Goal: Task Accomplishment & Management: Manage account settings

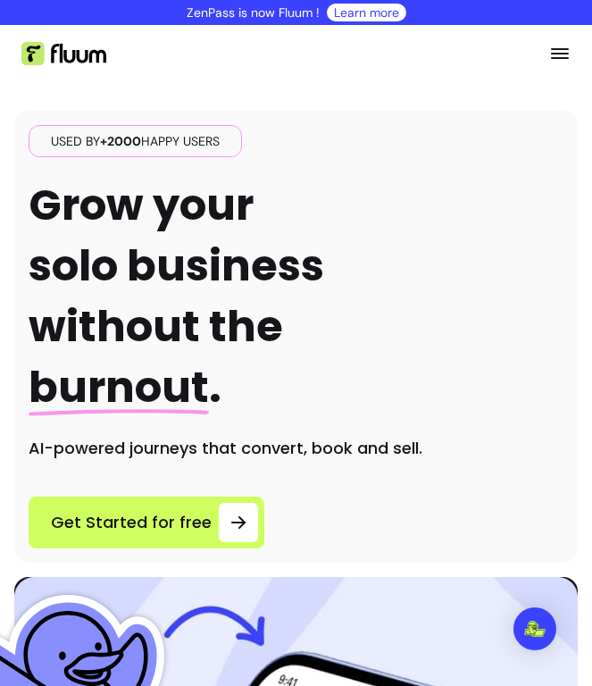
click at [565, 53] on icon "Open menu" at bounding box center [560, 53] width 18 height 11
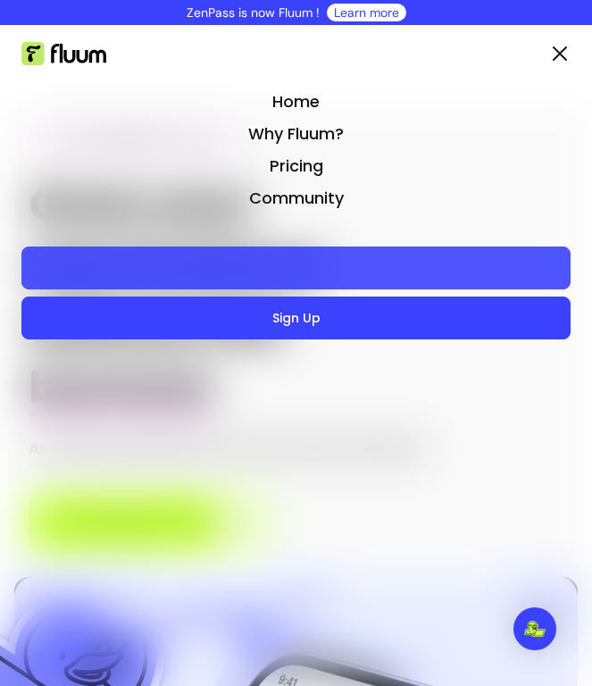
click at [294, 263] on link "Login" at bounding box center [295, 267] width 549 height 43
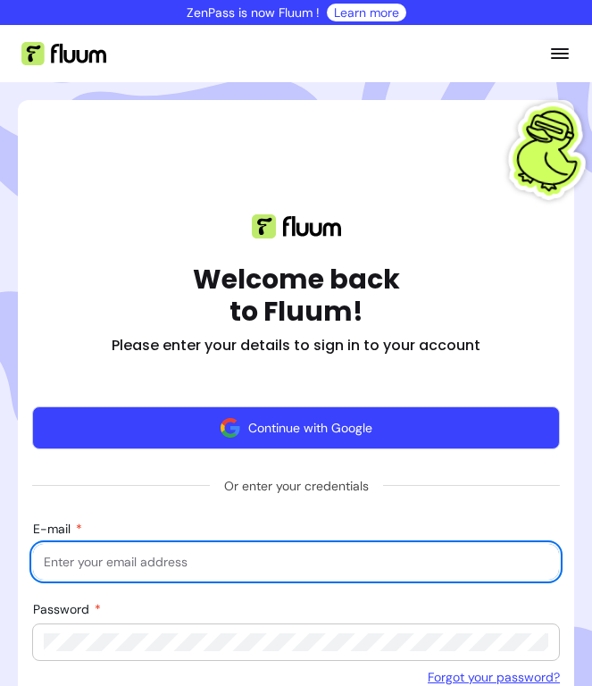
scroll to position [204, 0]
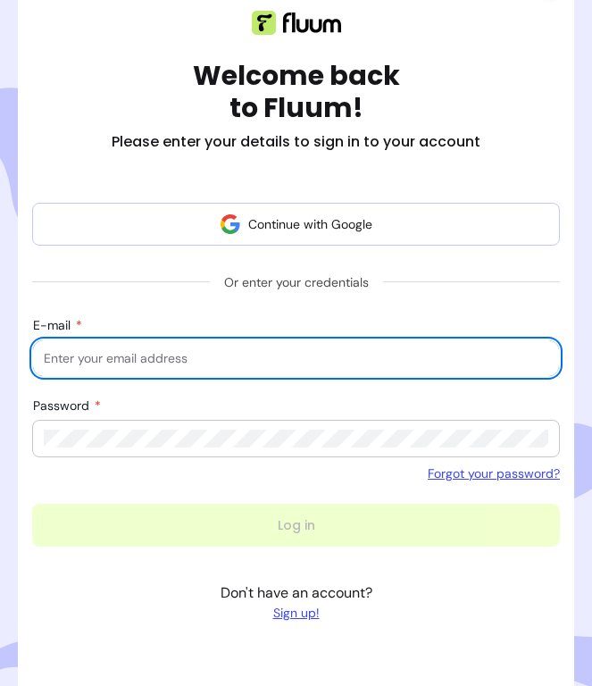
click at [259, 371] on div at bounding box center [296, 358] width 505 height 36
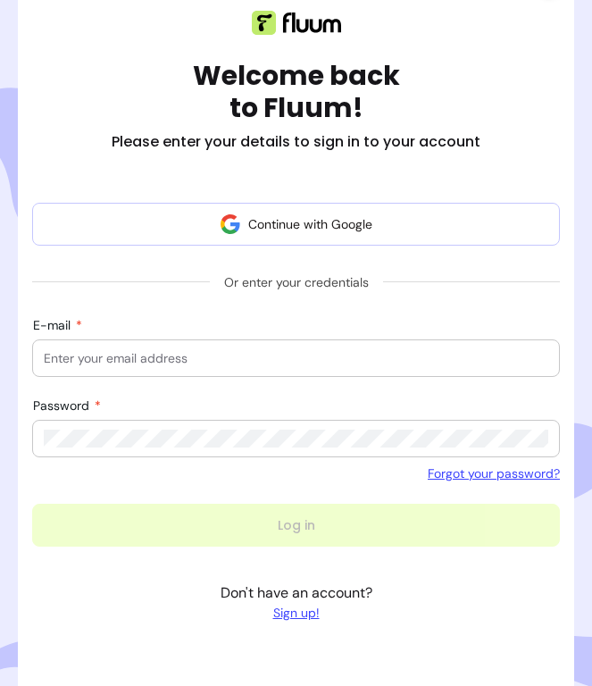
type input "[EMAIL_ADDRESS][DOMAIN_NAME]"
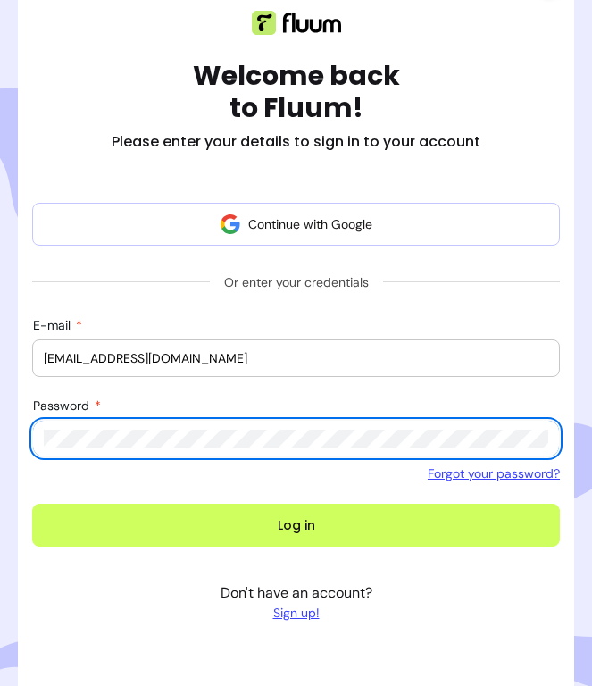
click at [296, 525] on button "Log in" at bounding box center [296, 525] width 528 height 43
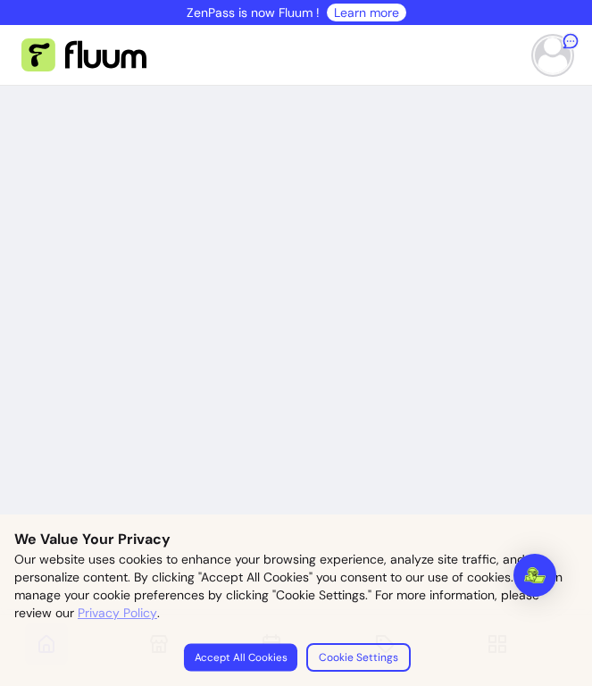
click at [246, 647] on button "Accept All Cookies" at bounding box center [239, 657] width 113 height 28
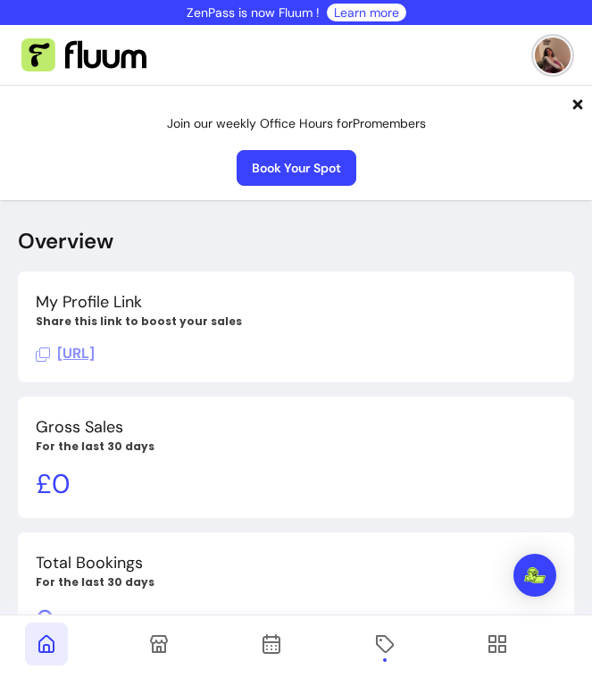
click at [391, 654] on icon at bounding box center [384, 643] width 21 height 21
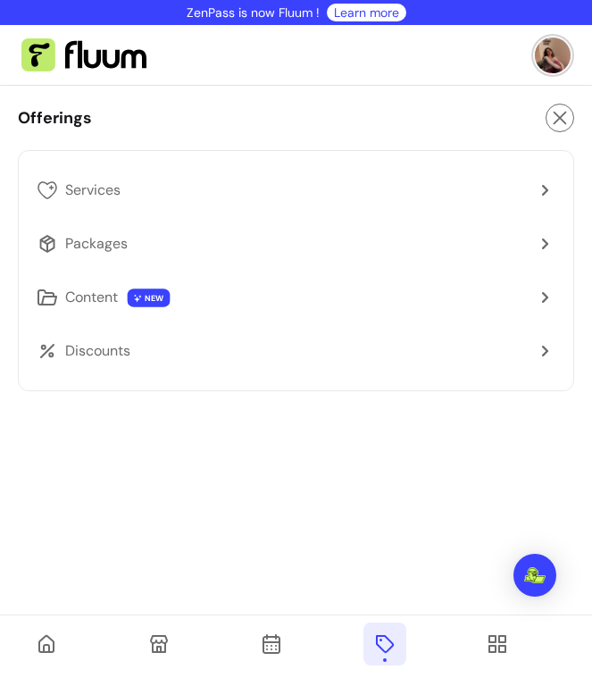
click at [232, 306] on link "Content NEW" at bounding box center [295, 297] width 533 height 43
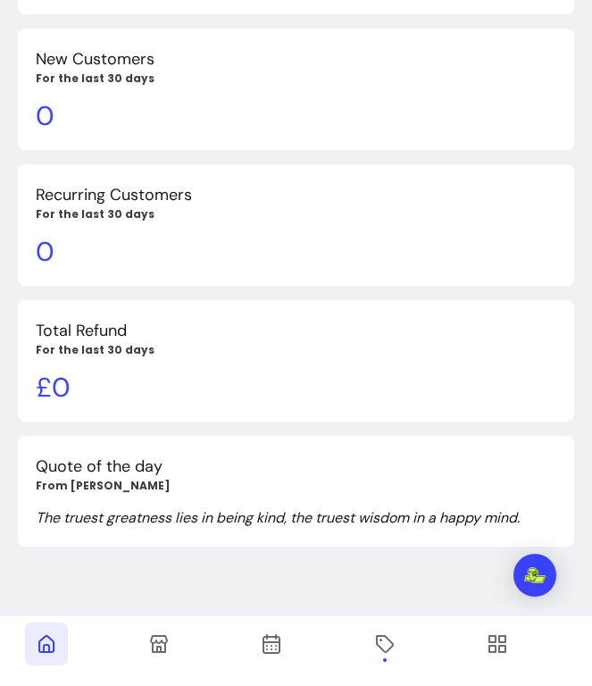
scroll to position [639, 0]
click at [381, 653] on icon at bounding box center [384, 643] width 21 height 21
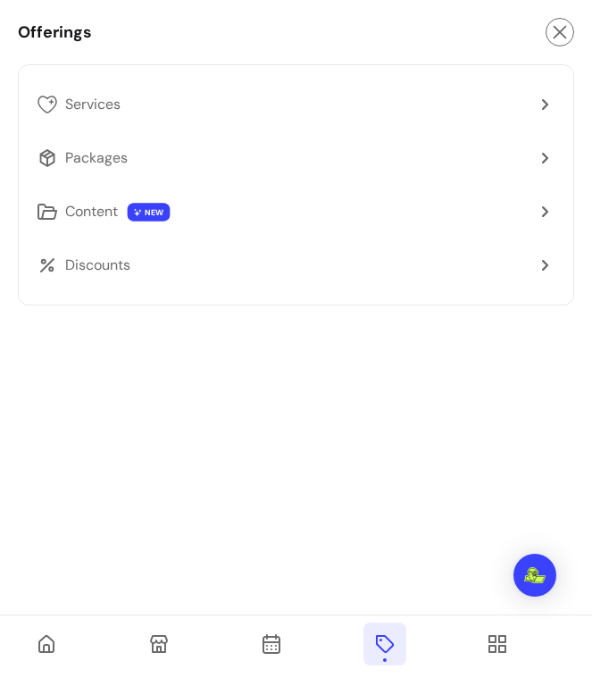
click at [206, 105] on link "Services" at bounding box center [295, 104] width 533 height 43
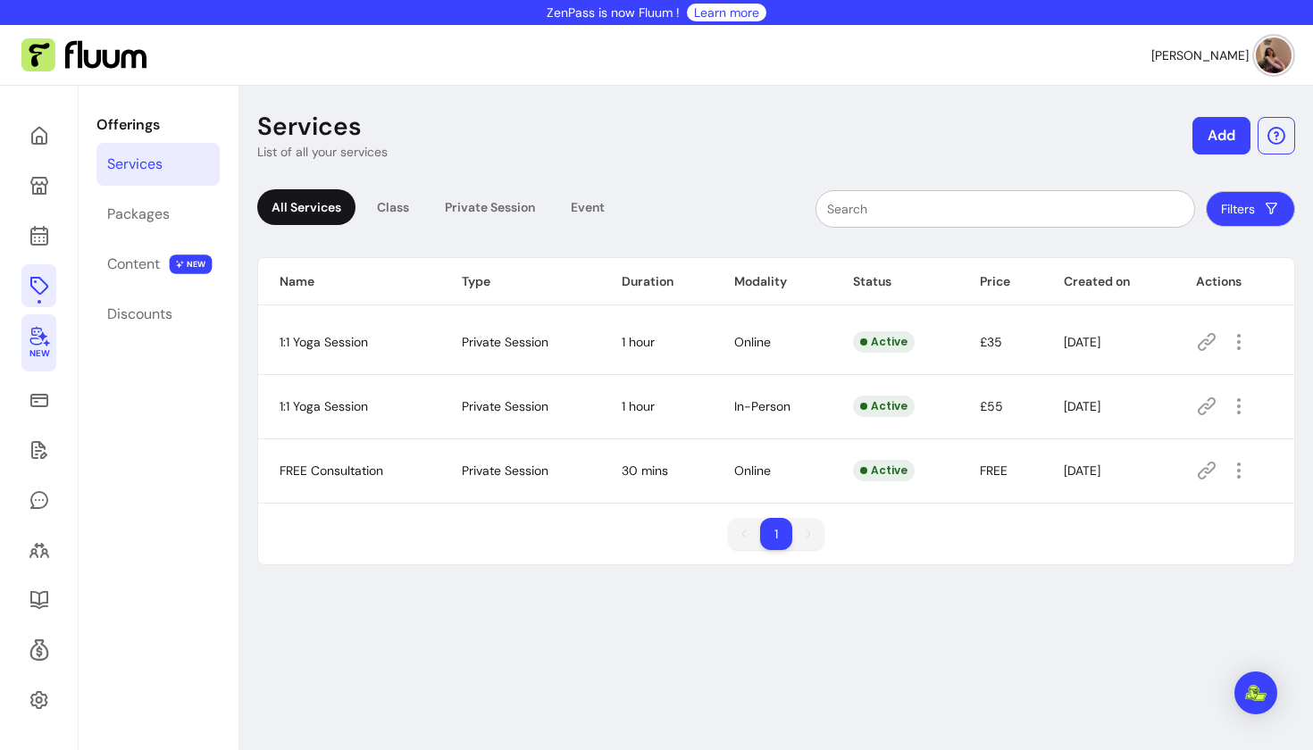
click at [35, 356] on span "New" at bounding box center [39, 354] width 20 height 12
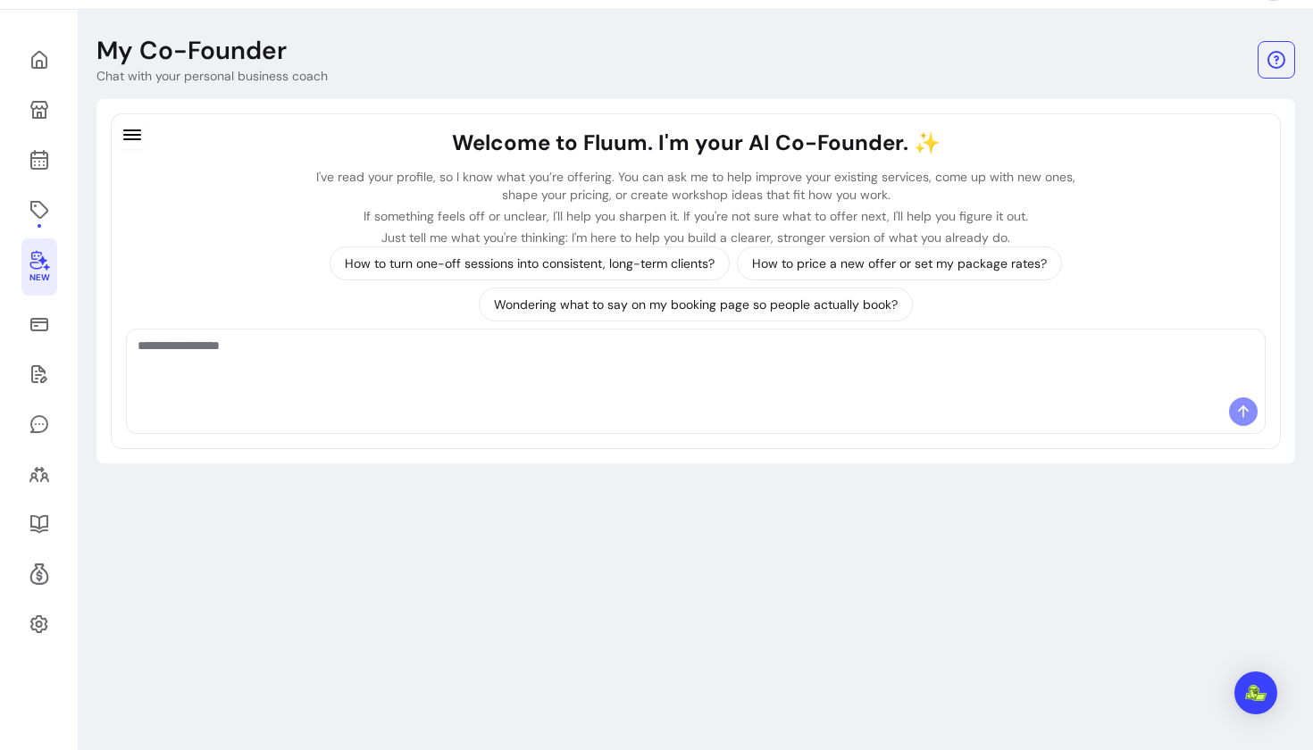
scroll to position [78, 0]
click at [31, 325] on icon at bounding box center [39, 322] width 18 height 13
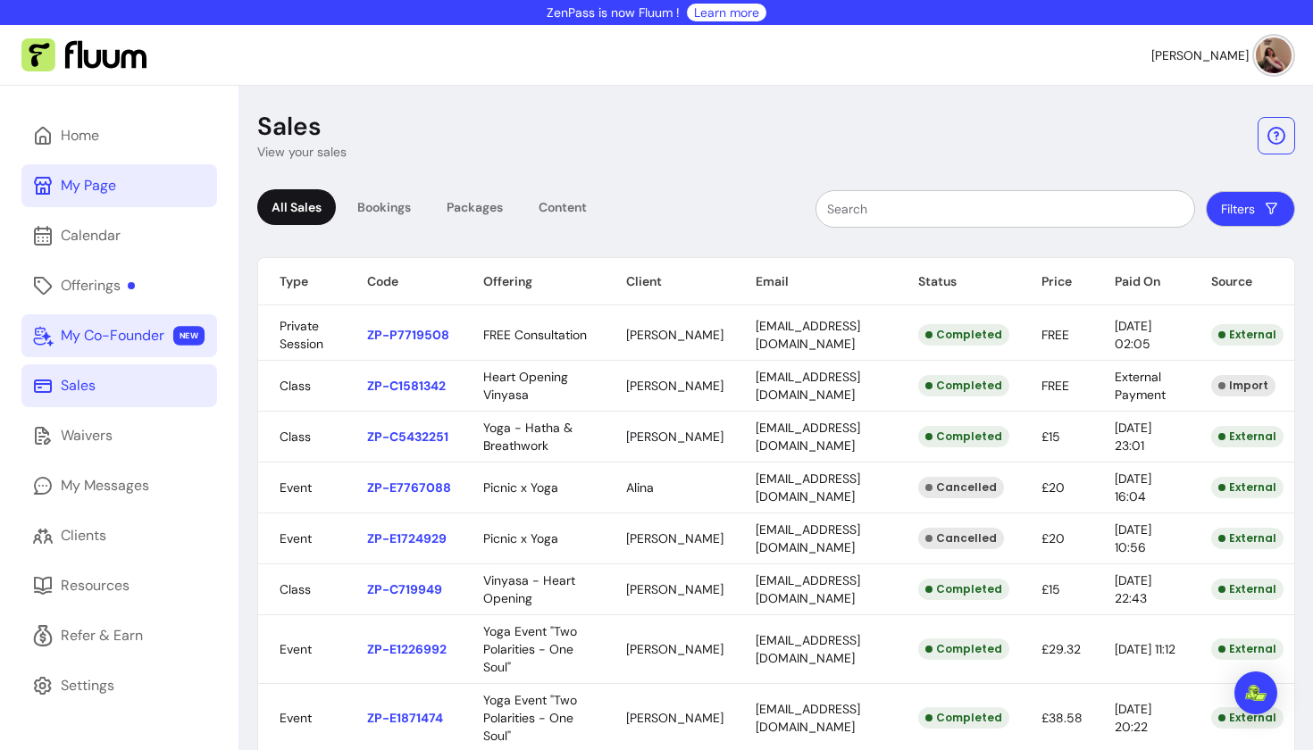
click at [122, 180] on link "My Page" at bounding box center [119, 185] width 196 height 43
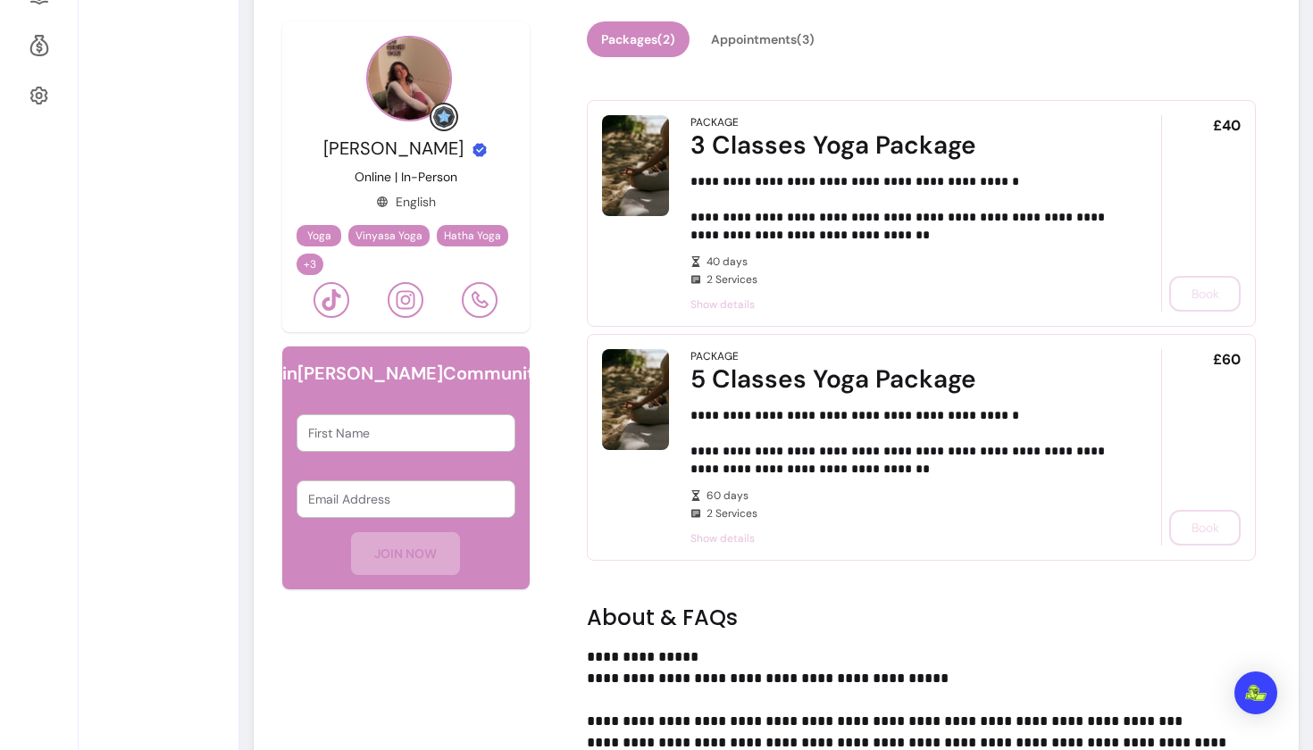
scroll to position [607, 0]
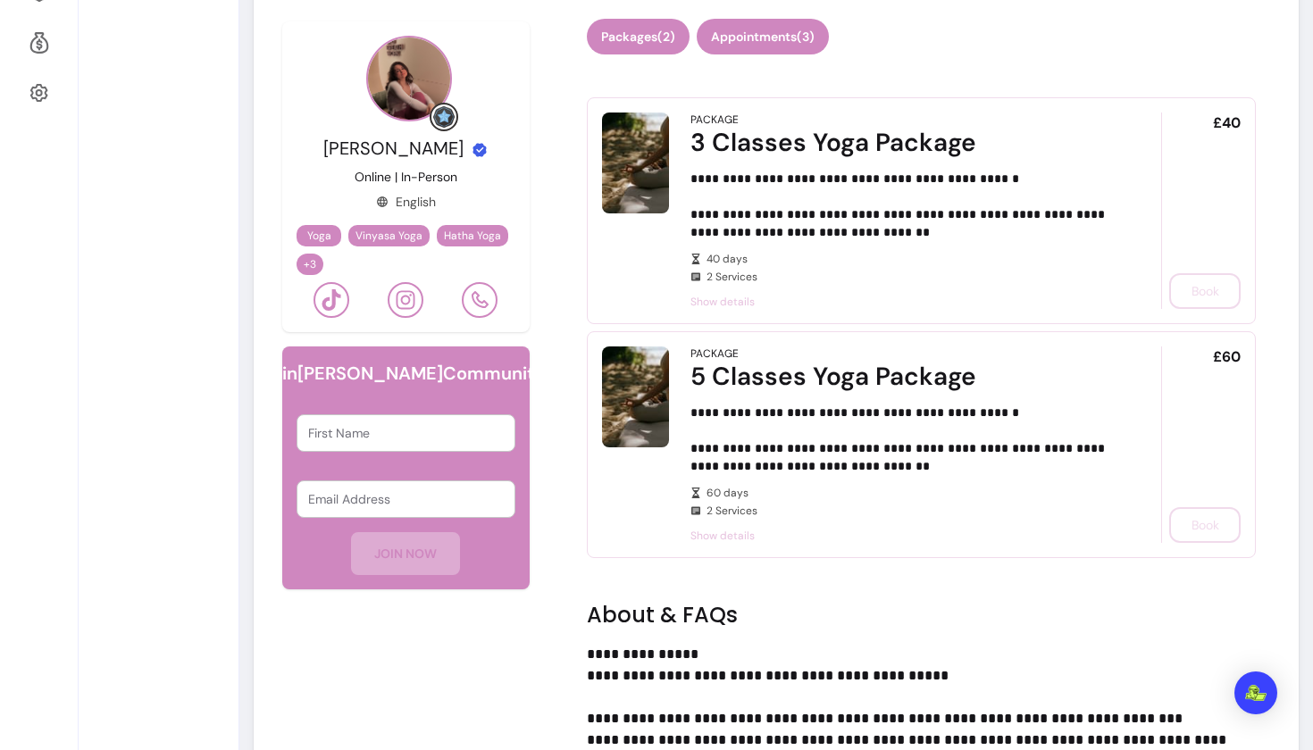
click at [591, 36] on button "Appointments ( 3 )" at bounding box center [763, 37] width 132 height 36
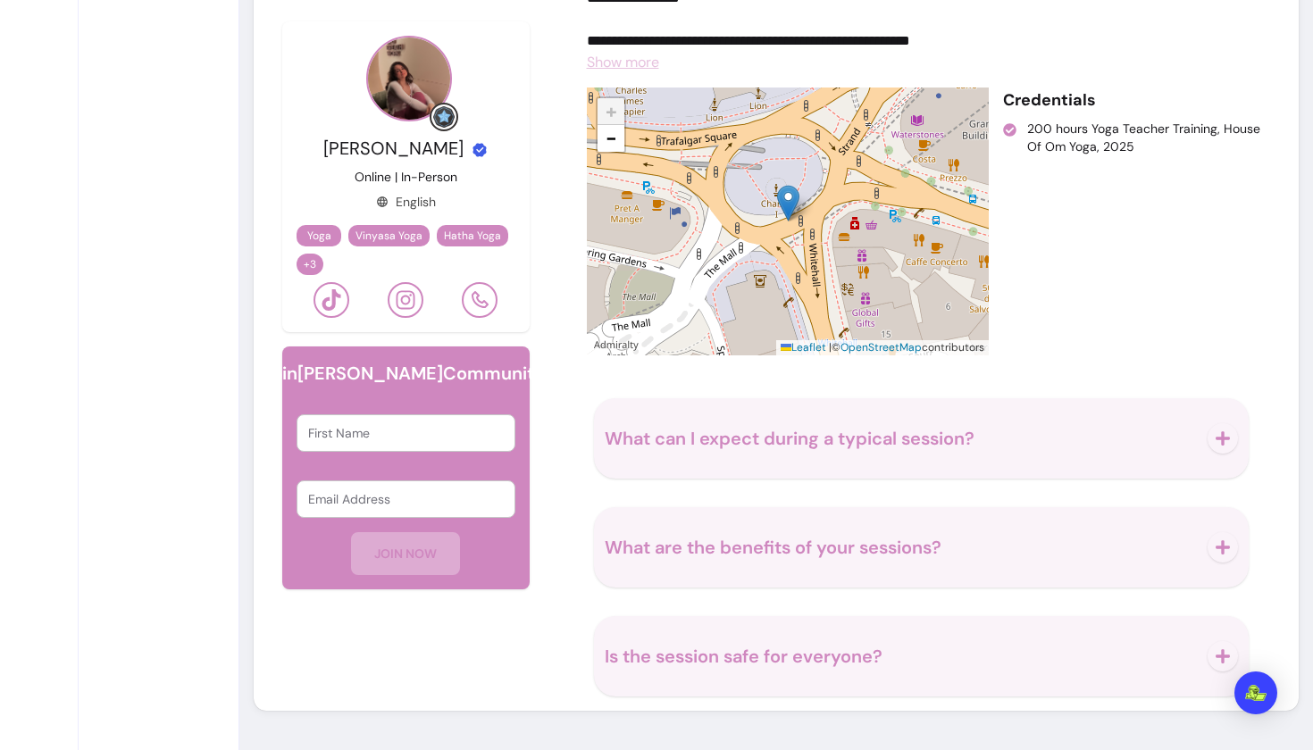
scroll to position [1594, 0]
click at [310, 270] on span "+ 3" at bounding box center [310, 264] width 20 height 14
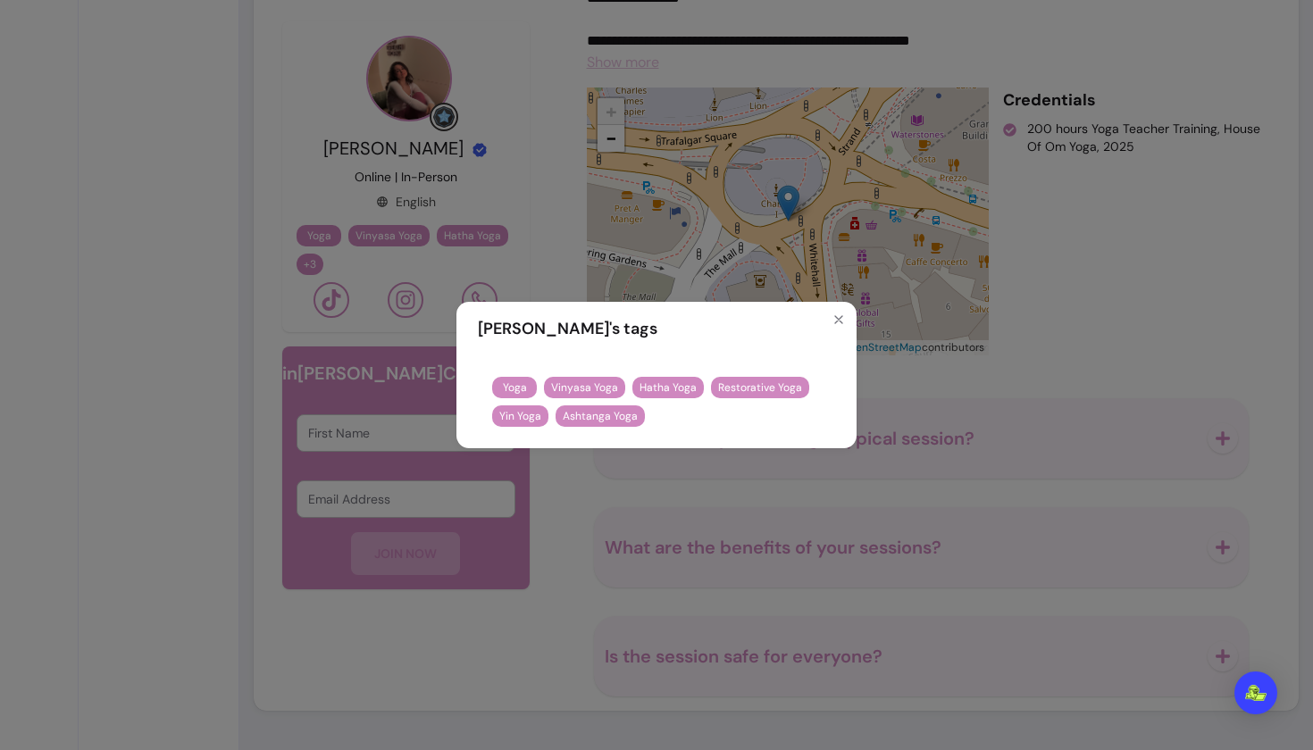
click at [591, 413] on span "Ashtanga Yoga" at bounding box center [600, 416] width 75 height 14
click at [591, 321] on icon "Close" at bounding box center [838, 320] width 14 height 14
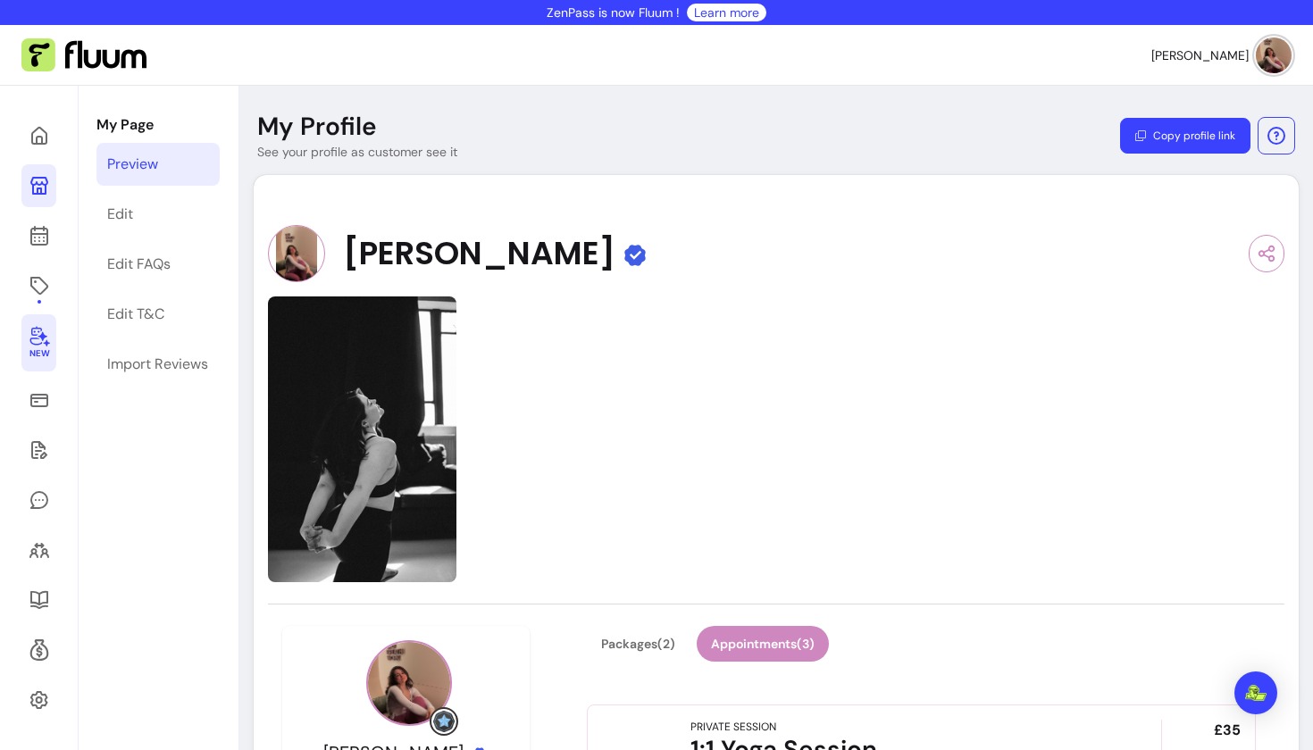
scroll to position [0, 0]
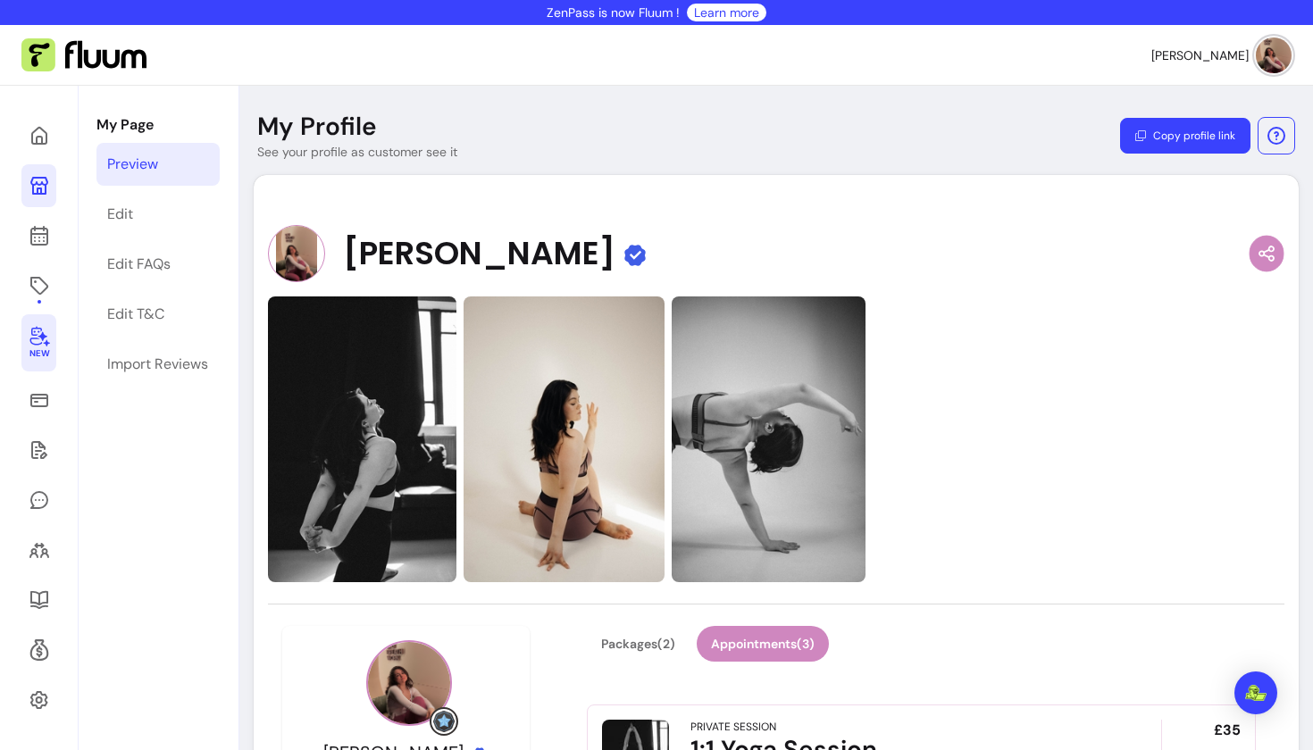
click at [591, 245] on icon "button" at bounding box center [1265, 253] width 19 height 21
click at [43, 284] on icon at bounding box center [39, 285] width 21 height 21
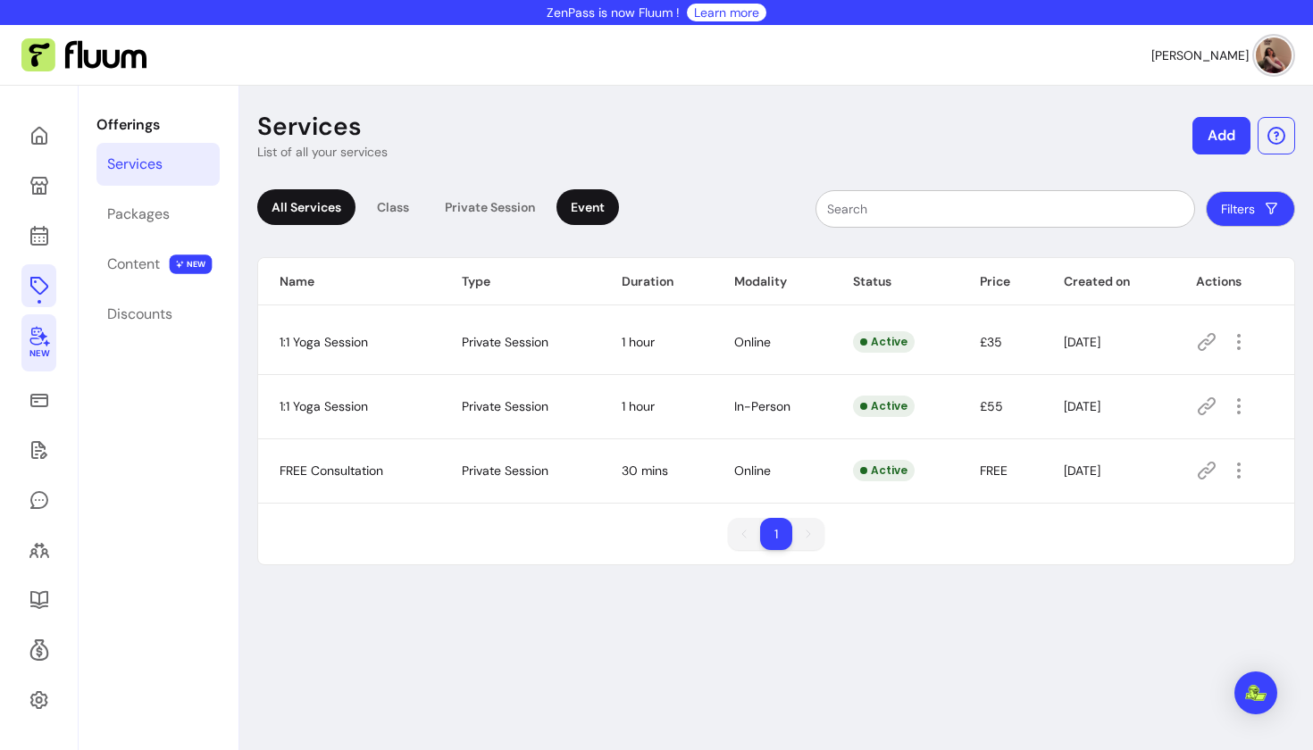
click at [576, 201] on div "Event" at bounding box center [587, 207] width 63 height 36
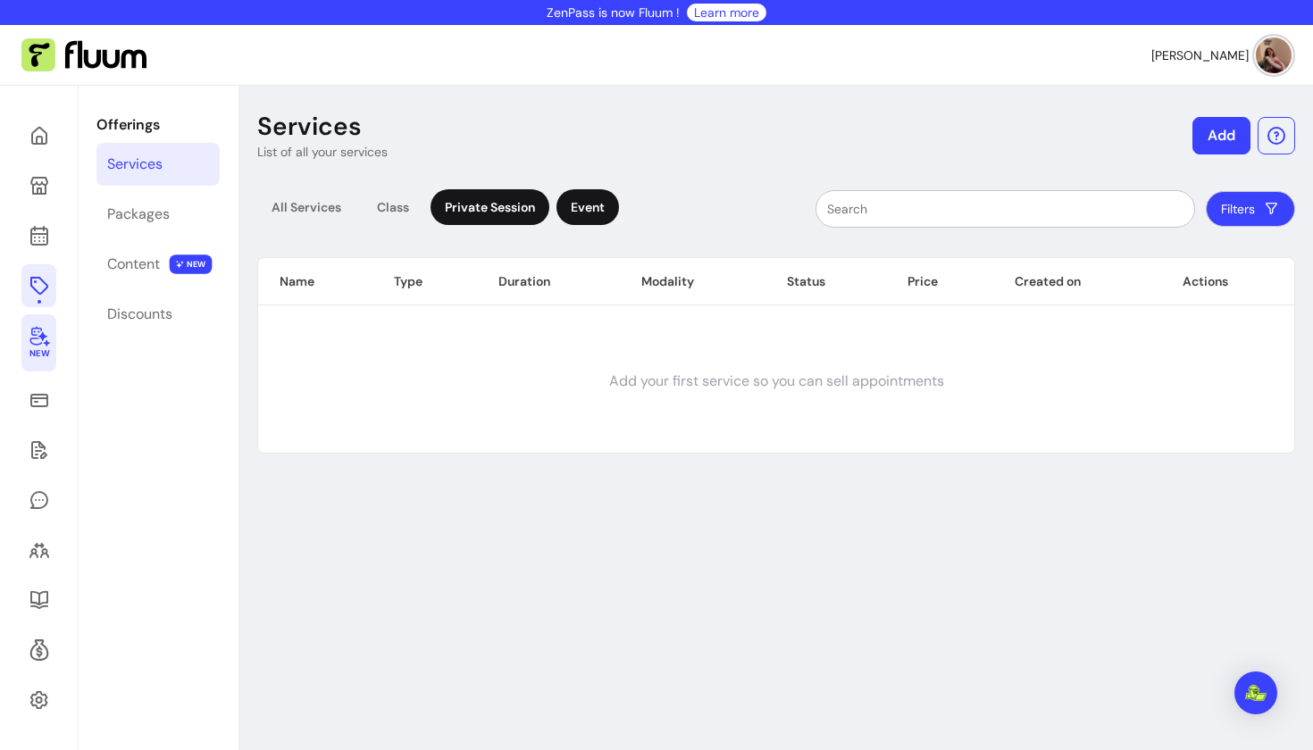
click at [477, 208] on div "Private Session" at bounding box center [489, 207] width 119 height 36
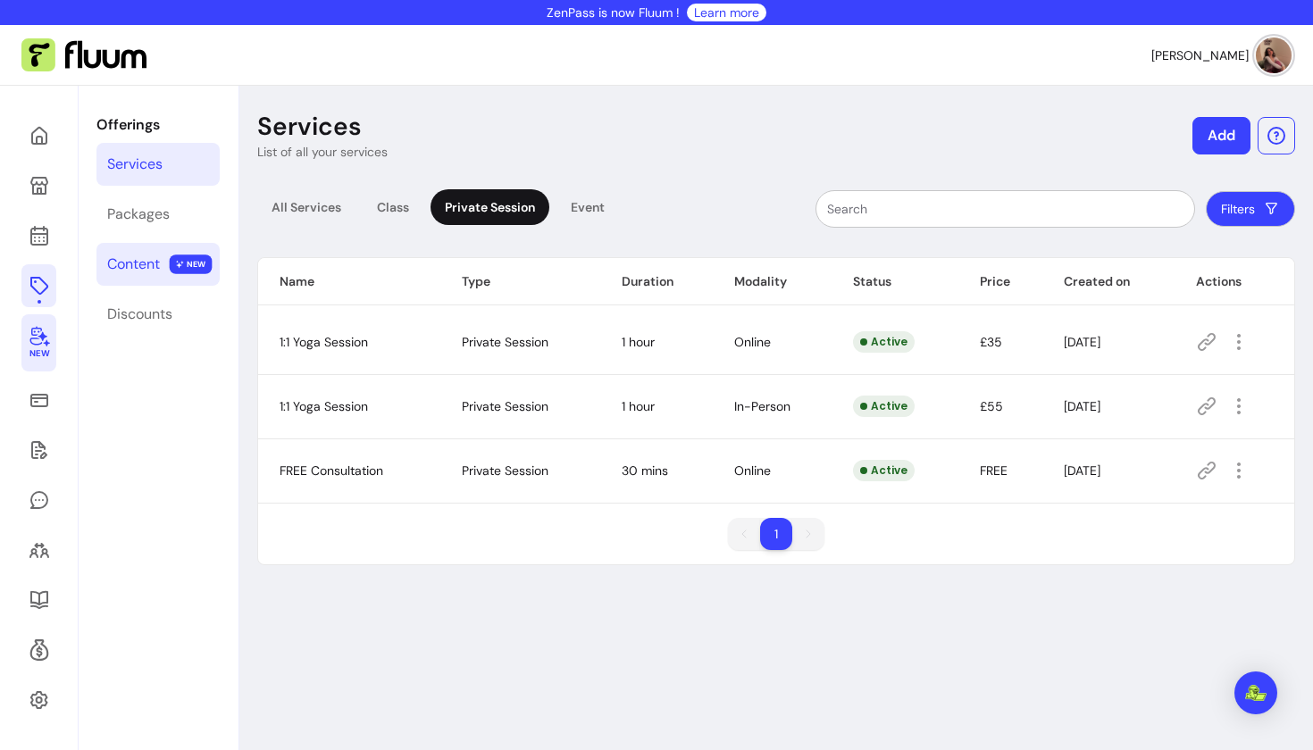
click at [104, 264] on link "Content NEW" at bounding box center [157, 264] width 123 height 43
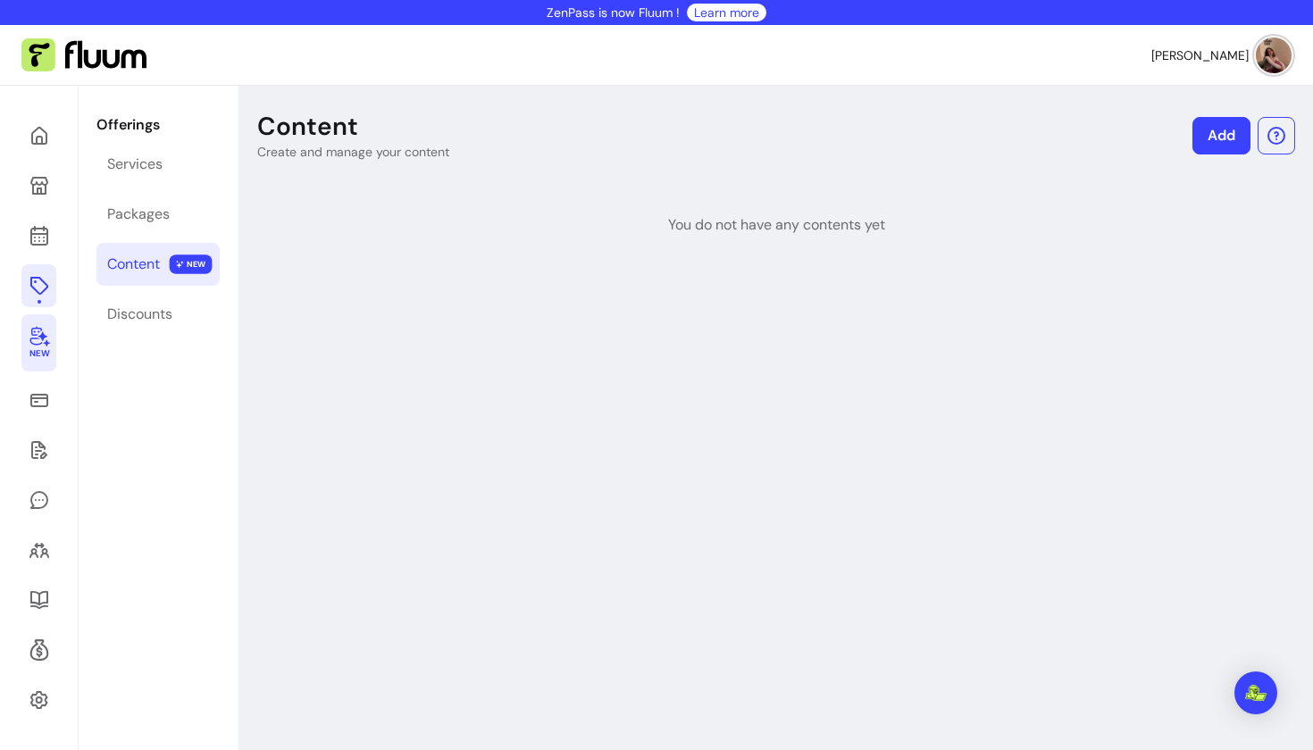
drag, startPoint x: 722, startPoint y: 212, endPoint x: 865, endPoint y: 206, distance: 143.9
click at [591, 209] on div "You do not have any contents yet" at bounding box center [776, 207] width 1038 height 57
click at [46, 354] on span "New" at bounding box center [39, 354] width 20 height 12
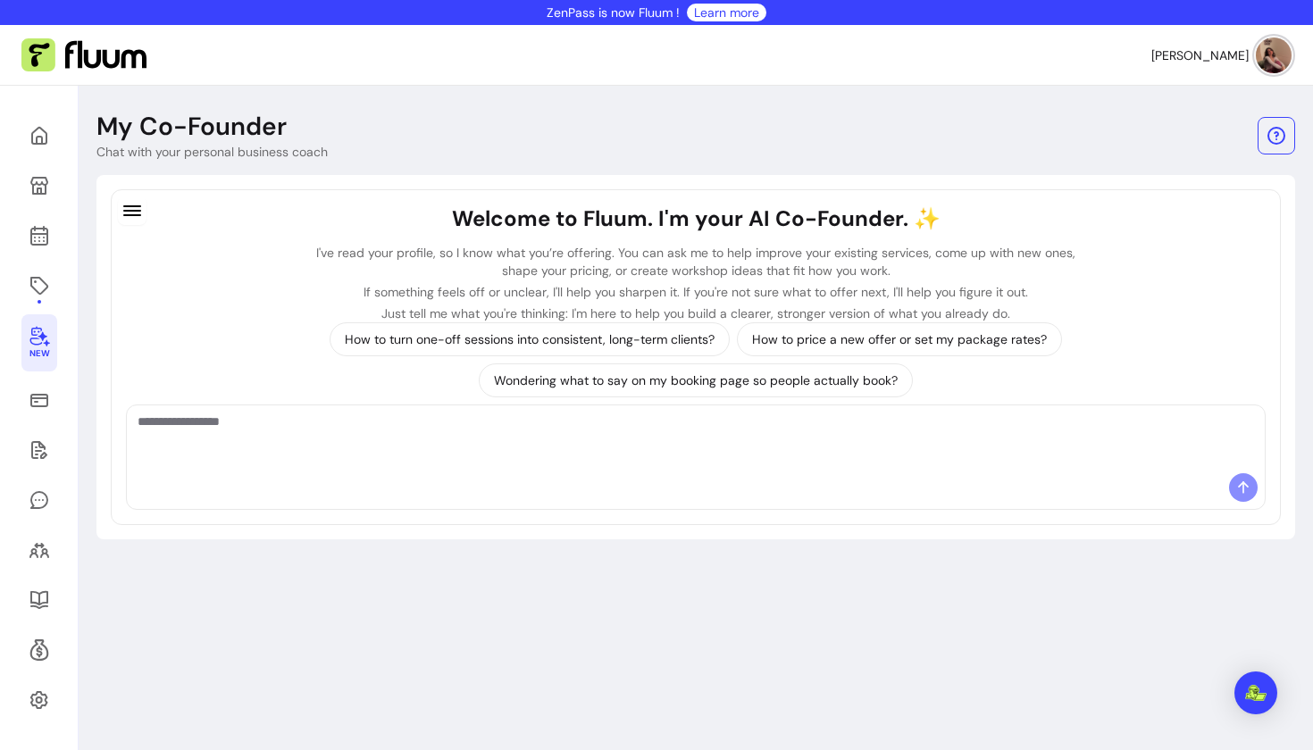
click at [591, 60] on span "[PERSON_NAME]" at bounding box center [1199, 55] width 97 height 18
click at [591, 118] on header "My Co-Founder Chat with your personal business coach" at bounding box center [695, 136] width 1198 height 50
click at [46, 120] on link at bounding box center [39, 135] width 36 height 43
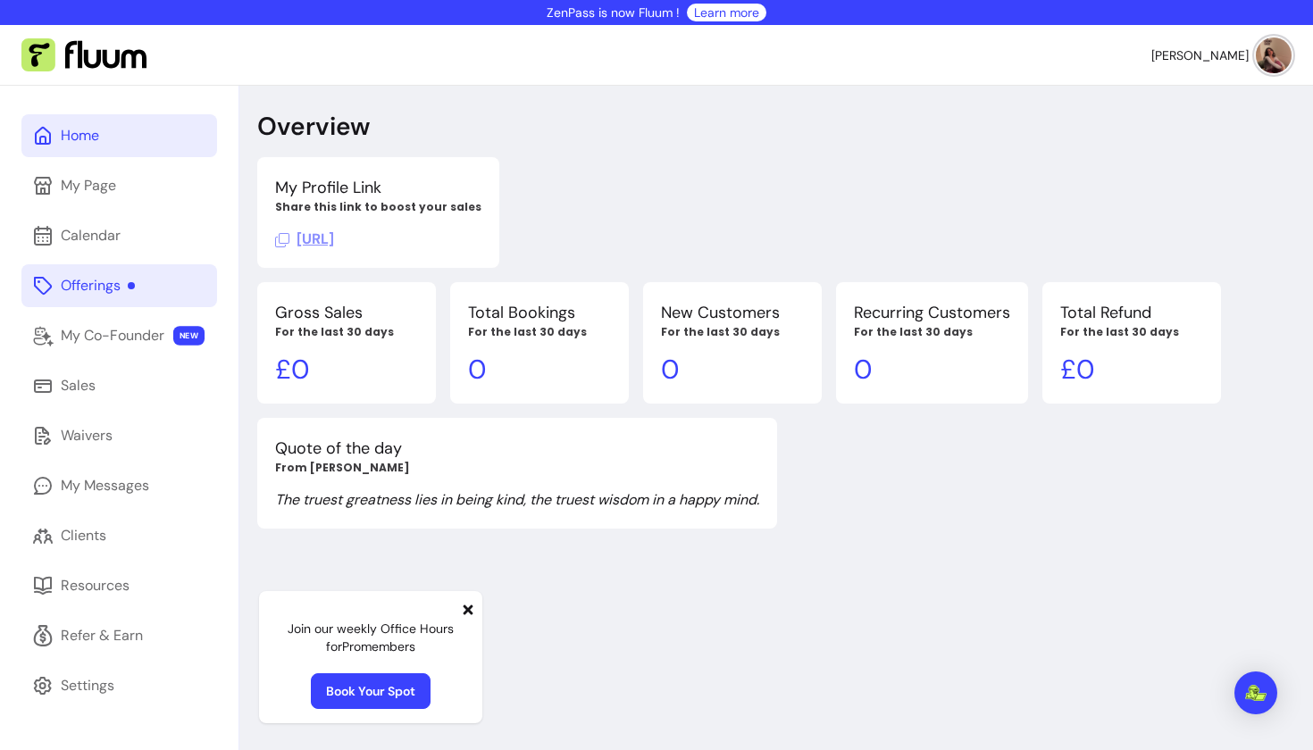
click at [109, 288] on div "Offerings" at bounding box center [98, 285] width 74 height 21
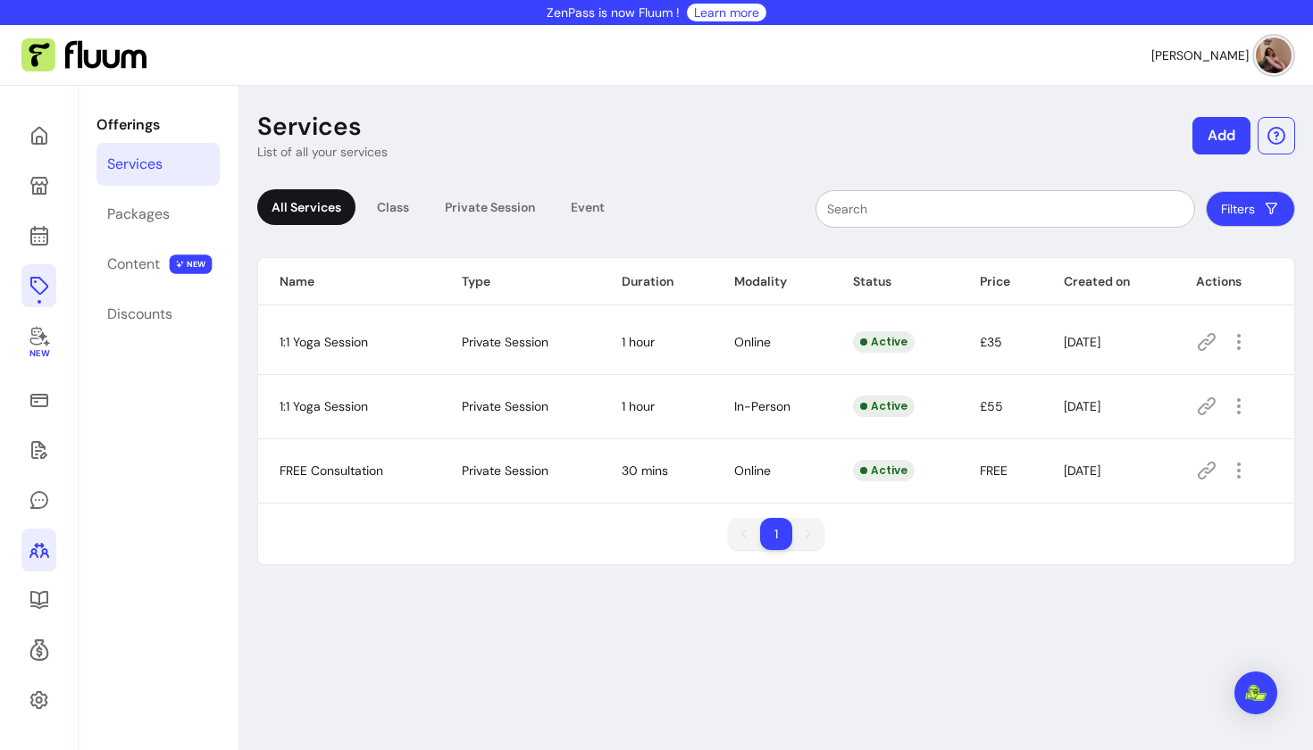
click at [31, 560] on icon at bounding box center [39, 549] width 21 height 21
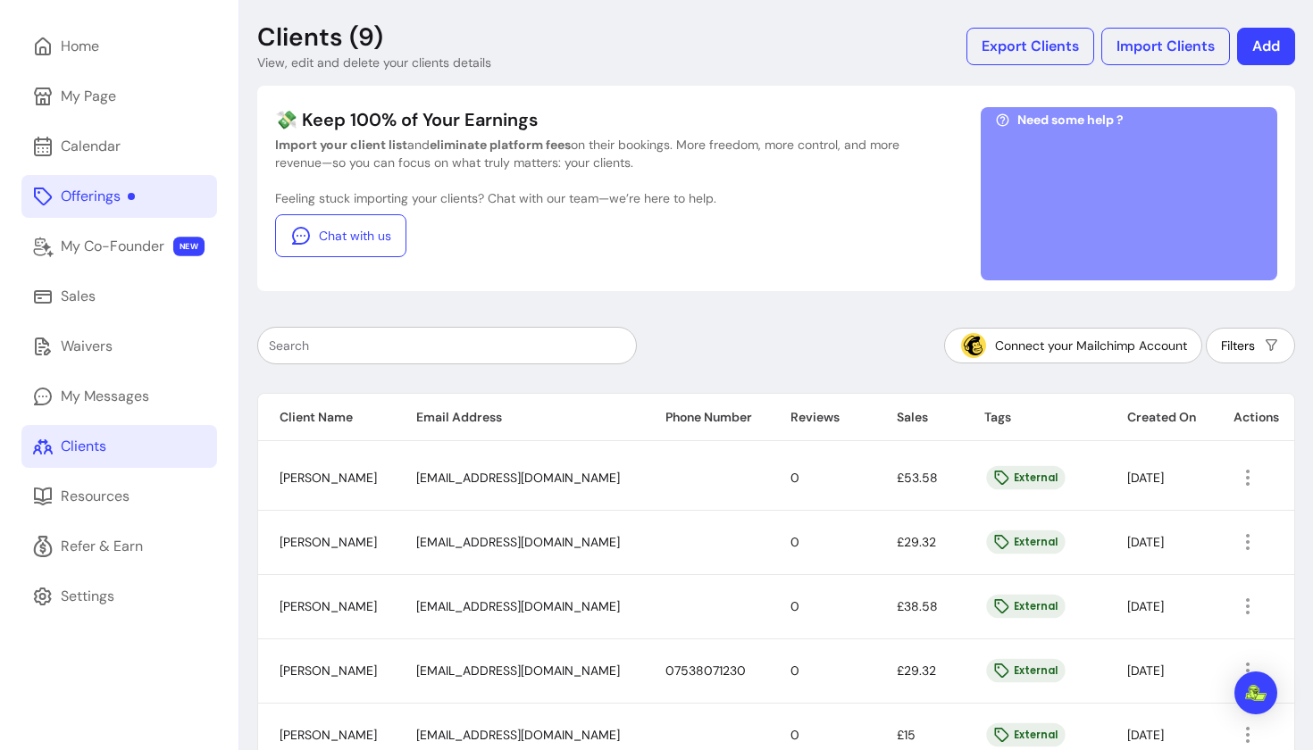
scroll to position [67, 0]
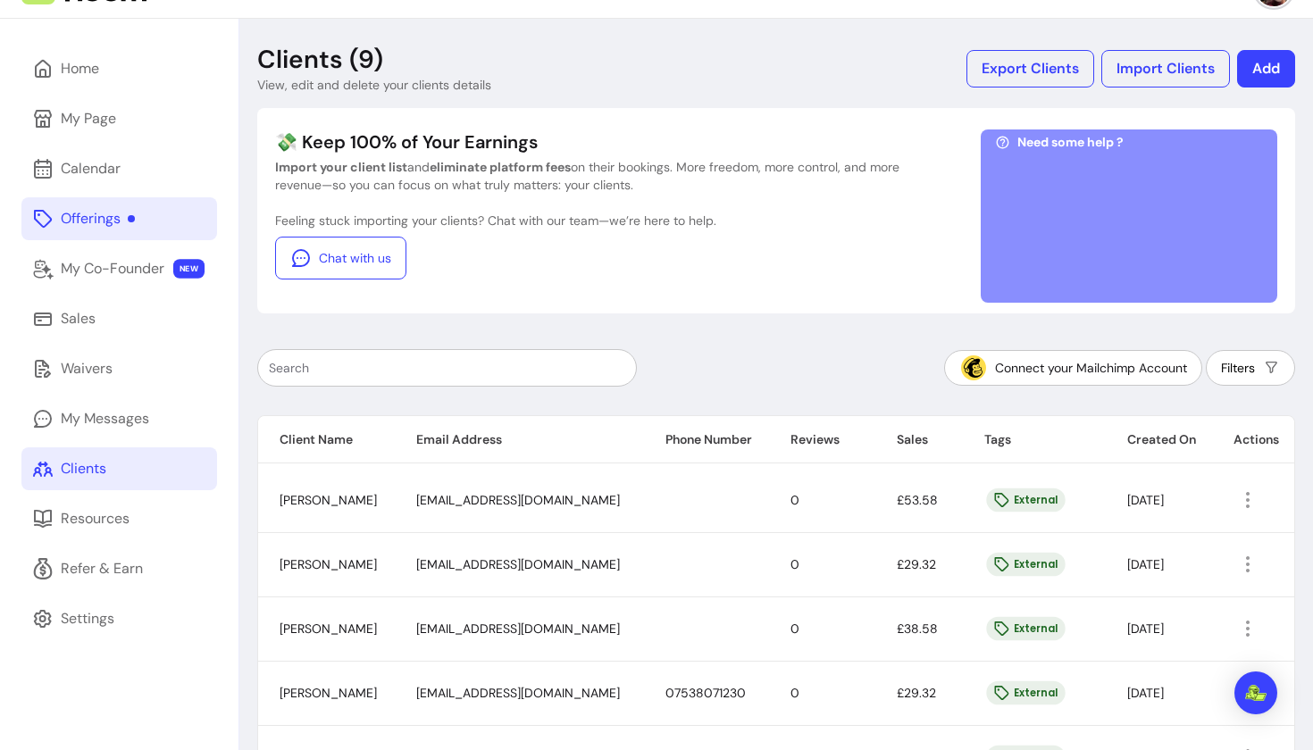
click at [591, 66] on button "Add" at bounding box center [1266, 69] width 58 height 38
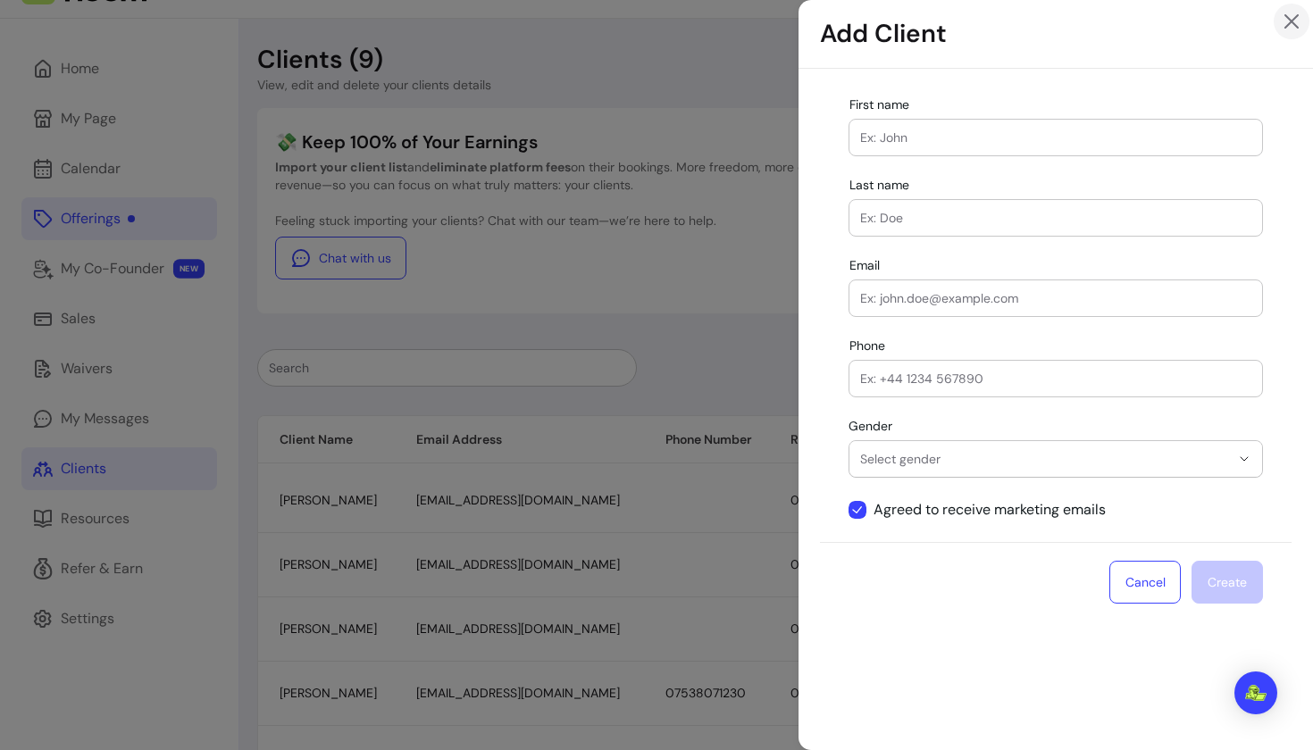
click at [591, 27] on icon "Close" at bounding box center [1291, 21] width 21 height 21
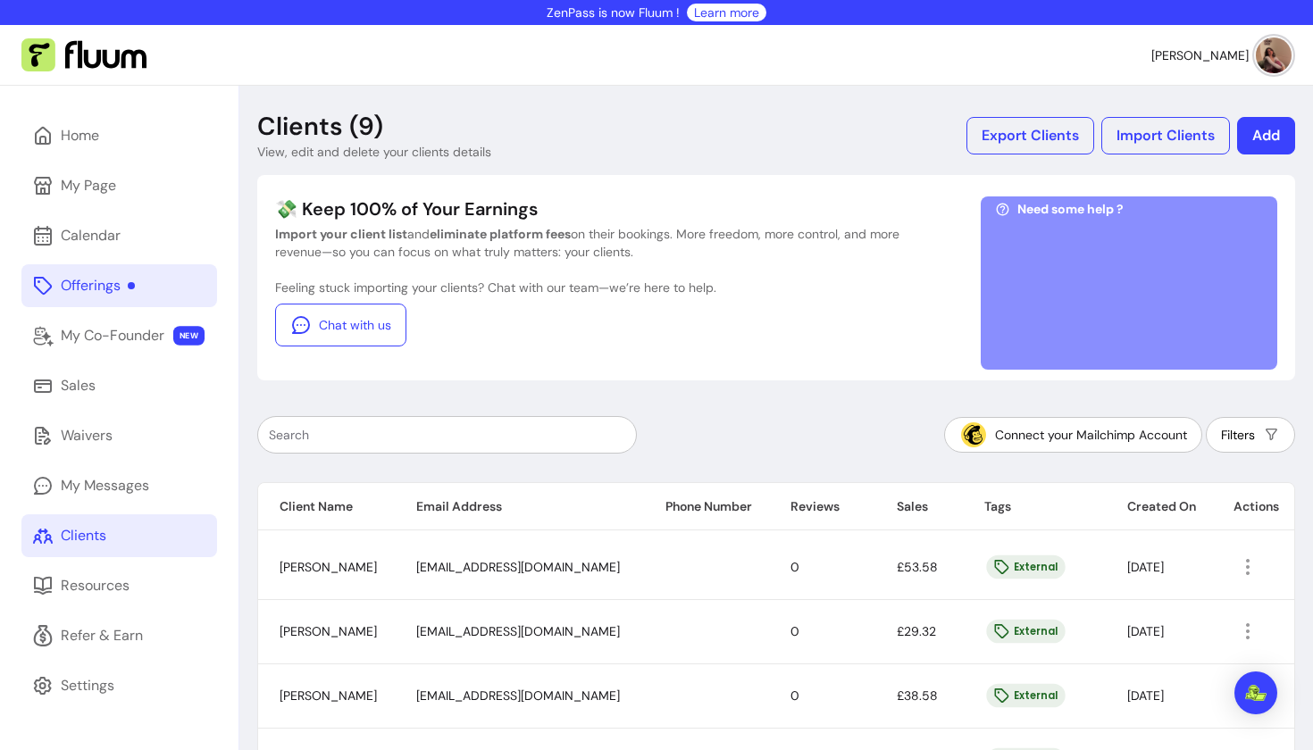
scroll to position [0, 0]
click at [126, 239] on link "Calendar" at bounding box center [119, 235] width 196 height 43
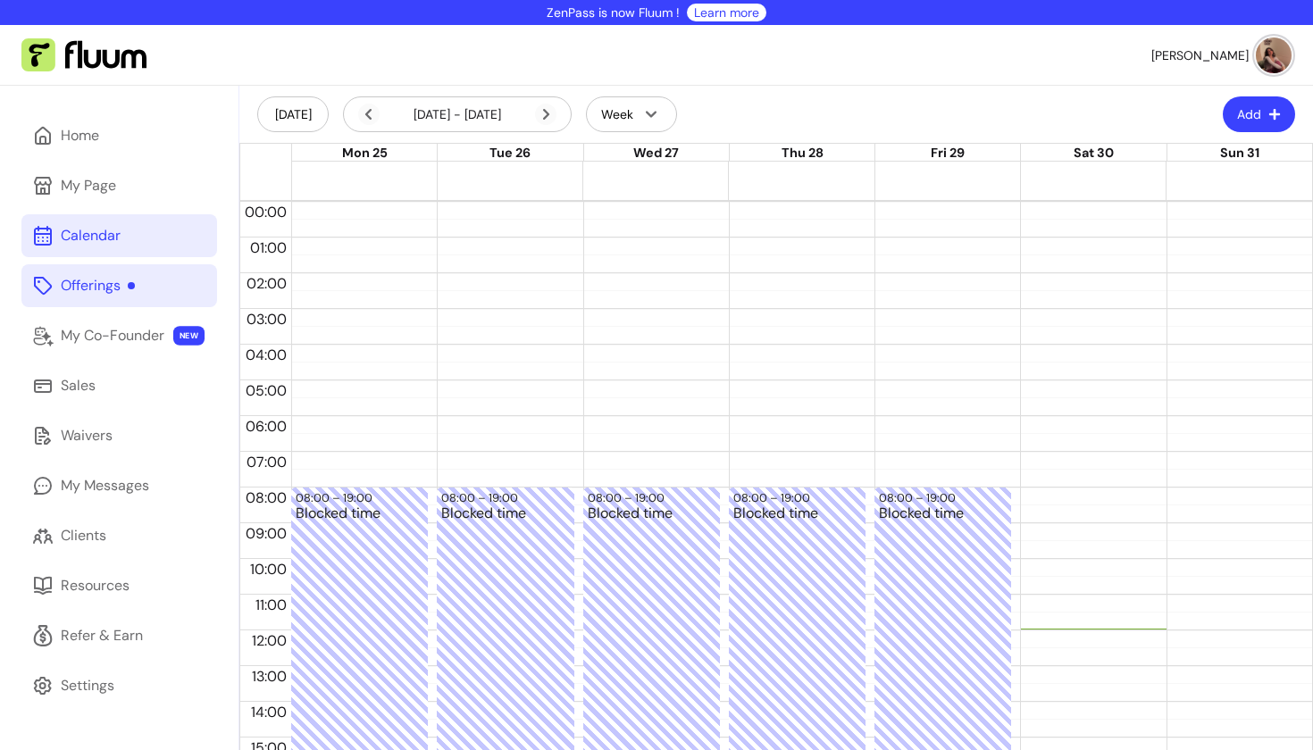
click at [591, 288] on div at bounding box center [1088, 630] width 137 height 857
click at [591, 282] on div "02:00 – 02:30 Blocked time" at bounding box center [1088, 630] width 137 height 857
click at [591, 280] on div "02:00 – 02:30" at bounding box center [1088, 283] width 128 height 17
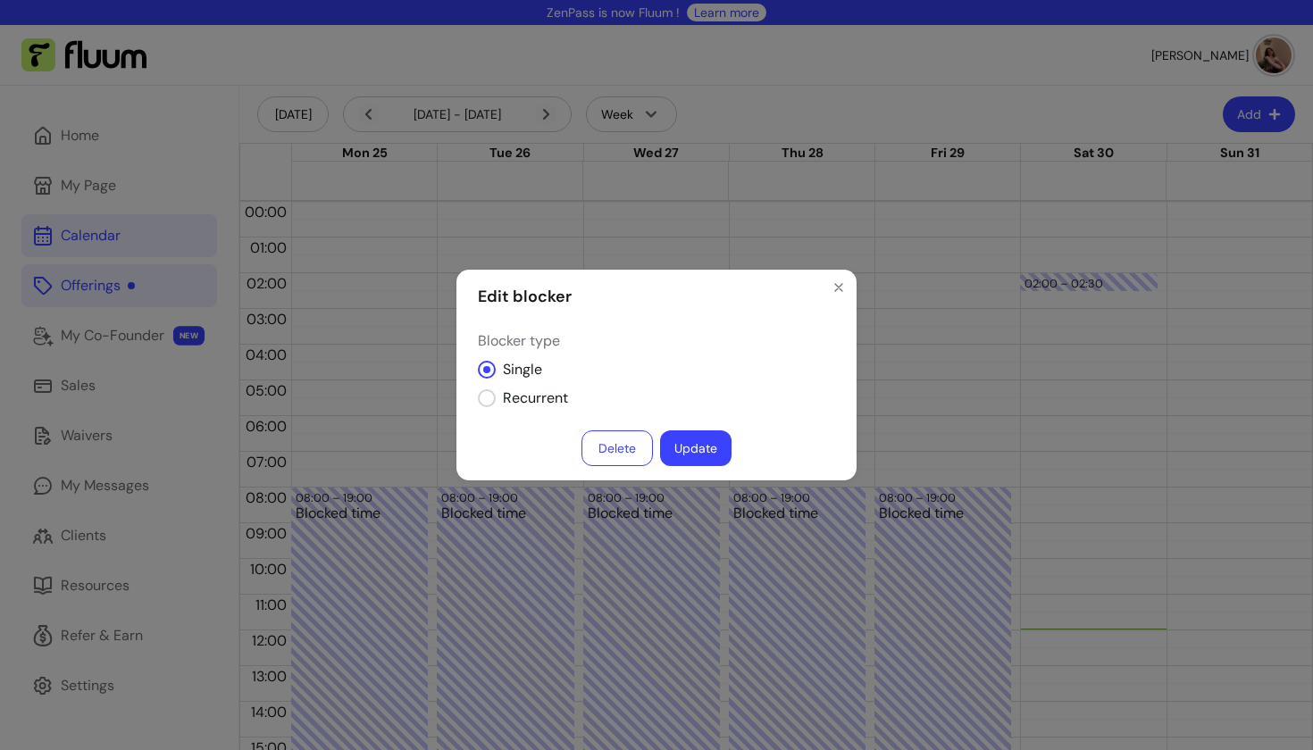
click at [591, 456] on button "Delete" at bounding box center [616, 448] width 71 height 36
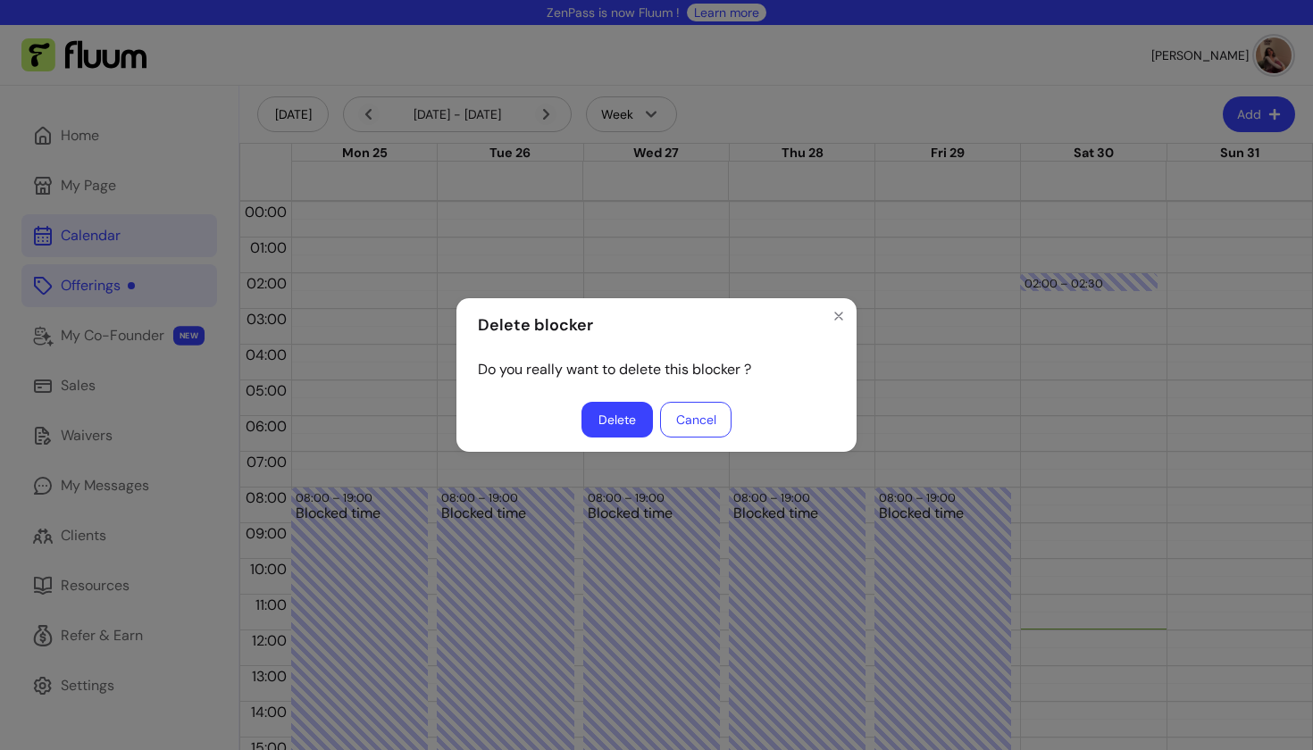
click at [591, 419] on button "Delete" at bounding box center [616, 420] width 71 height 36
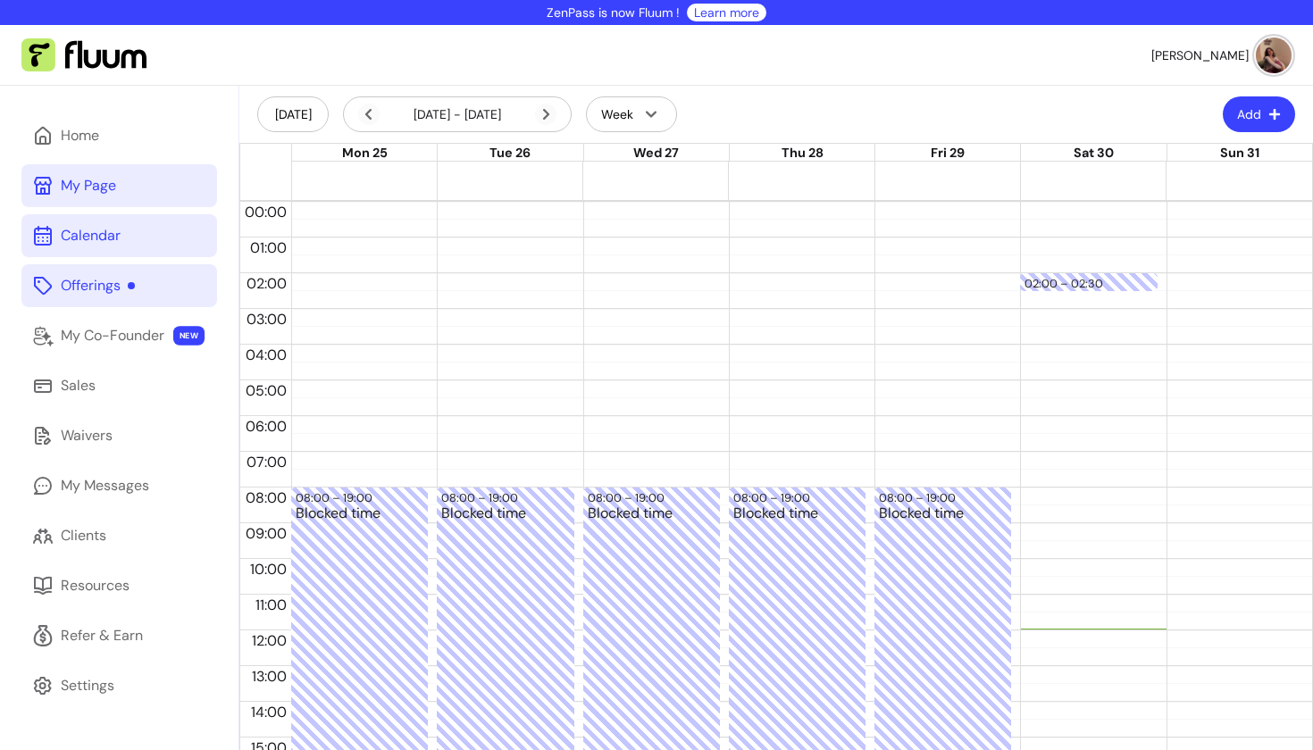
click at [122, 192] on link "My Page" at bounding box center [119, 185] width 196 height 43
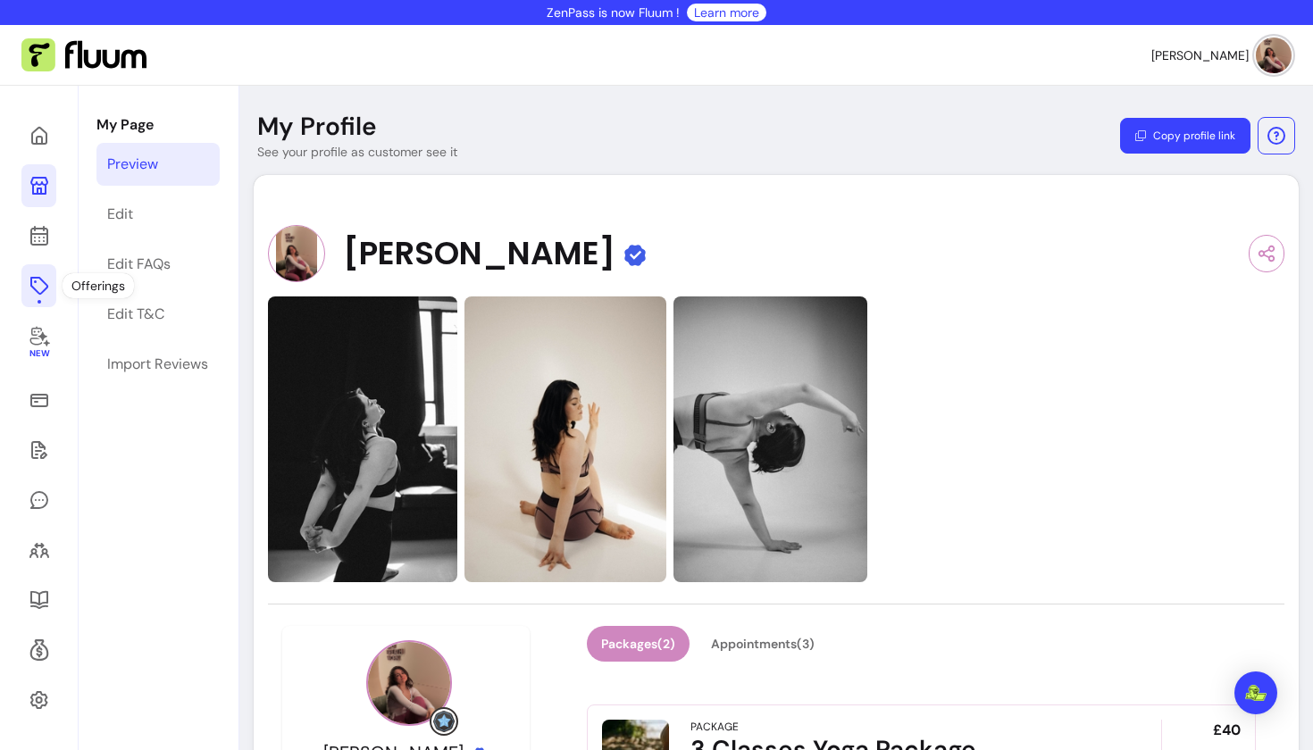
click at [42, 283] on icon at bounding box center [39, 285] width 21 height 21
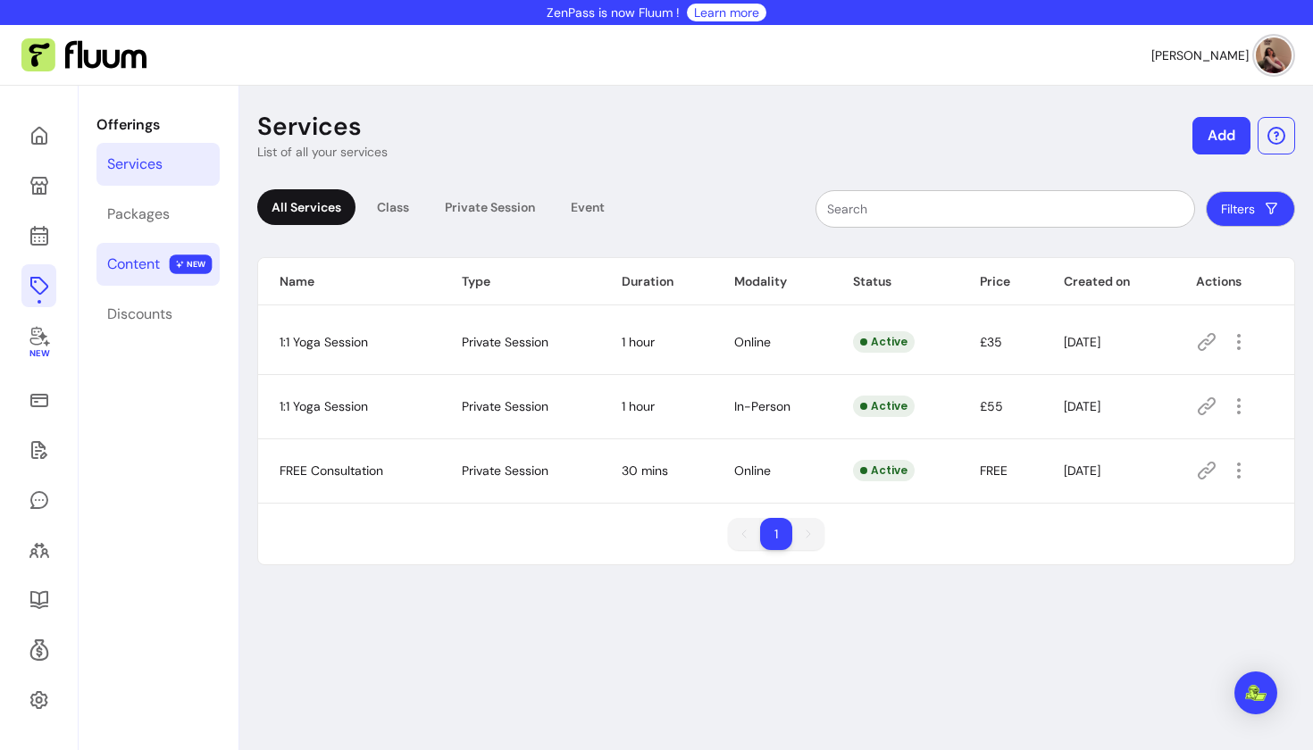
click at [146, 274] on div "Content" at bounding box center [133, 264] width 53 height 21
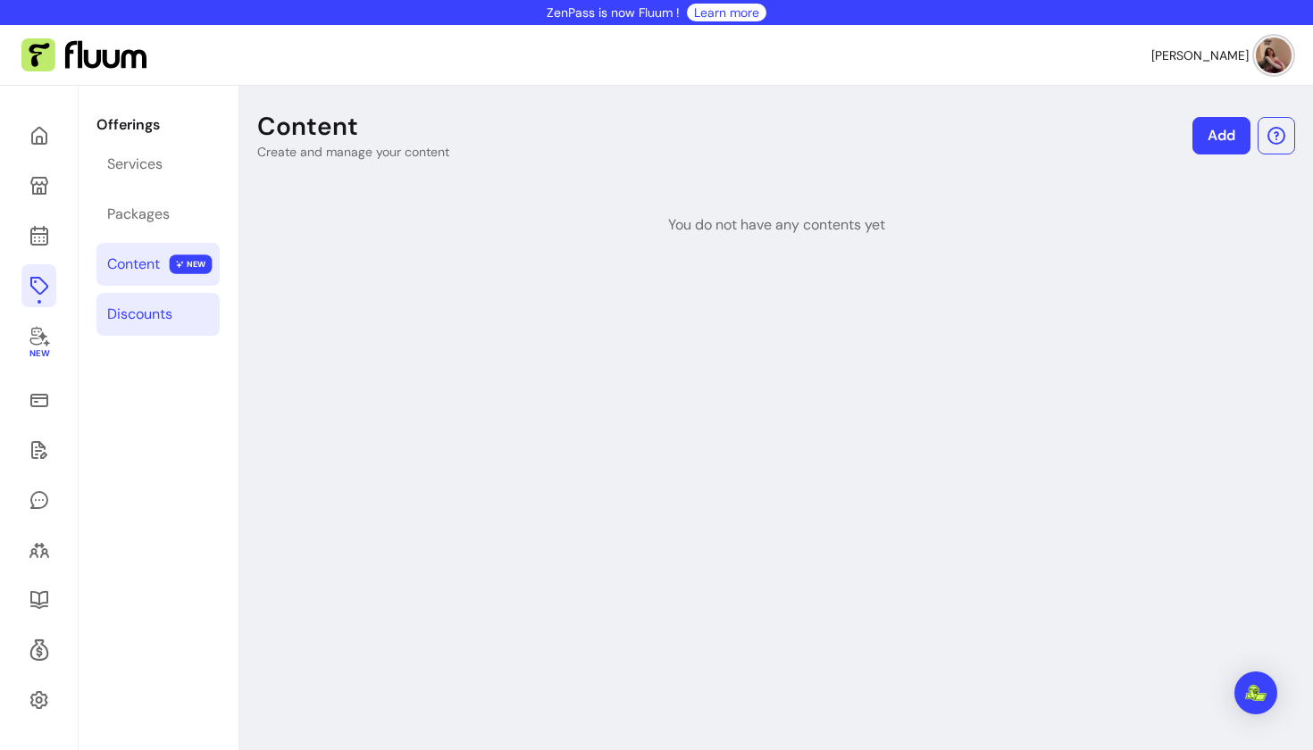
click at [179, 317] on link "Discounts" at bounding box center [157, 314] width 123 height 43
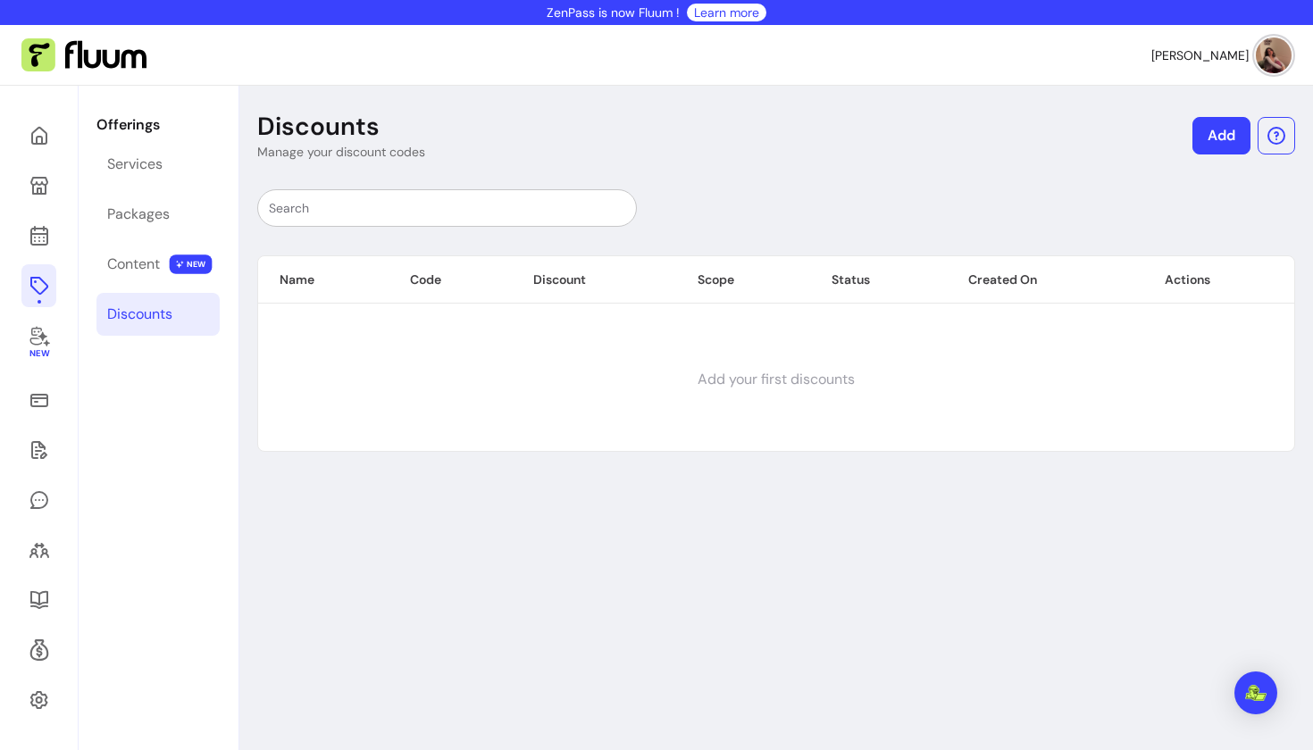
click at [591, 136] on link "Add" at bounding box center [1221, 136] width 58 height 38
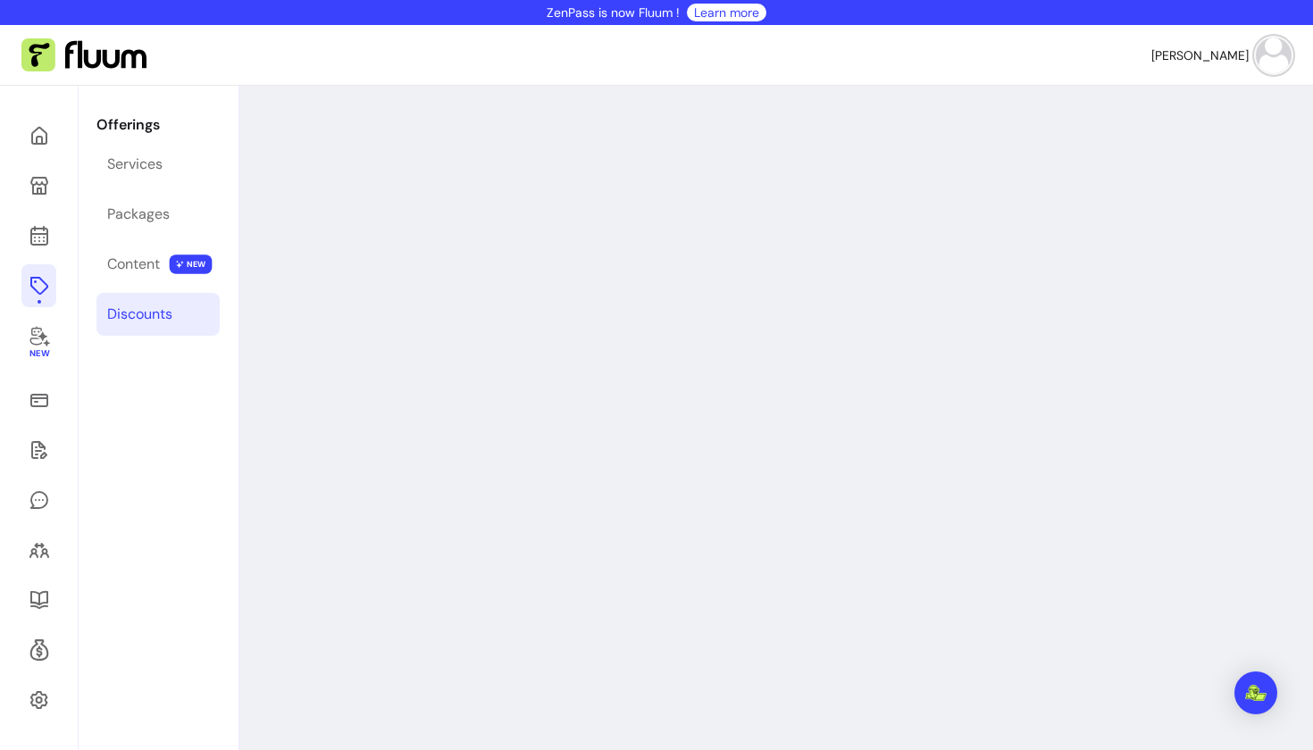
select select "****"
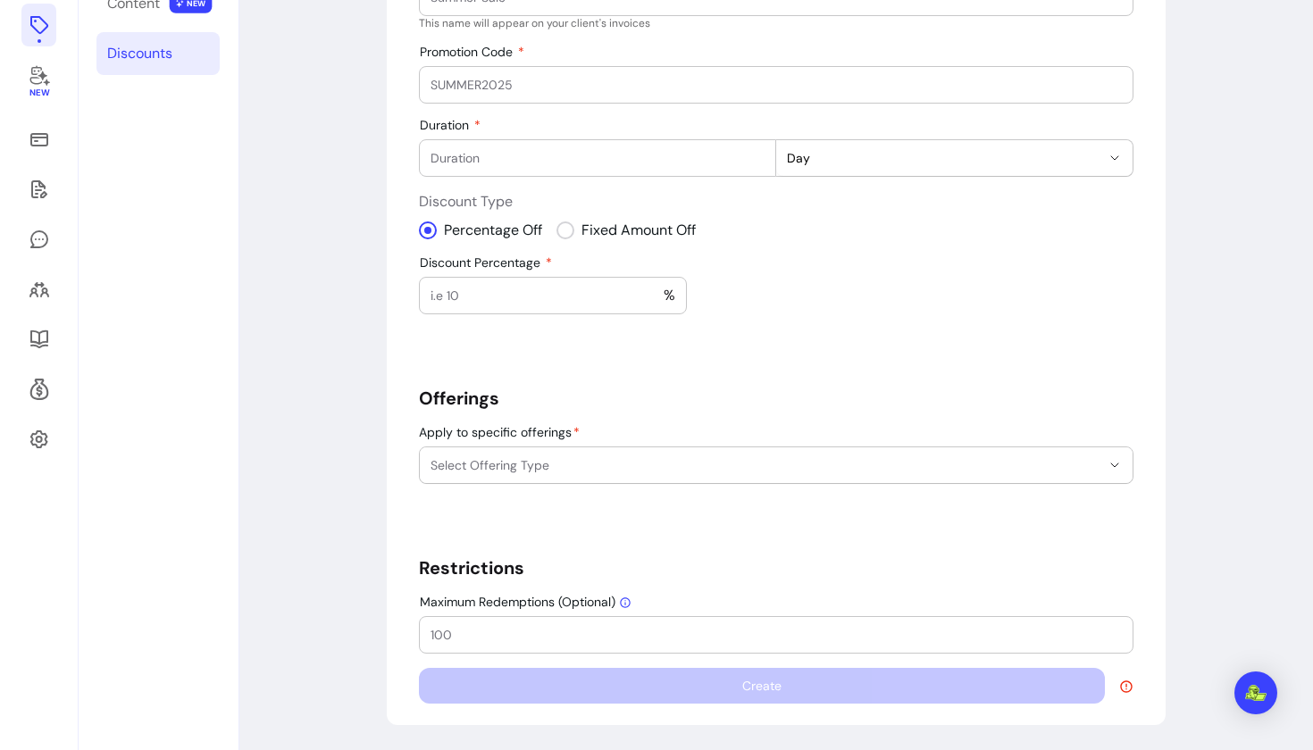
scroll to position [261, 0]
click at [646, 447] on div "Select Offering Type" at bounding box center [776, 466] width 714 height 38
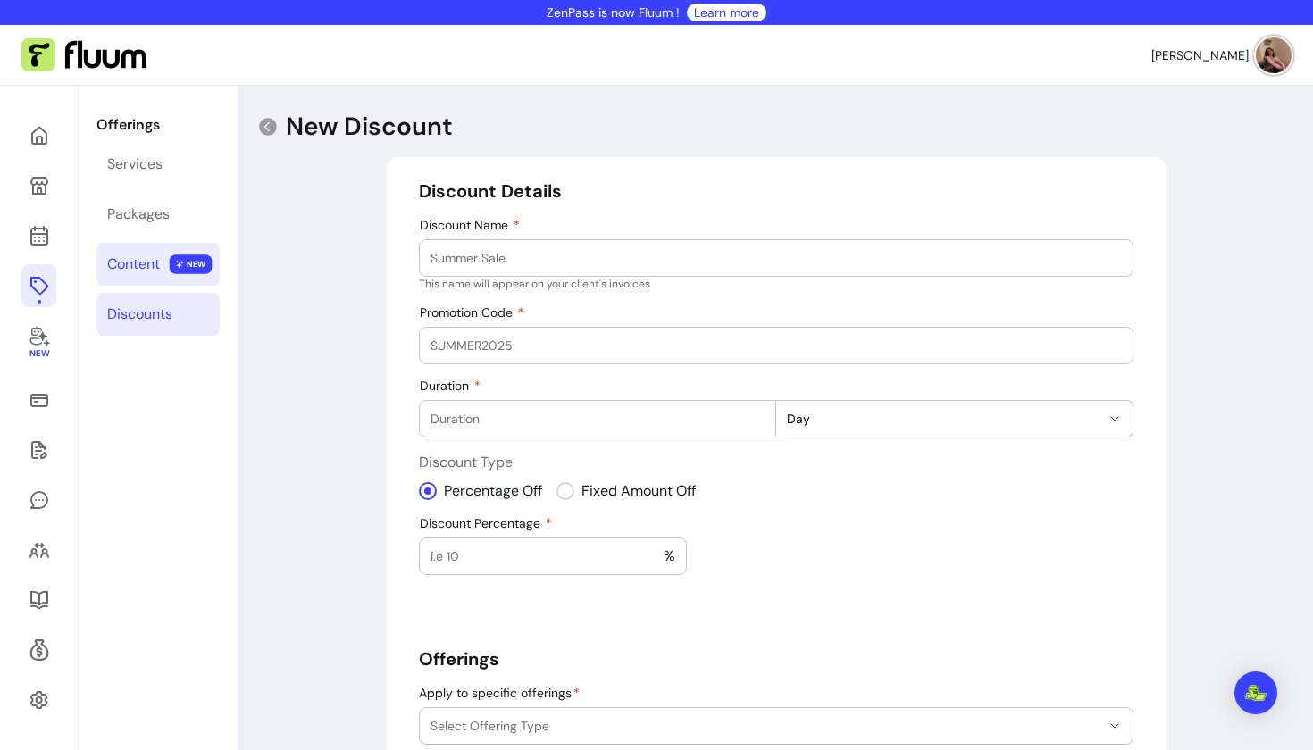
scroll to position [0, 0]
click at [128, 270] on div "Content" at bounding box center [133, 264] width 53 height 21
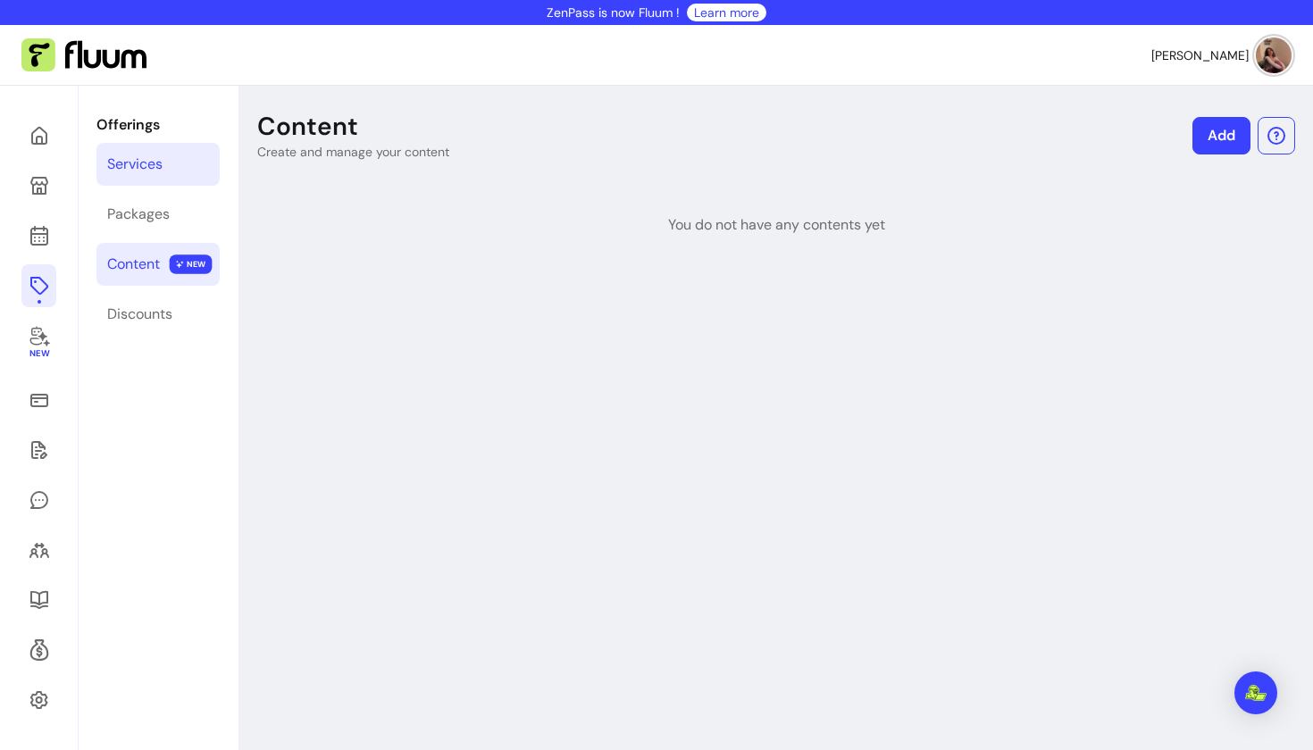
click at [121, 174] on div "Services" at bounding box center [134, 164] width 55 height 21
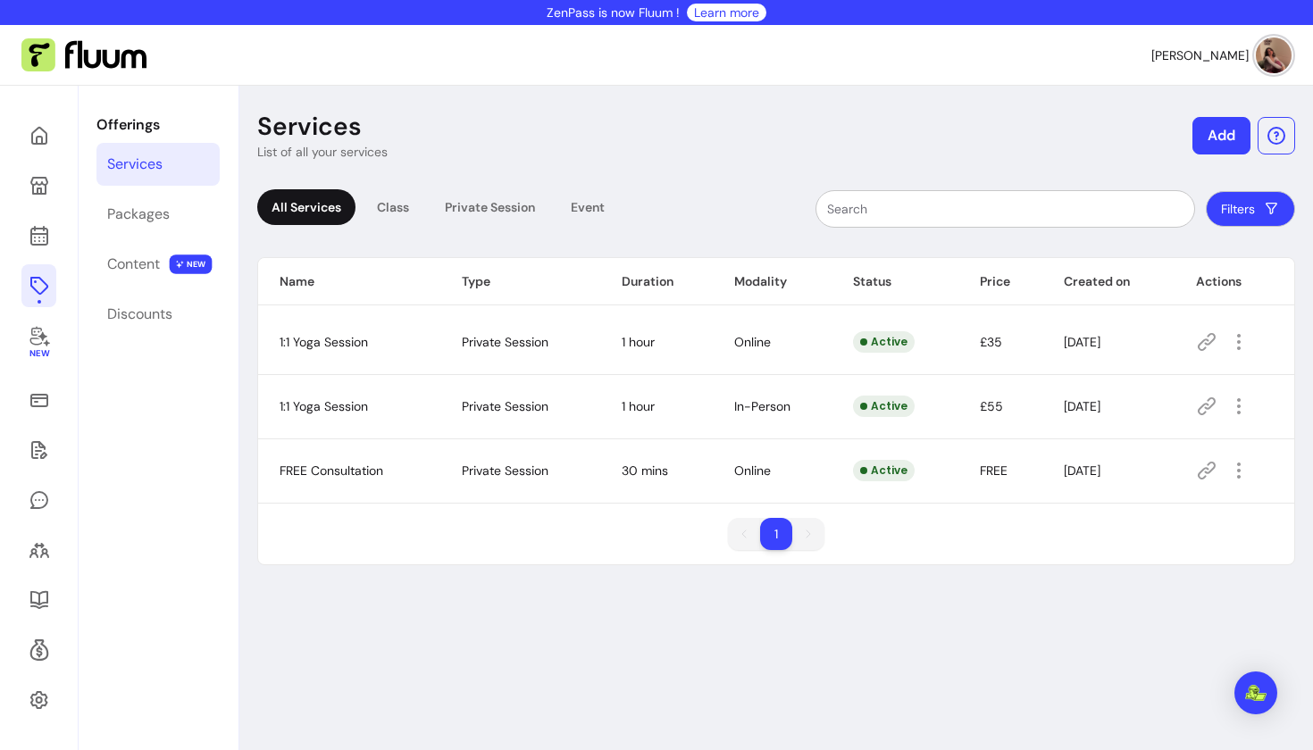
click at [1265, 59] on img at bounding box center [1274, 56] width 36 height 36
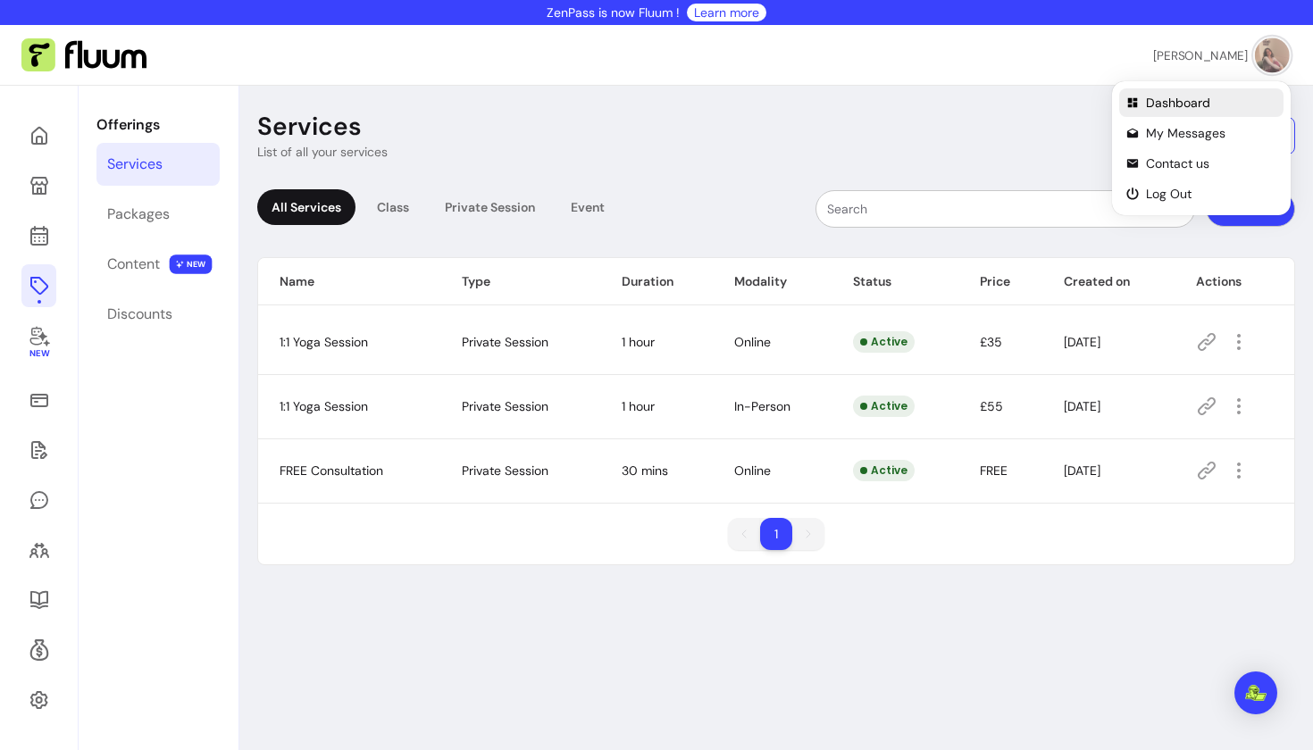
click at [1188, 102] on span "Dashboard" at bounding box center [1211, 103] width 130 height 18
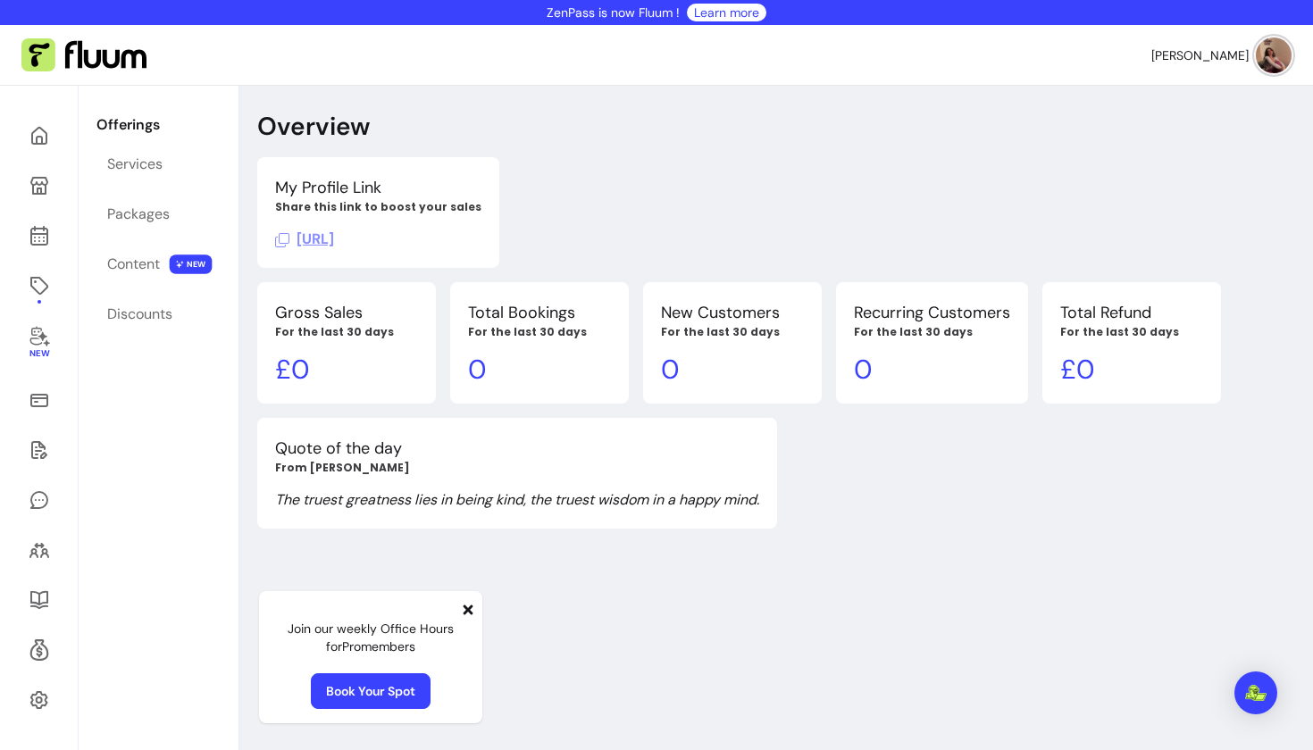
click at [393, 700] on link "Book Your Spot" at bounding box center [371, 691] width 120 height 36
click at [1287, 63] on img at bounding box center [1274, 56] width 36 height 36
click at [818, 168] on div "My Profile Link Share this link to boost your sales https://fluum.ai/ira-komelha" at bounding box center [739, 212] width 964 height 111
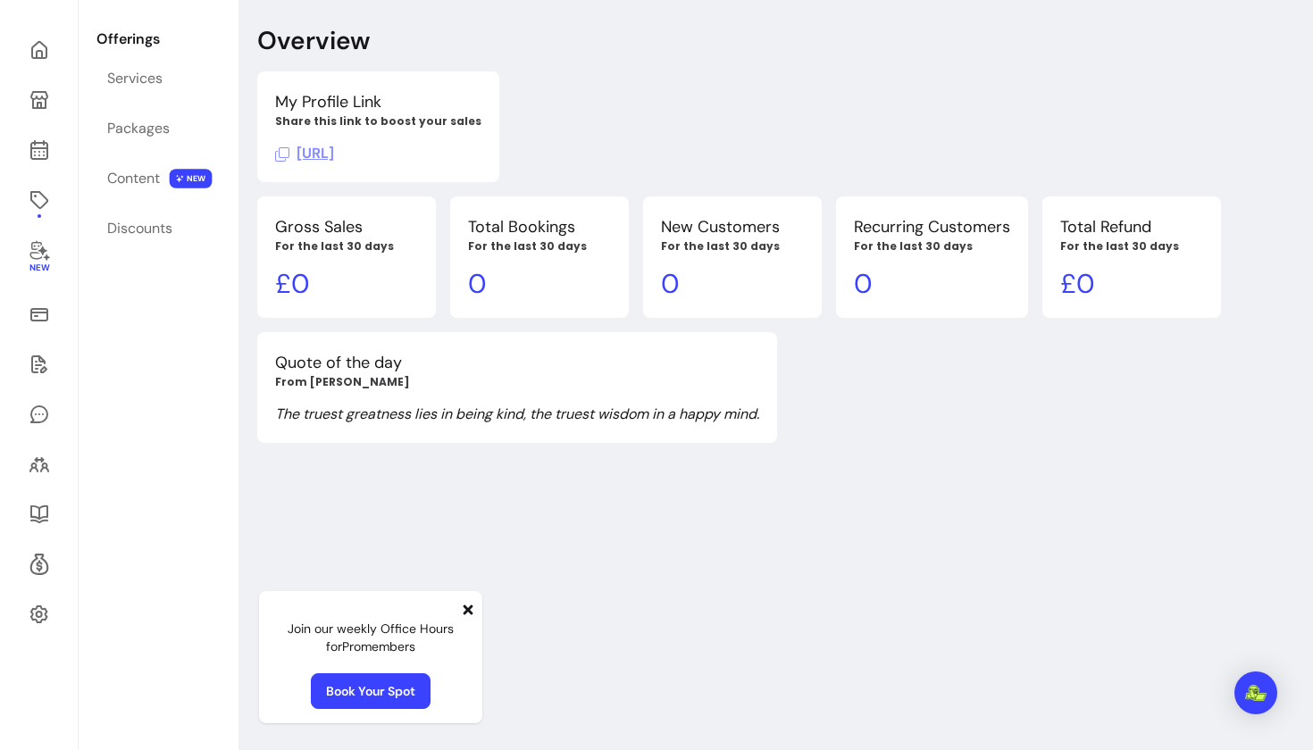
scroll to position [86, 0]
click at [467, 610] on icon at bounding box center [468, 610] width 10 height 10
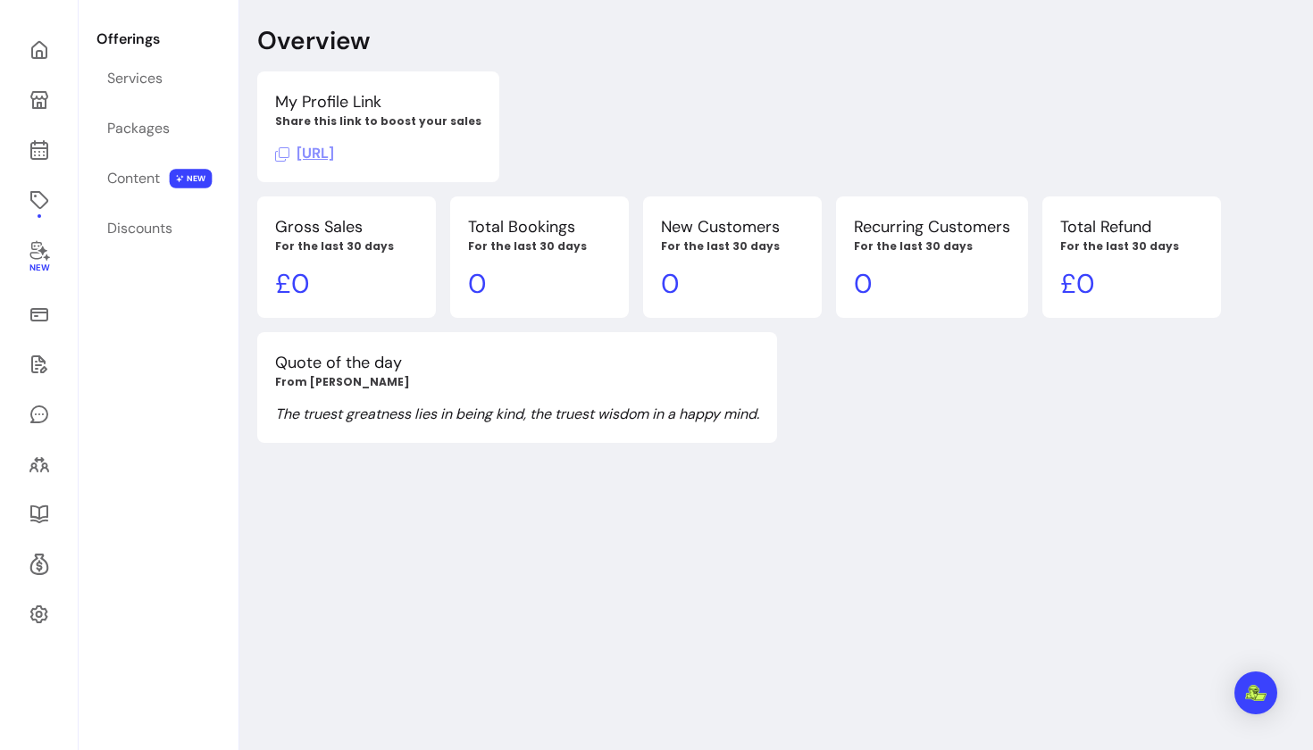
click at [653, 538] on div "Overview My Profile Link Share this link to boost your sales https://fluum.ai/i…" at bounding box center [775, 375] width 1073 height 750
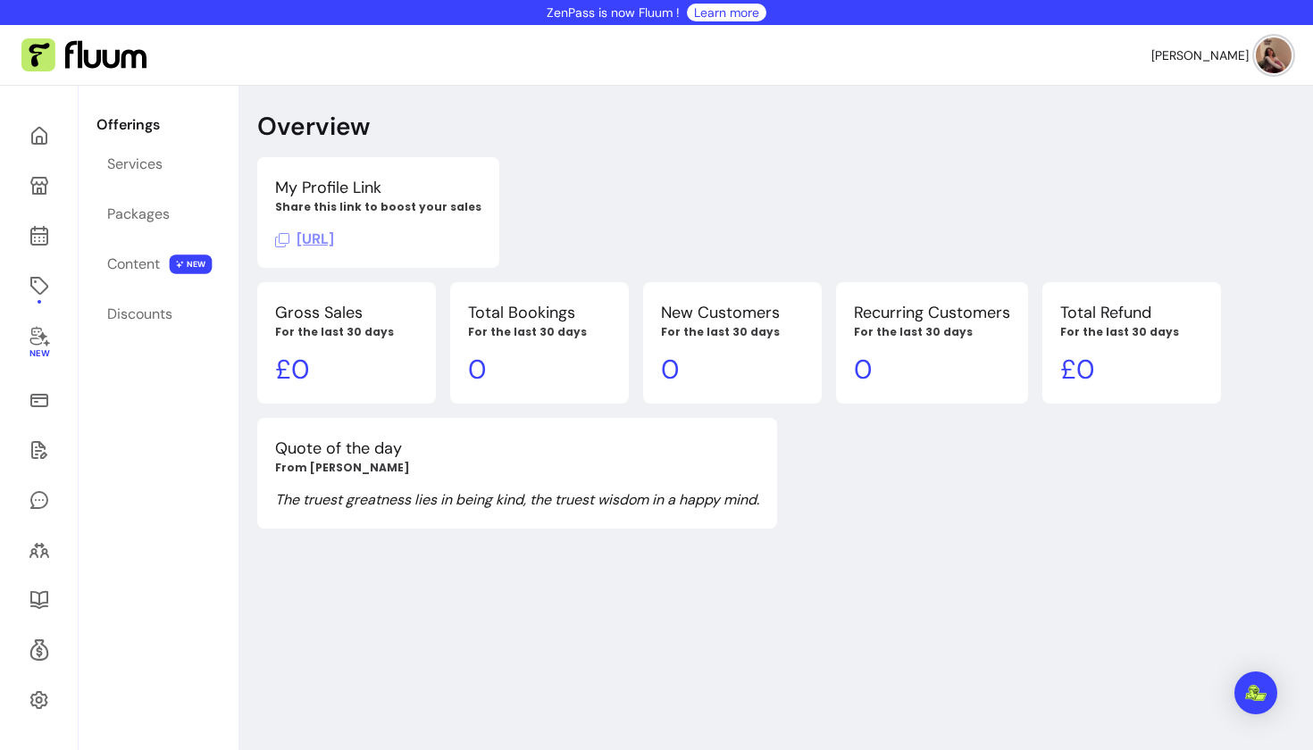
scroll to position [0, 0]
click at [120, 178] on link "Services" at bounding box center [157, 164] width 123 height 43
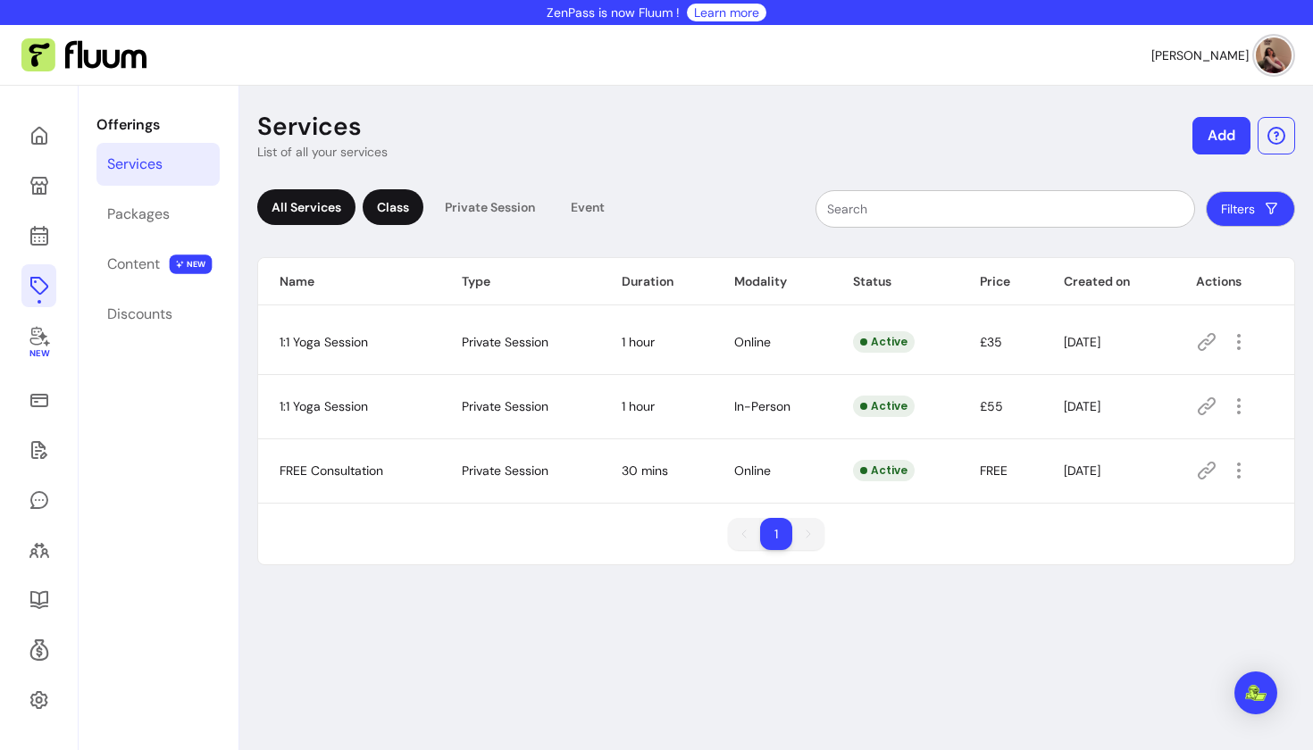
click at [392, 212] on div "Class" at bounding box center [393, 207] width 61 height 36
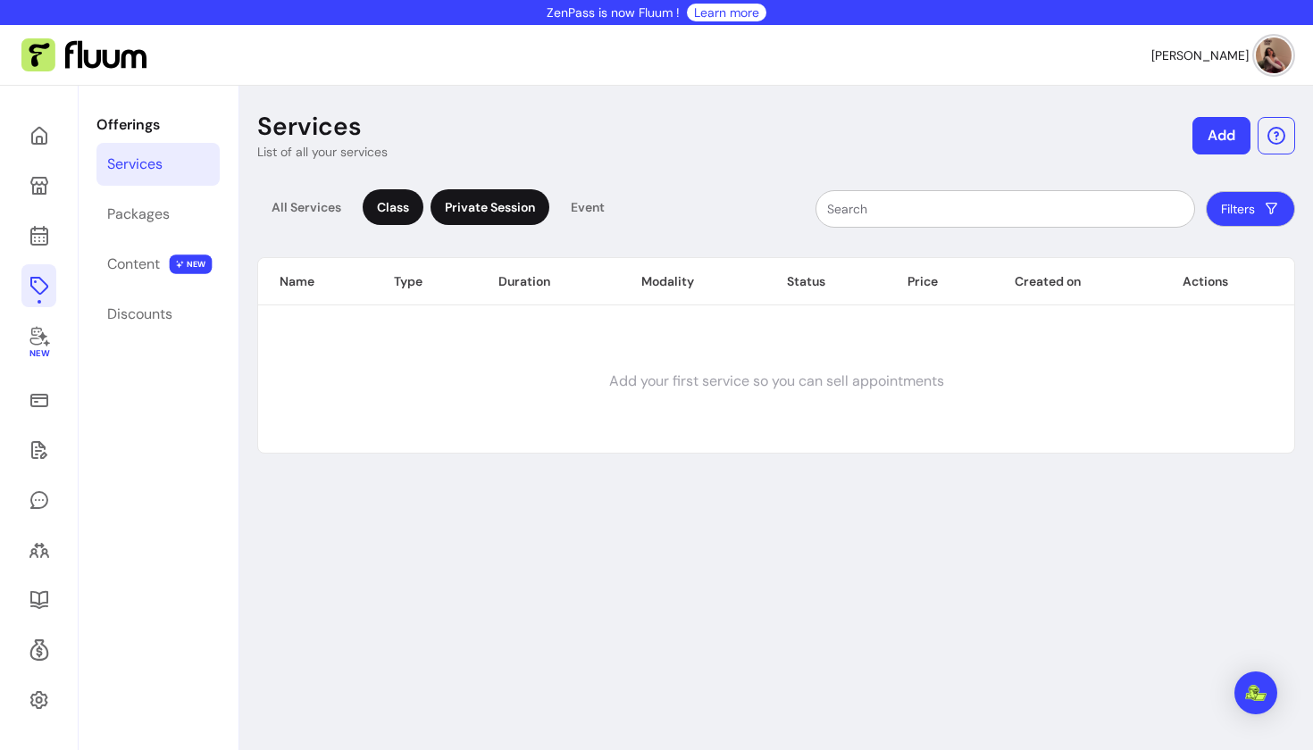
click at [466, 207] on div "Private Session" at bounding box center [489, 207] width 119 height 36
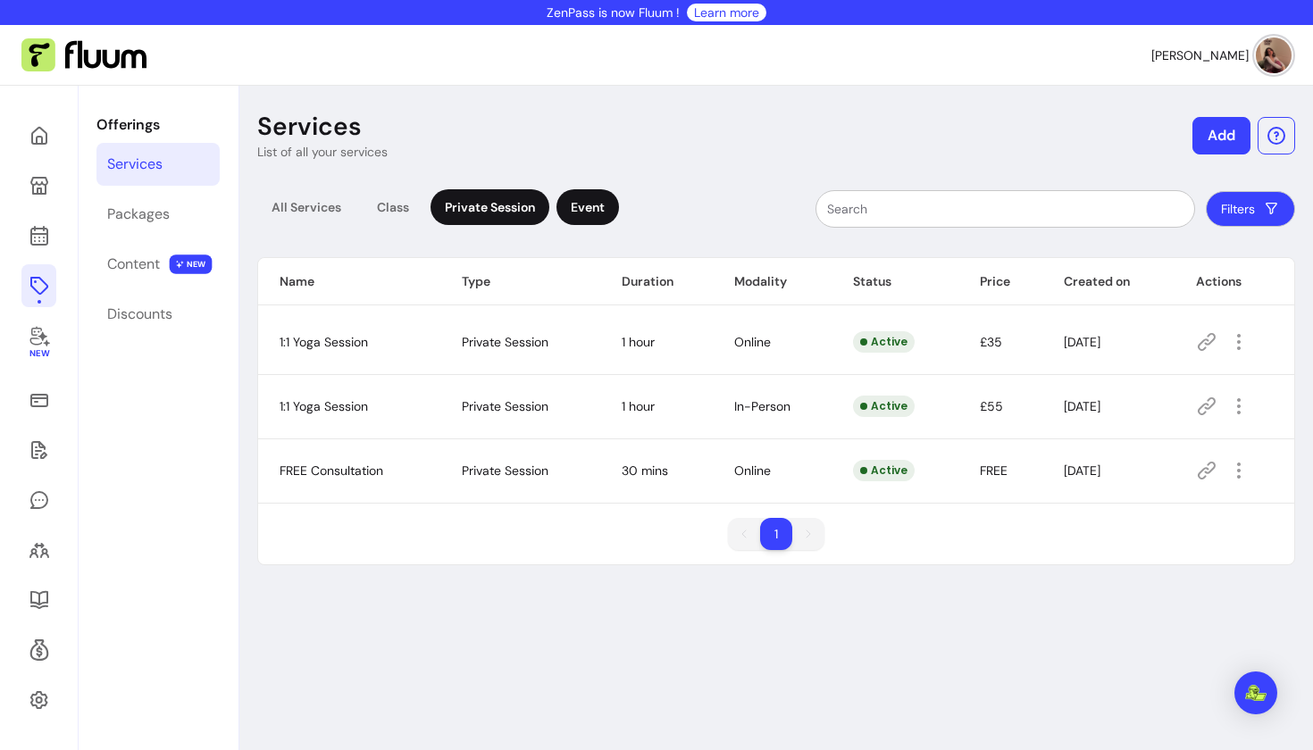
click at [594, 217] on div "Event" at bounding box center [587, 207] width 63 height 36
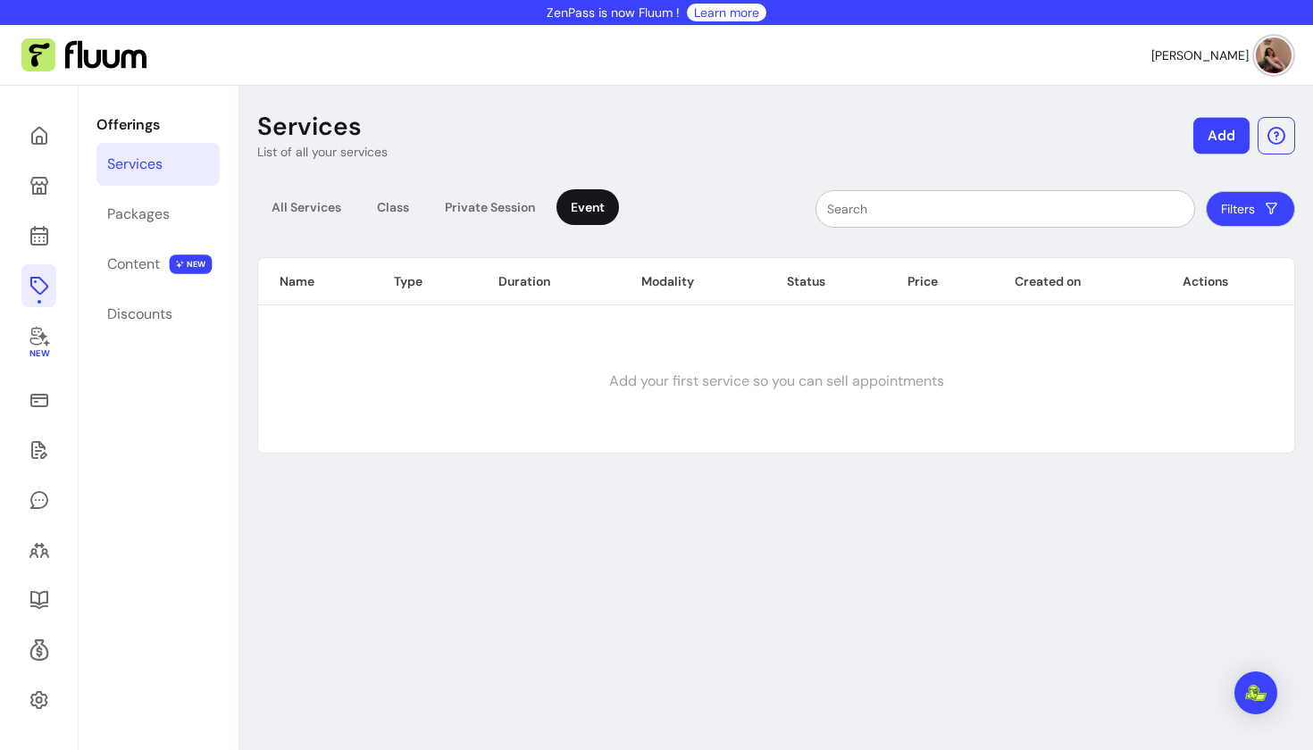
click at [1219, 143] on button "Add" at bounding box center [1221, 136] width 56 height 37
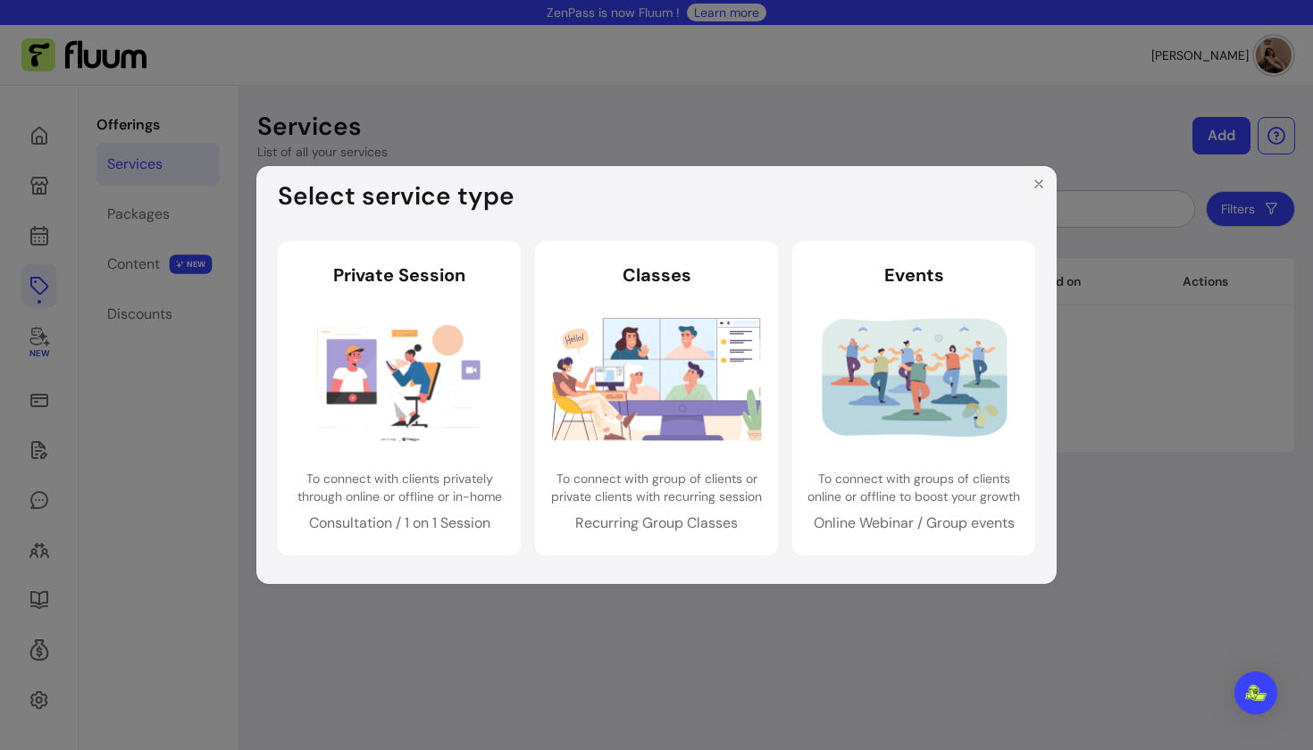
click at [1044, 183] on icon "Close" at bounding box center [1038, 184] width 14 height 14
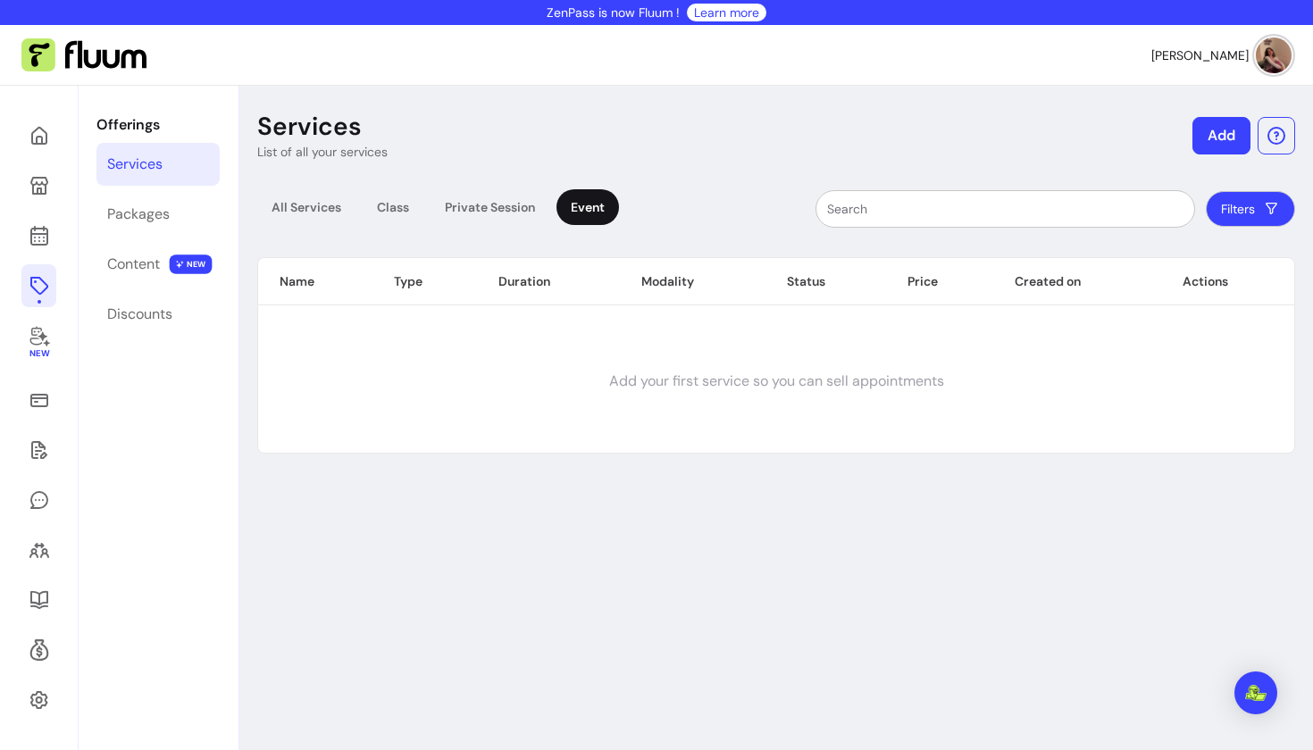
click at [1274, 70] on div "[PERSON_NAME]" at bounding box center [1221, 56] width 140 height 36
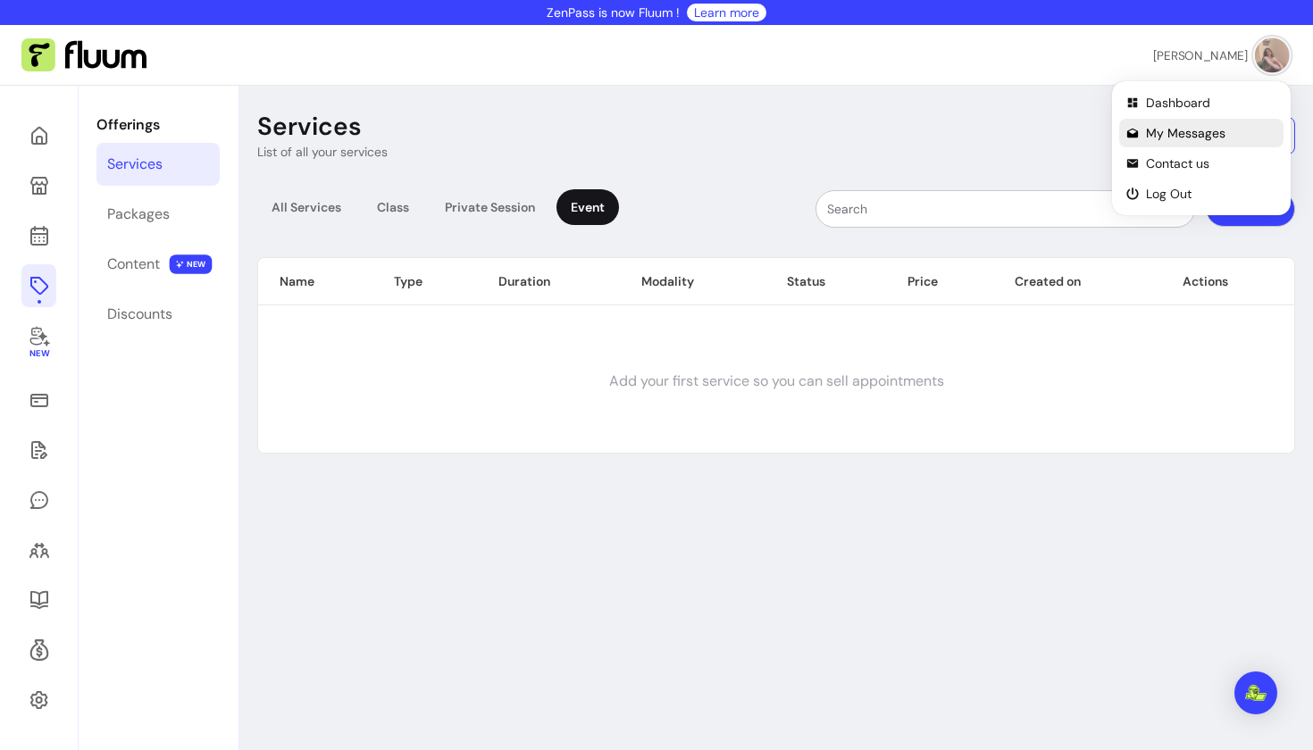
click at [1190, 138] on span "My Messages" at bounding box center [1211, 133] width 130 height 18
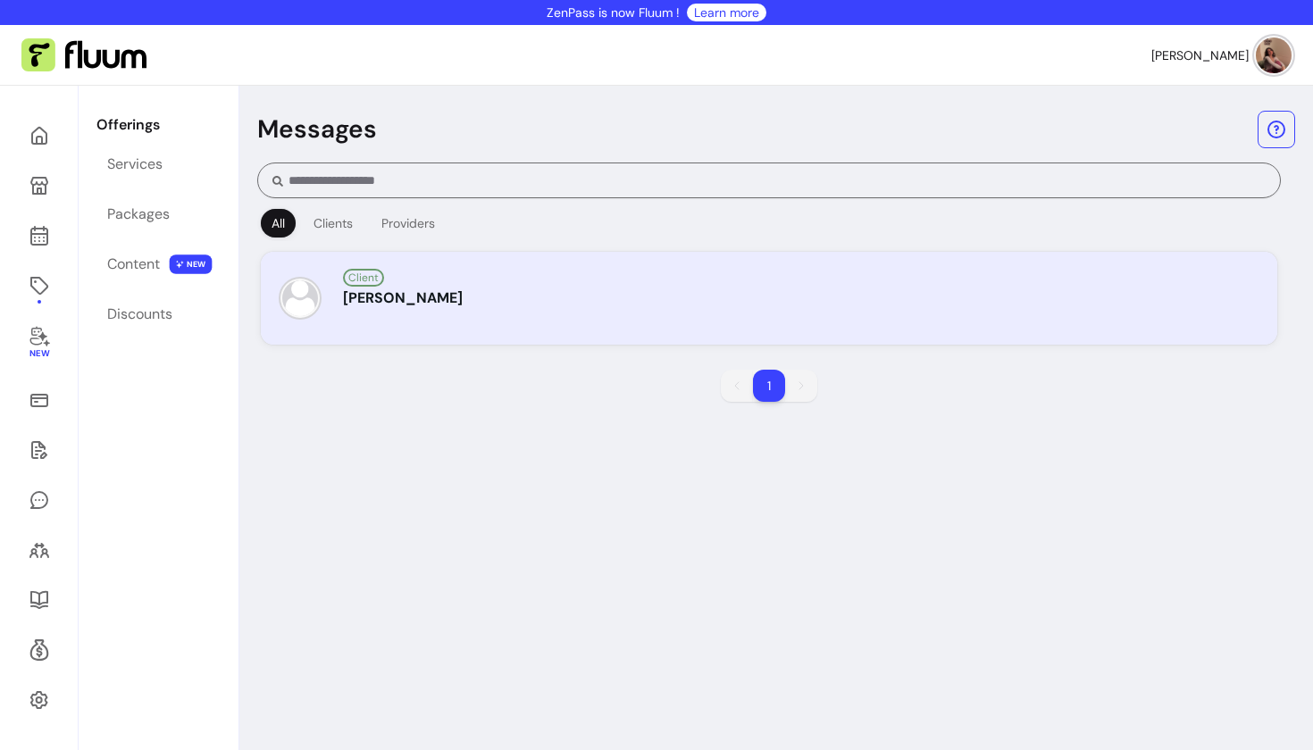
click at [401, 311] on div "Client Yolleen Ross" at bounding box center [769, 298] width 988 height 64
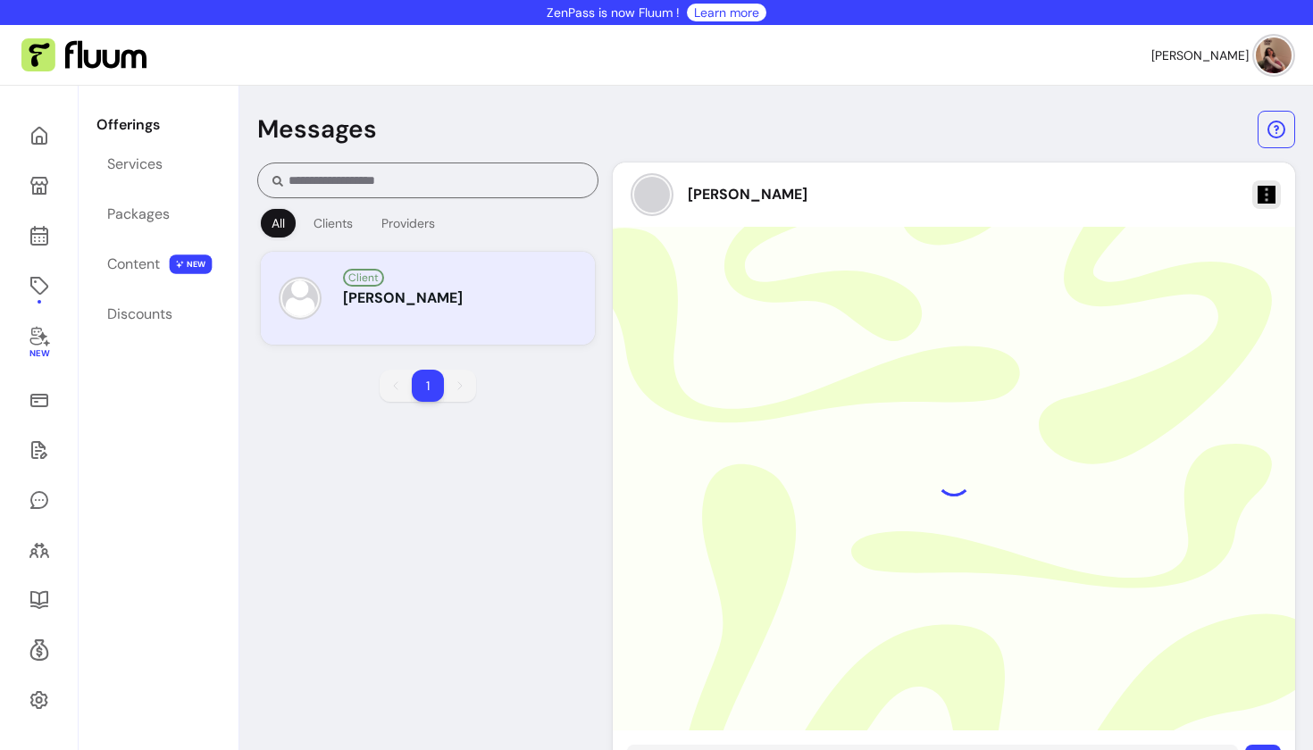
scroll to position [86, 0]
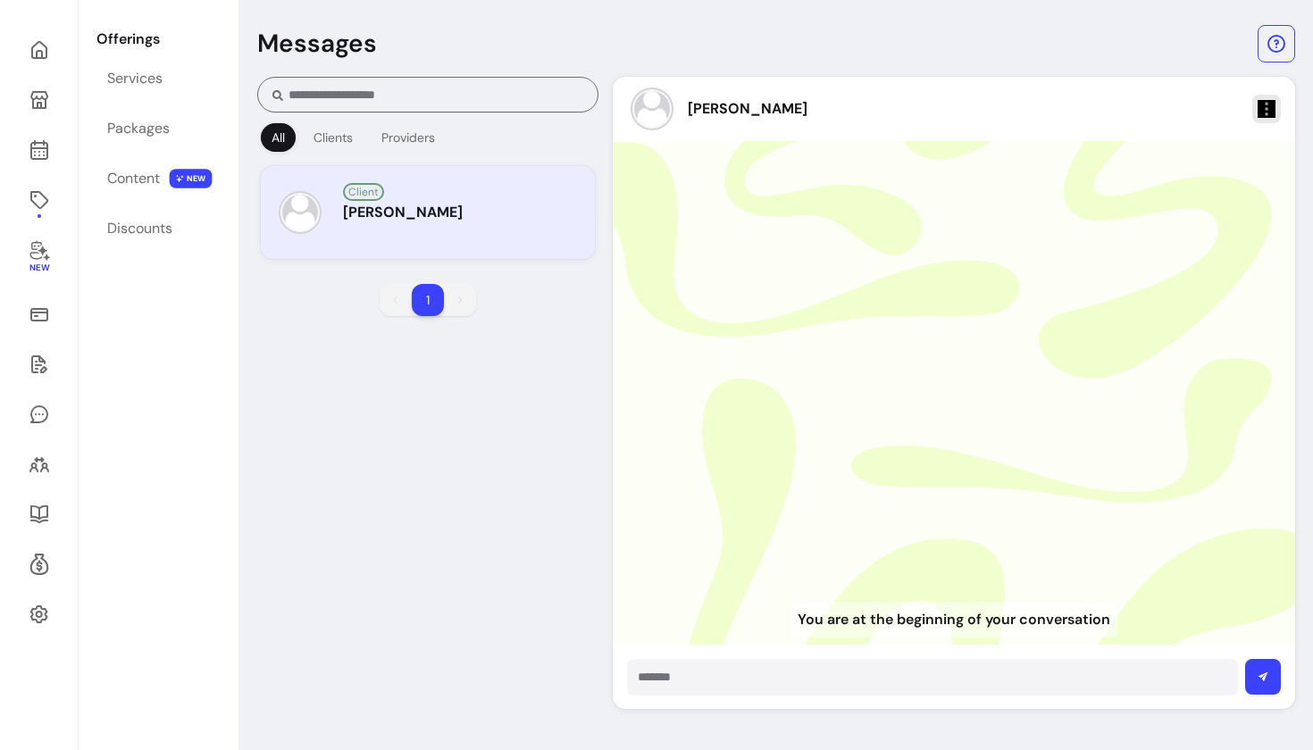
click at [451, 406] on div "All Clients Providers Client Yolleen Ross 1 1 Yolleen Ross You are at the begin…" at bounding box center [776, 393] width 1038 height 632
click at [328, 142] on div "Clients" at bounding box center [332, 138] width 39 height 18
click at [413, 145] on div "Providers" at bounding box center [408, 138] width 54 height 18
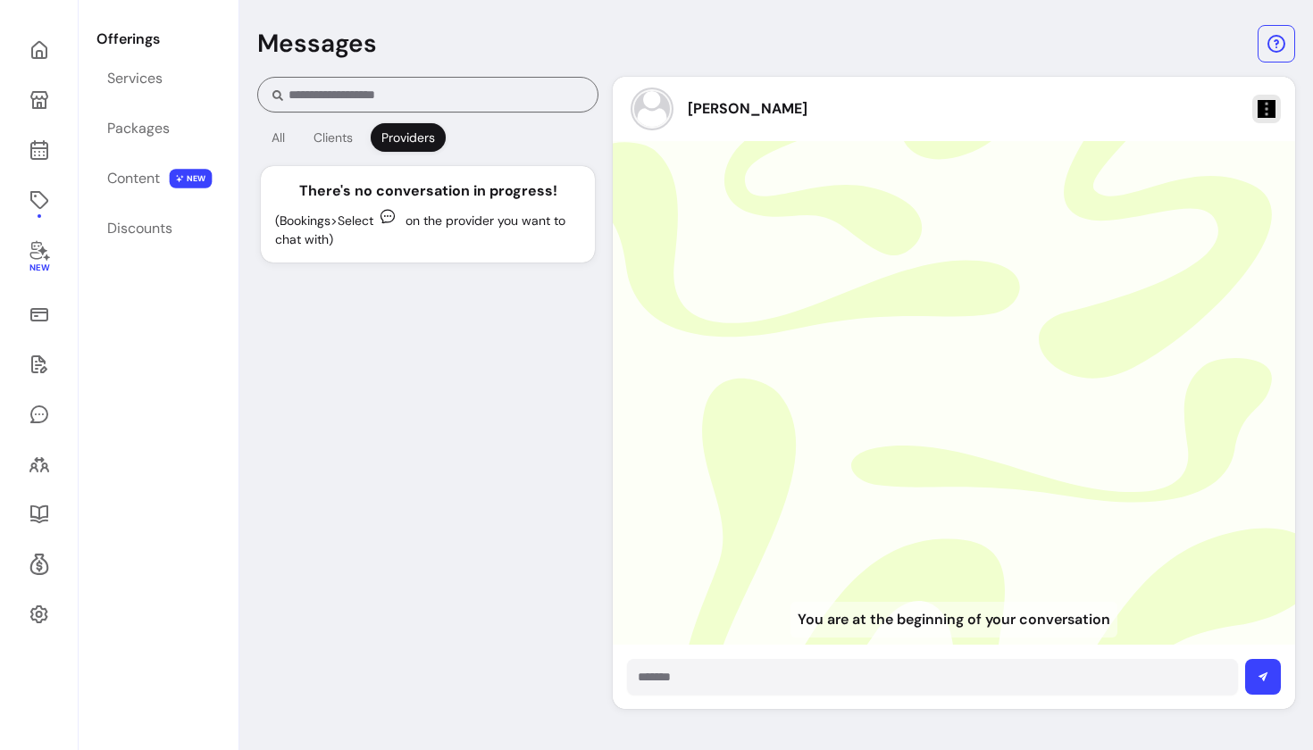
click at [339, 121] on div "All Clients Providers" at bounding box center [353, 138] width 192 height 36
click at [340, 153] on div "All Clients Providers" at bounding box center [353, 138] width 192 height 36
click at [320, 146] on button "Clients" at bounding box center [333, 137] width 61 height 29
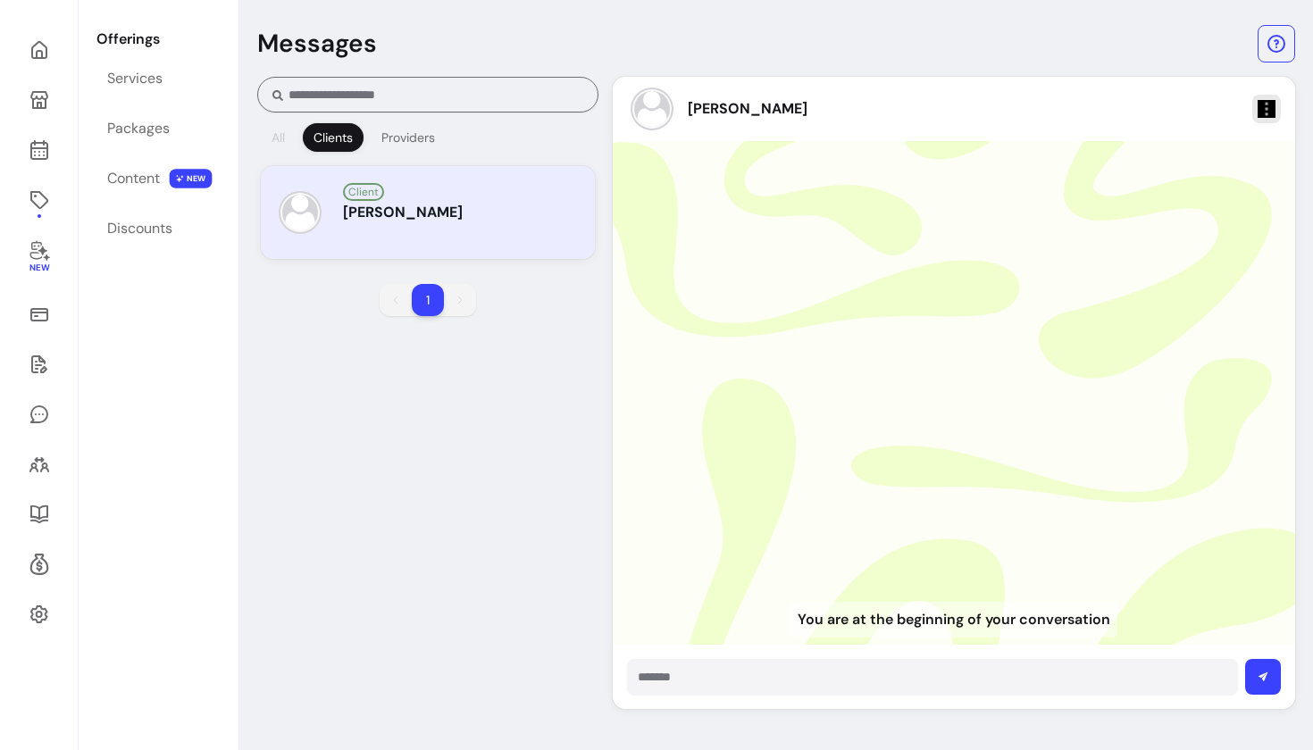
click at [283, 137] on div "All" at bounding box center [277, 138] width 13 height 18
click at [412, 188] on div "Client" at bounding box center [462, 190] width 238 height 21
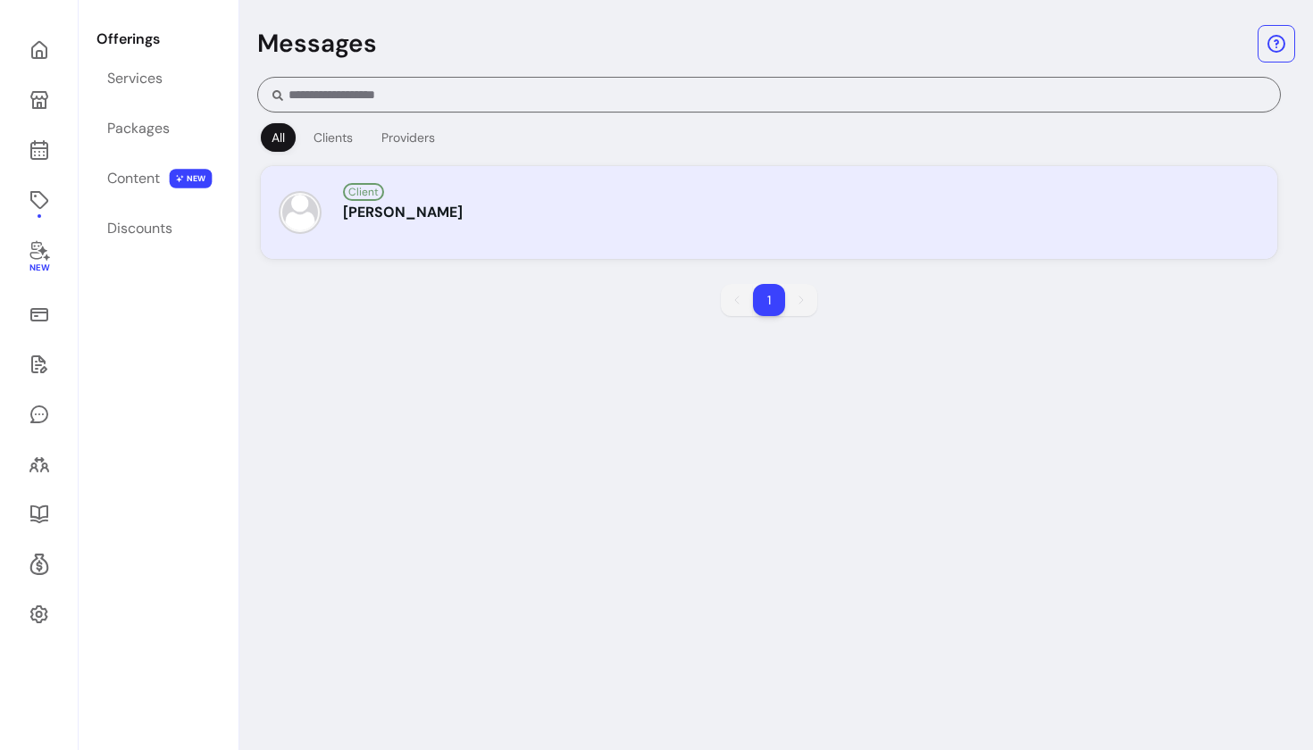
click at [412, 188] on div "Client" at bounding box center [803, 190] width 920 height 21
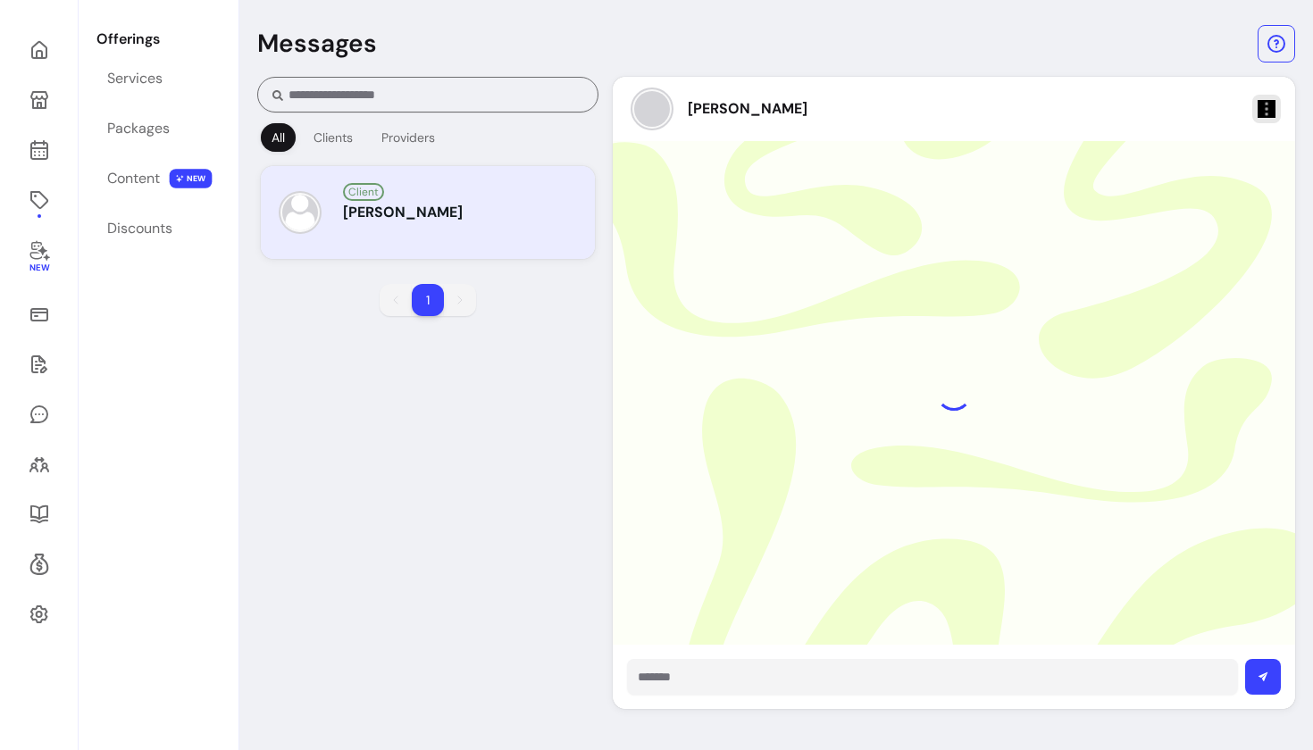
scroll to position [0, 0]
click at [427, 437] on div "All Clients Providers Client Yolleen Ross 1 1 Yolleen Ross You are at the begin…" at bounding box center [776, 393] width 1038 height 632
click at [180, 84] on link "Services" at bounding box center [157, 78] width 123 height 43
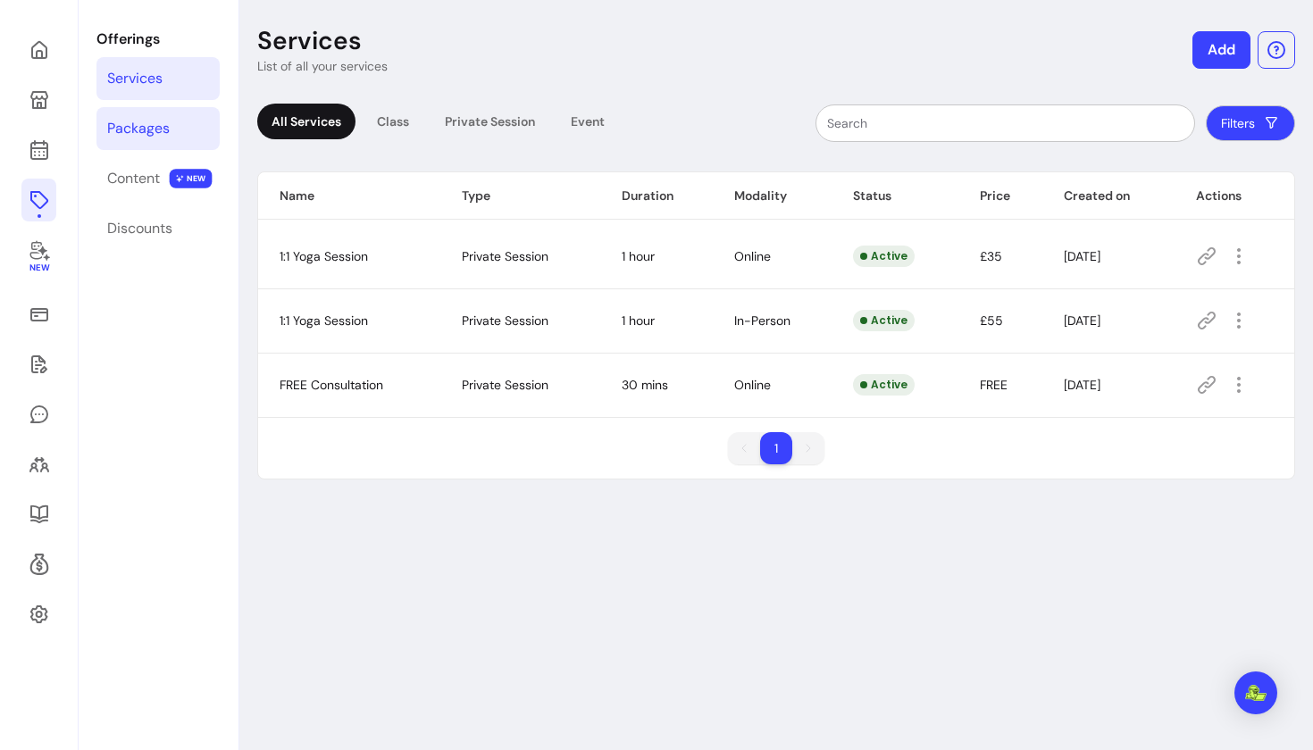
click at [128, 122] on div "Packages" at bounding box center [138, 128] width 63 height 21
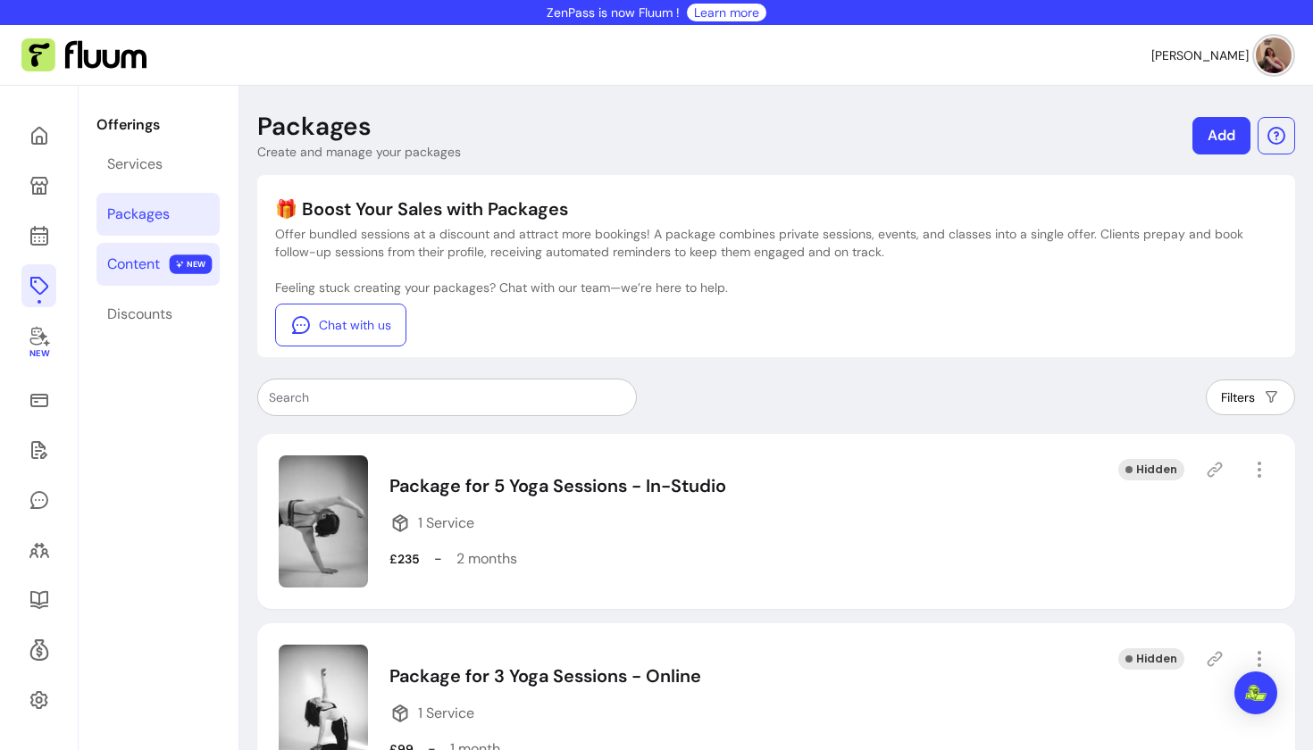
click at [165, 258] on link "Content NEW" at bounding box center [157, 264] width 123 height 43
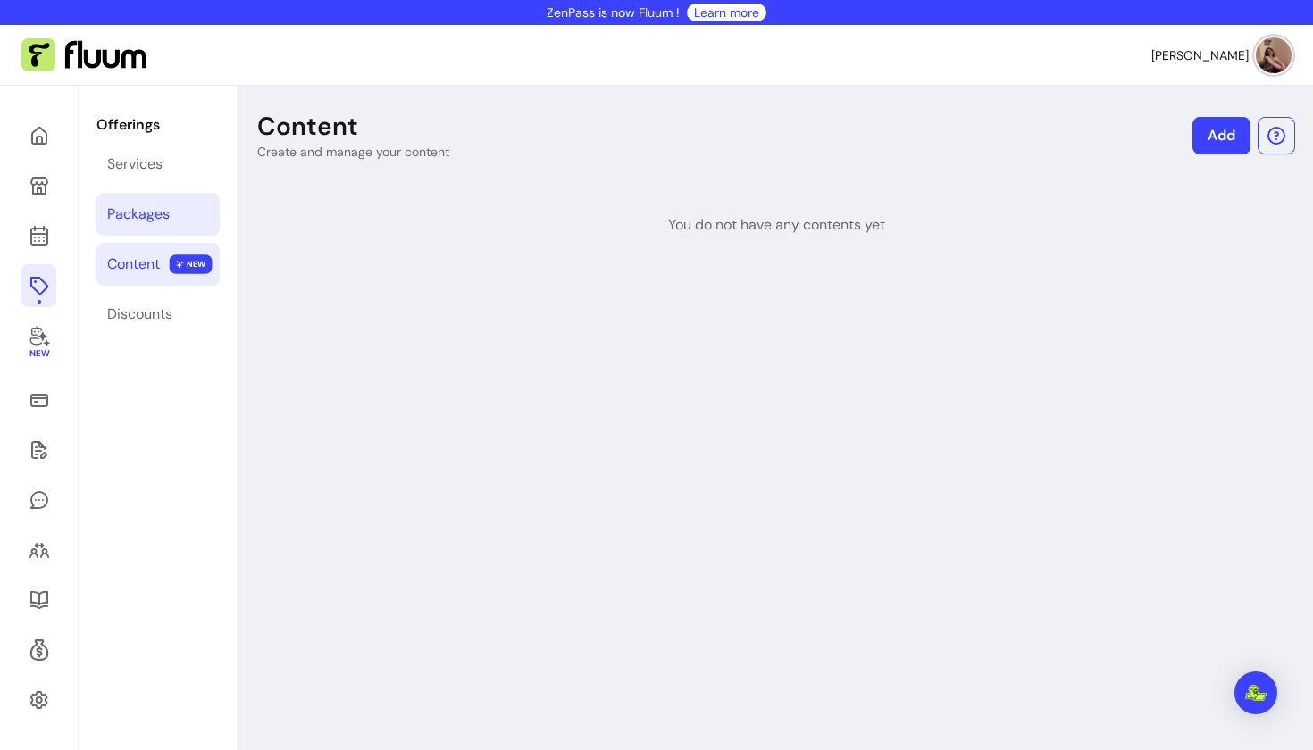
click at [172, 198] on link "Packages" at bounding box center [157, 214] width 123 height 43
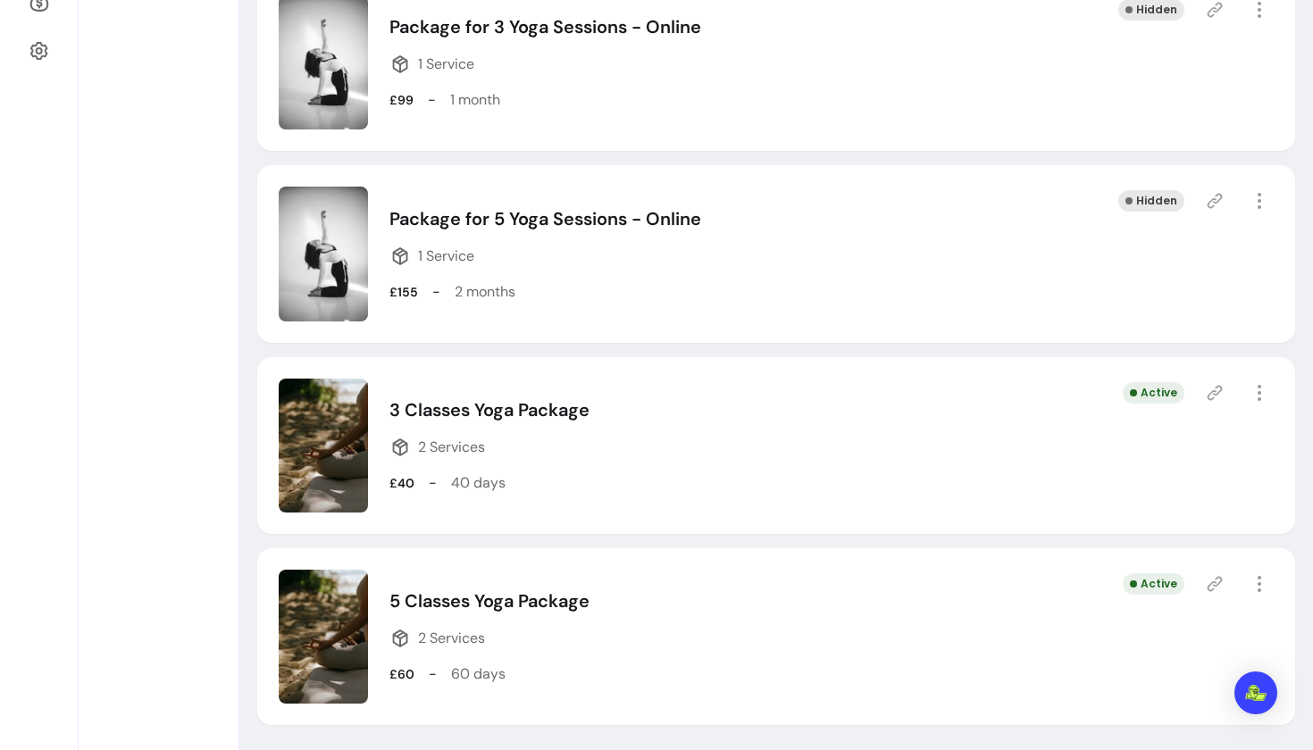
scroll to position [647, 0]
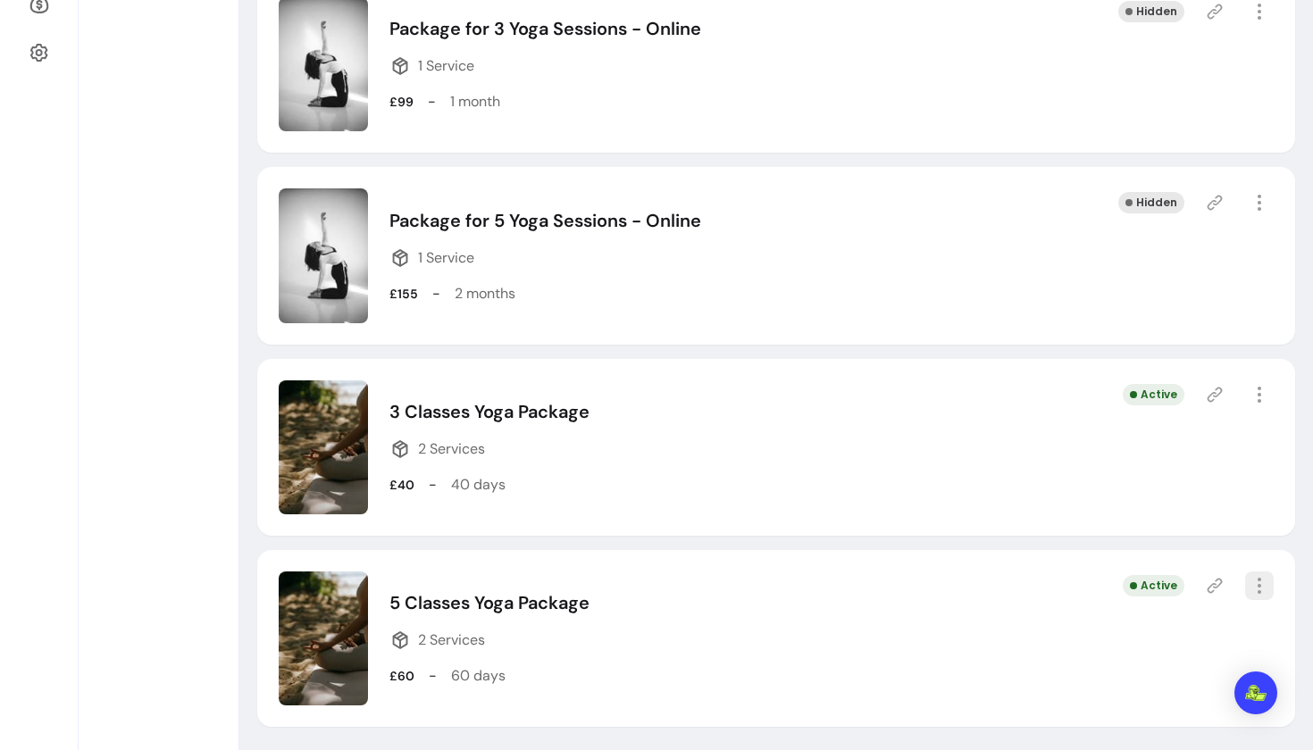
click at [1256, 588] on icon "button" at bounding box center [1258, 585] width 21 height 21
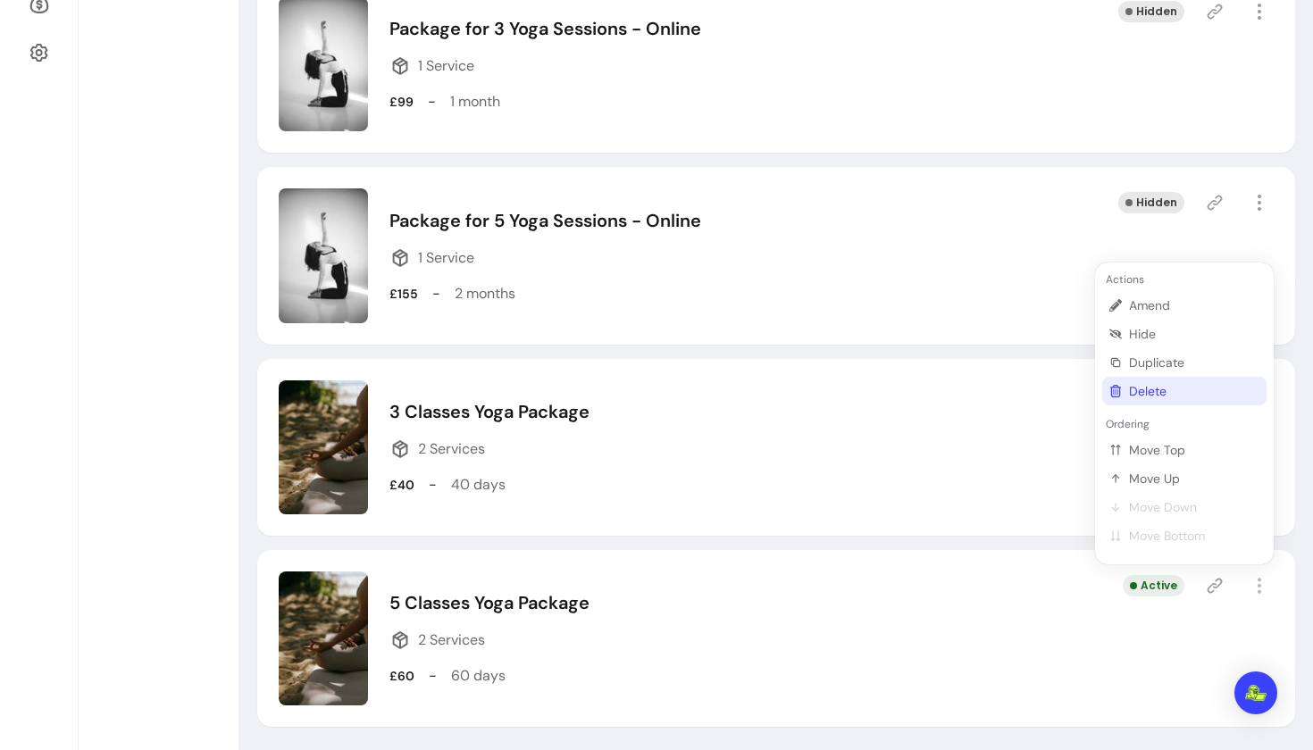
click at [1139, 390] on span "Delete" at bounding box center [1194, 391] width 130 height 18
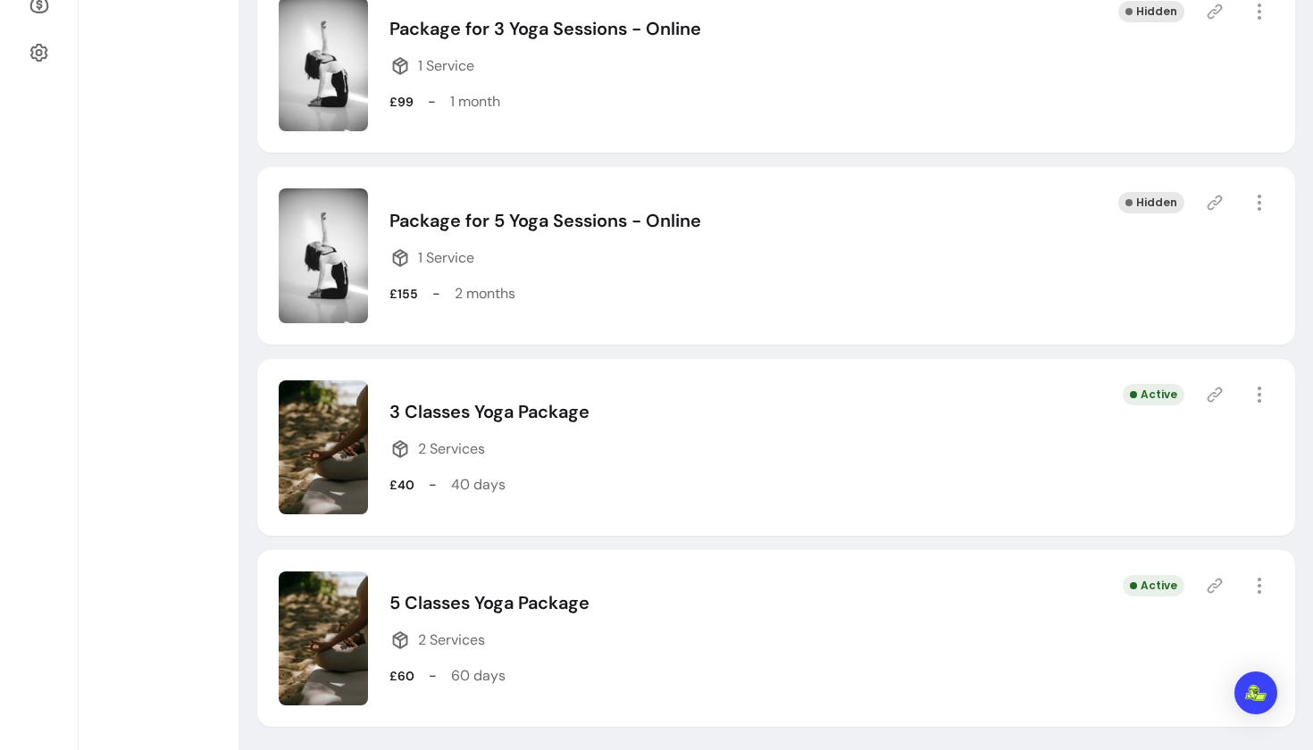
click at [462, 637] on span "2 Services" at bounding box center [451, 640] width 67 height 21
click at [499, 611] on p "5 Classes Yoga Package" at bounding box center [489, 602] width 200 height 25
click at [1259, 588] on icon "button" at bounding box center [1258, 585] width 21 height 21
click at [1143, 390] on span "Delete" at bounding box center [1194, 391] width 130 height 18
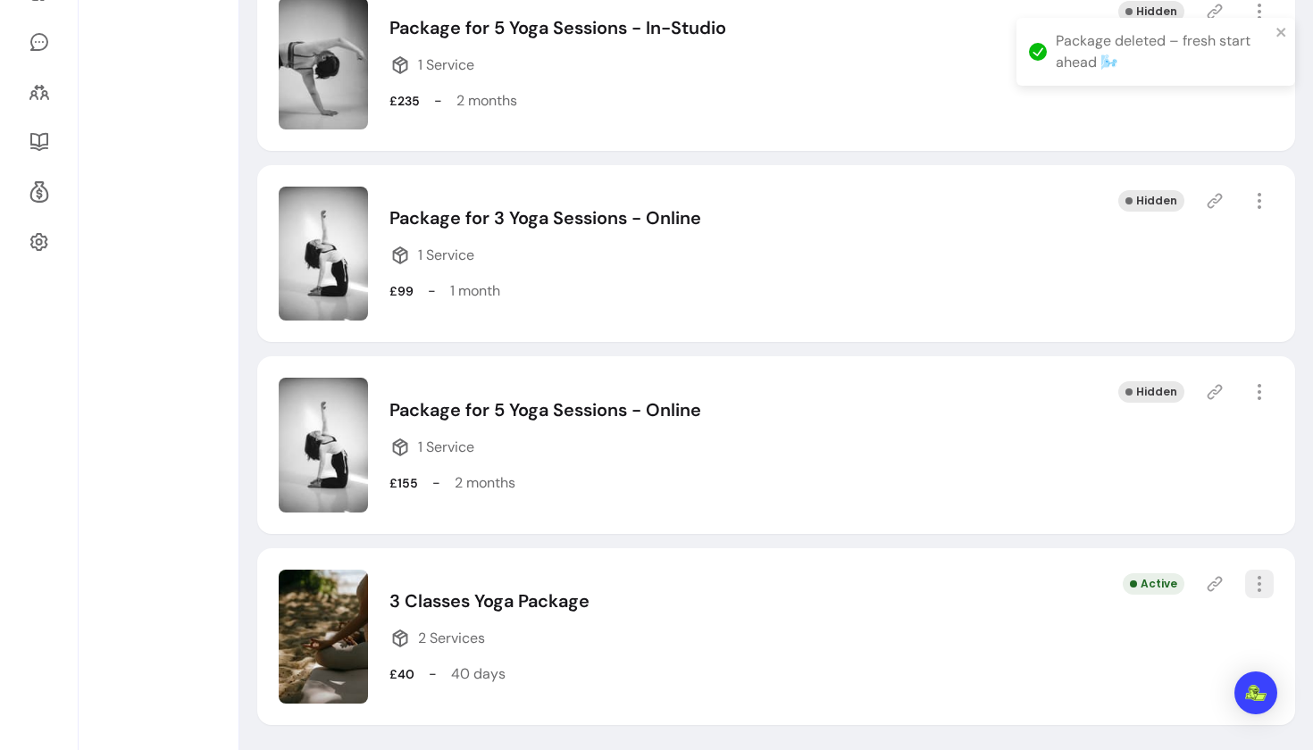
click at [1256, 573] on icon "button" at bounding box center [1258, 583] width 21 height 21
click at [1138, 546] on span "Delete" at bounding box center [1194, 541] width 130 height 18
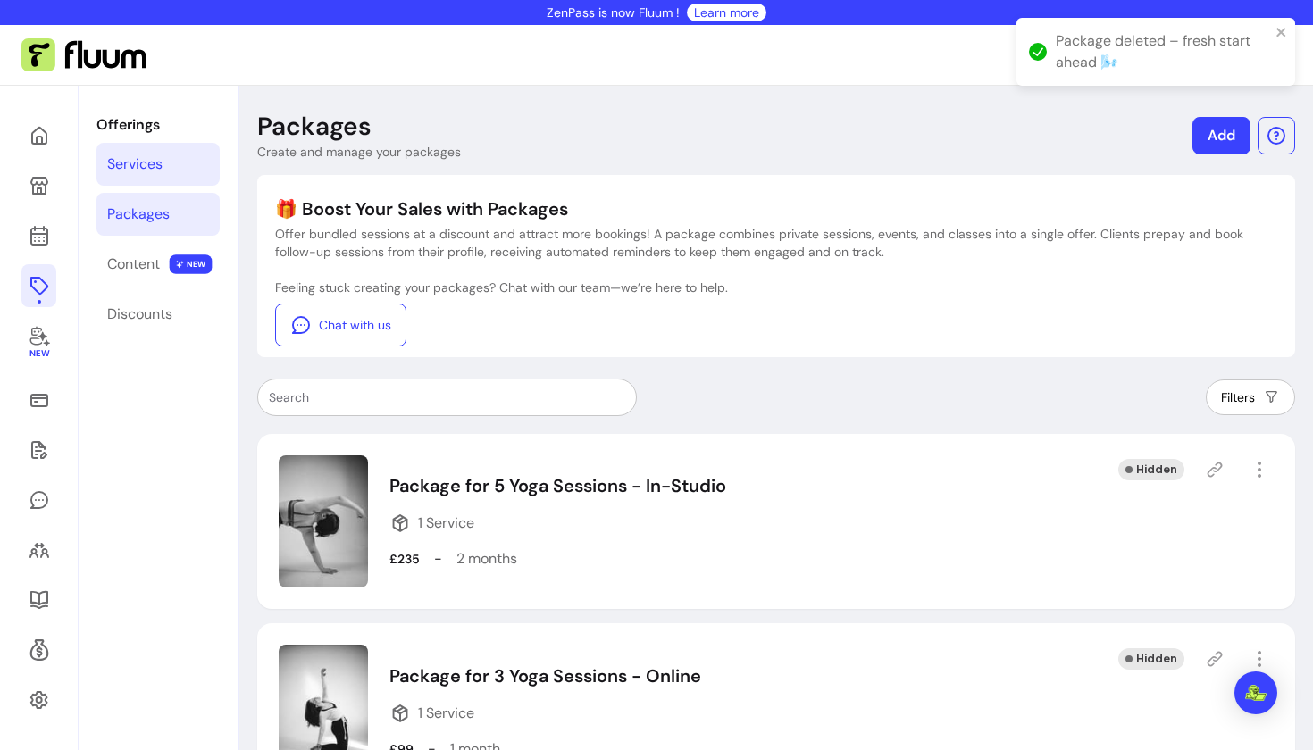
scroll to position [0, 0]
click at [141, 163] on div "Services" at bounding box center [134, 164] width 55 height 21
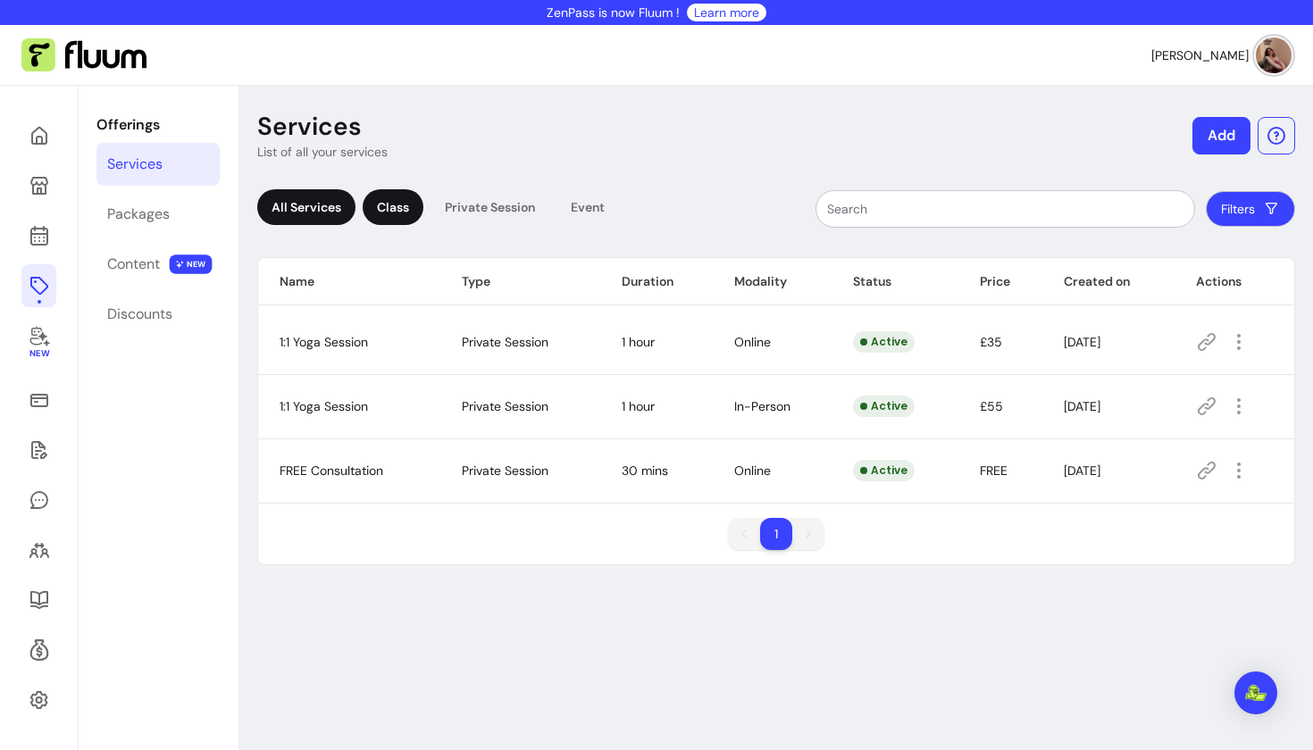
click at [387, 211] on div "Class" at bounding box center [393, 207] width 61 height 36
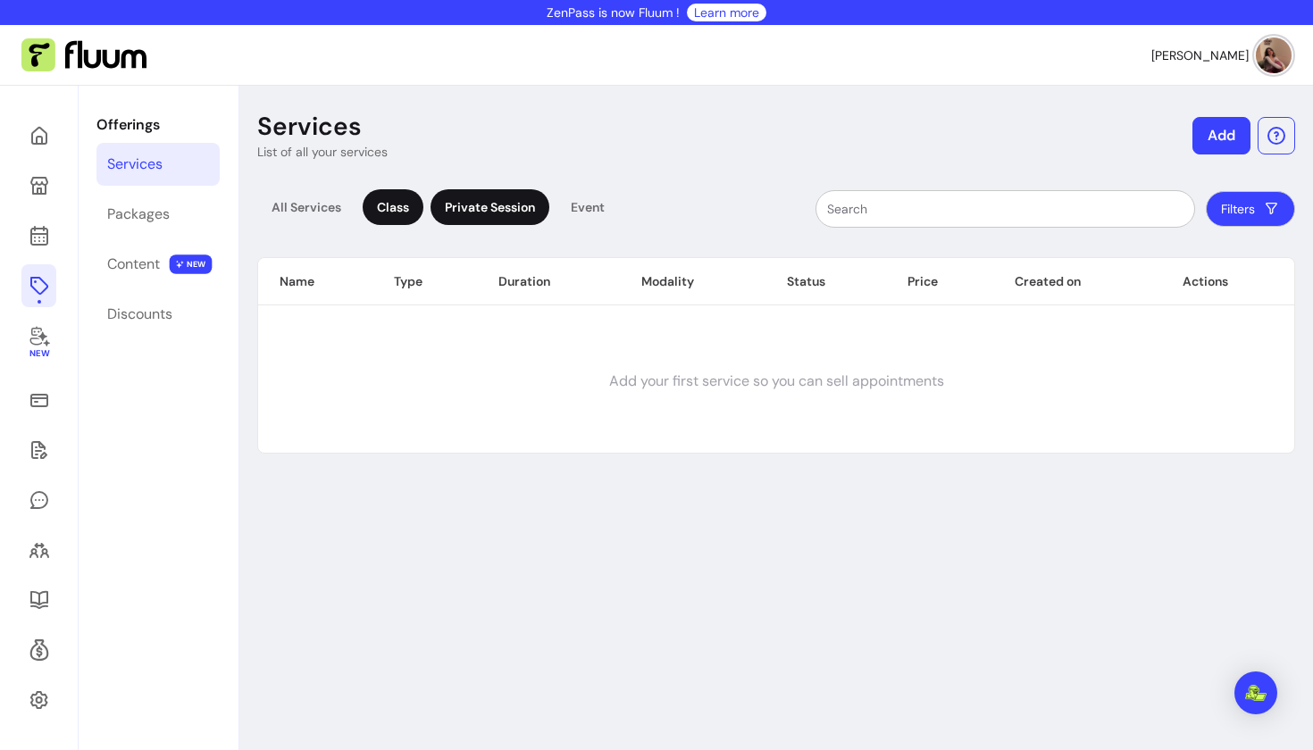
click at [457, 200] on div "Private Session" at bounding box center [489, 207] width 119 height 36
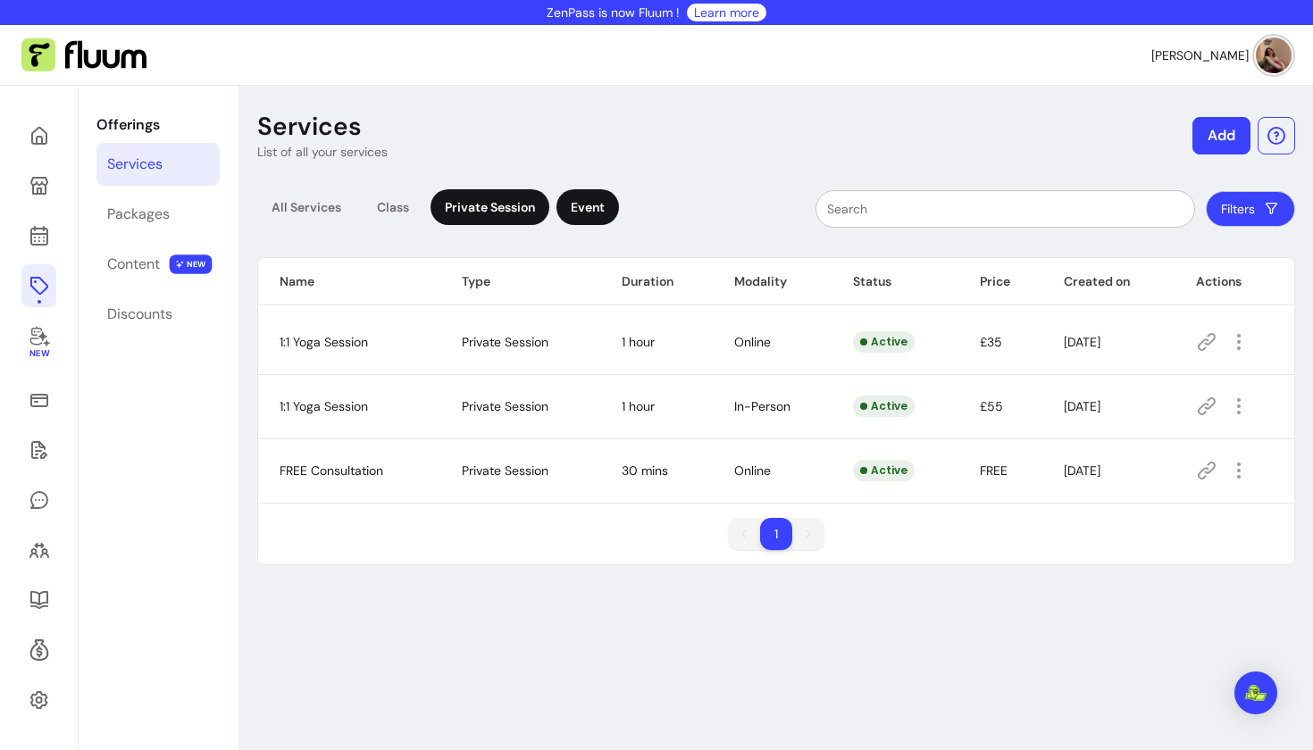
click at [585, 213] on div "Event" at bounding box center [587, 207] width 63 height 36
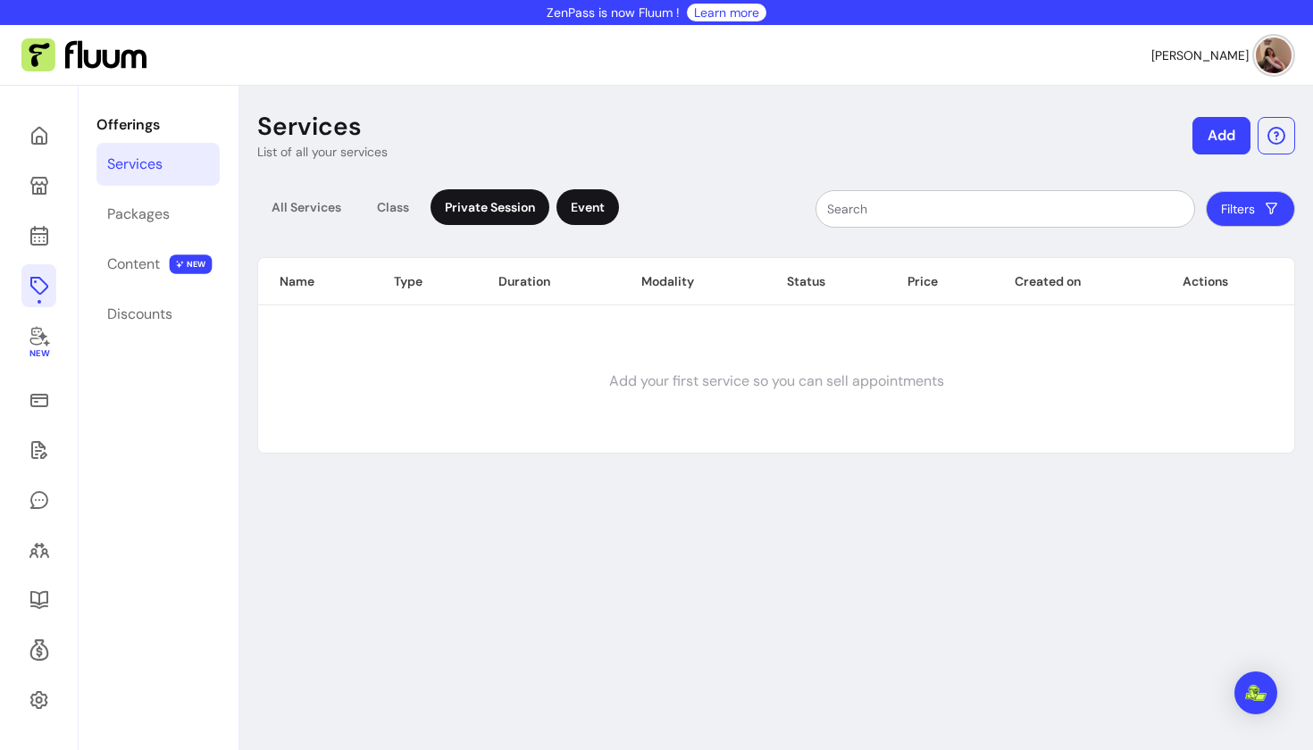
click at [501, 218] on div "Private Session" at bounding box center [489, 207] width 119 height 36
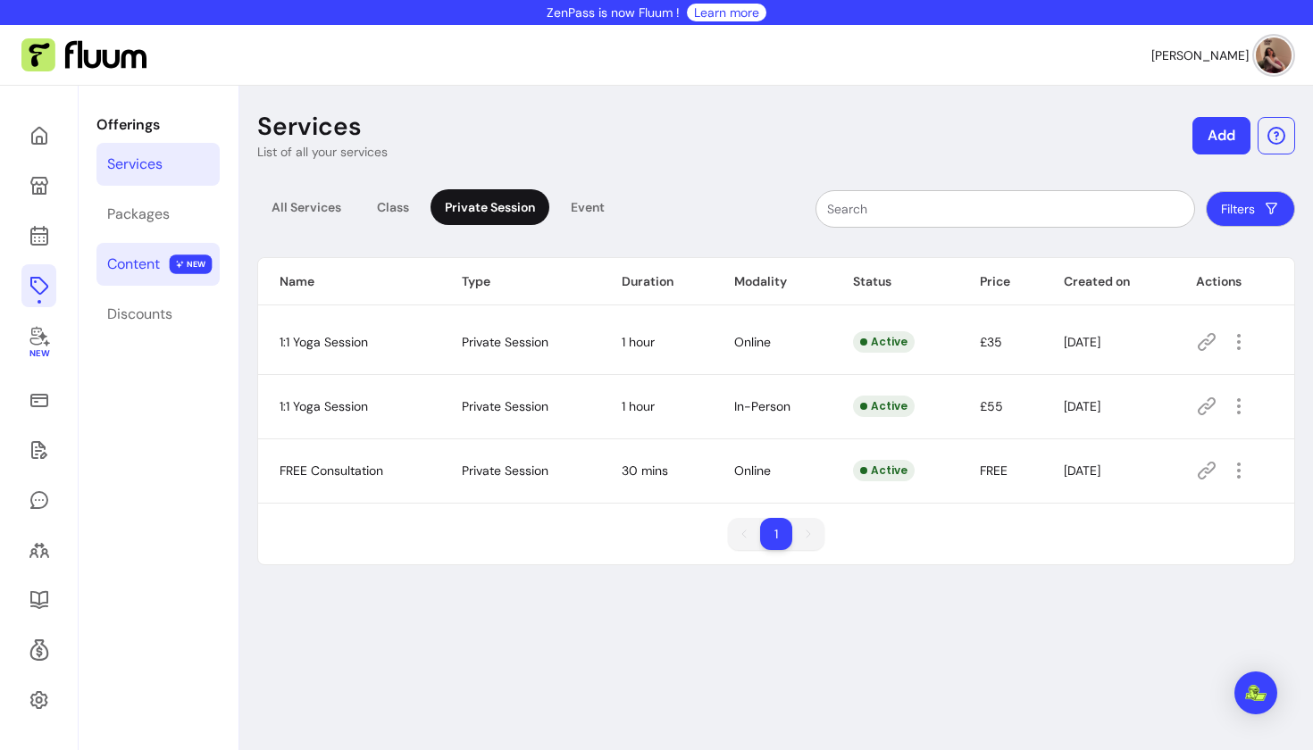
click at [136, 258] on div "Content" at bounding box center [133, 264] width 53 height 21
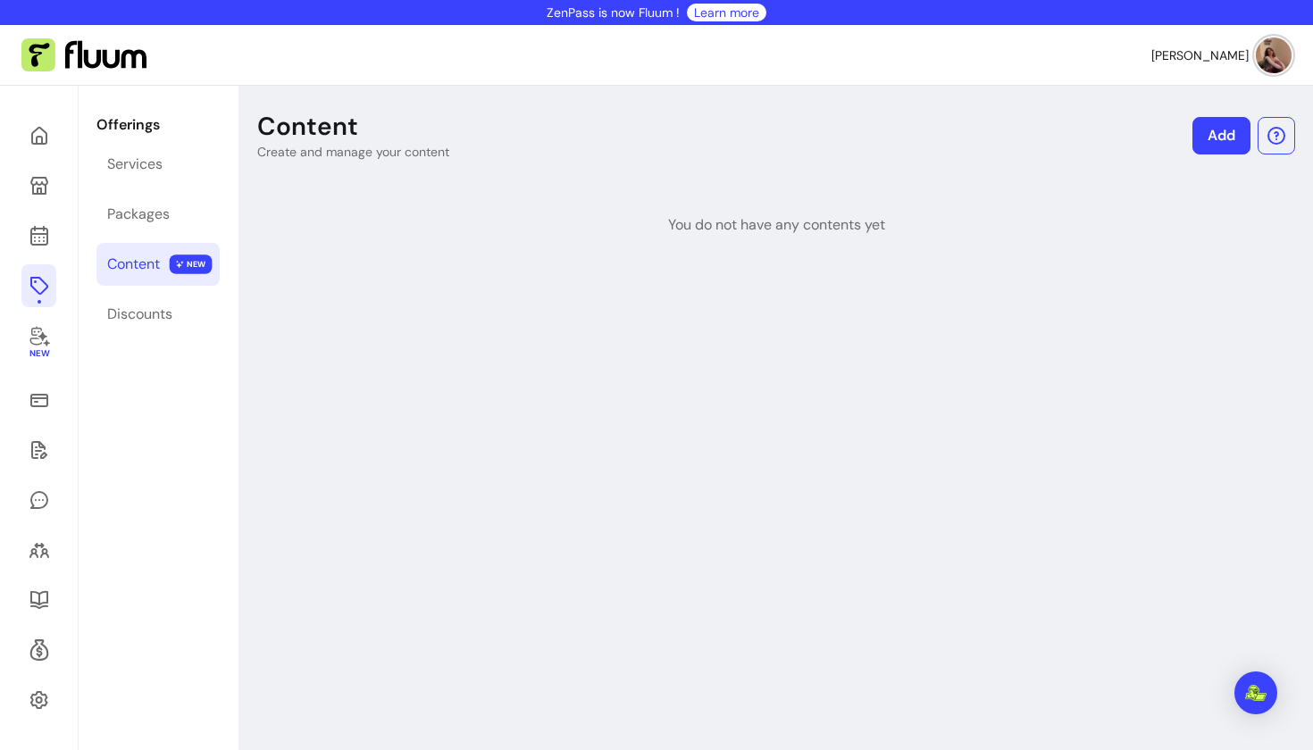
click at [56, 131] on div "New" at bounding box center [39, 461] width 79 height 750
click at [33, 139] on icon at bounding box center [39, 135] width 21 height 21
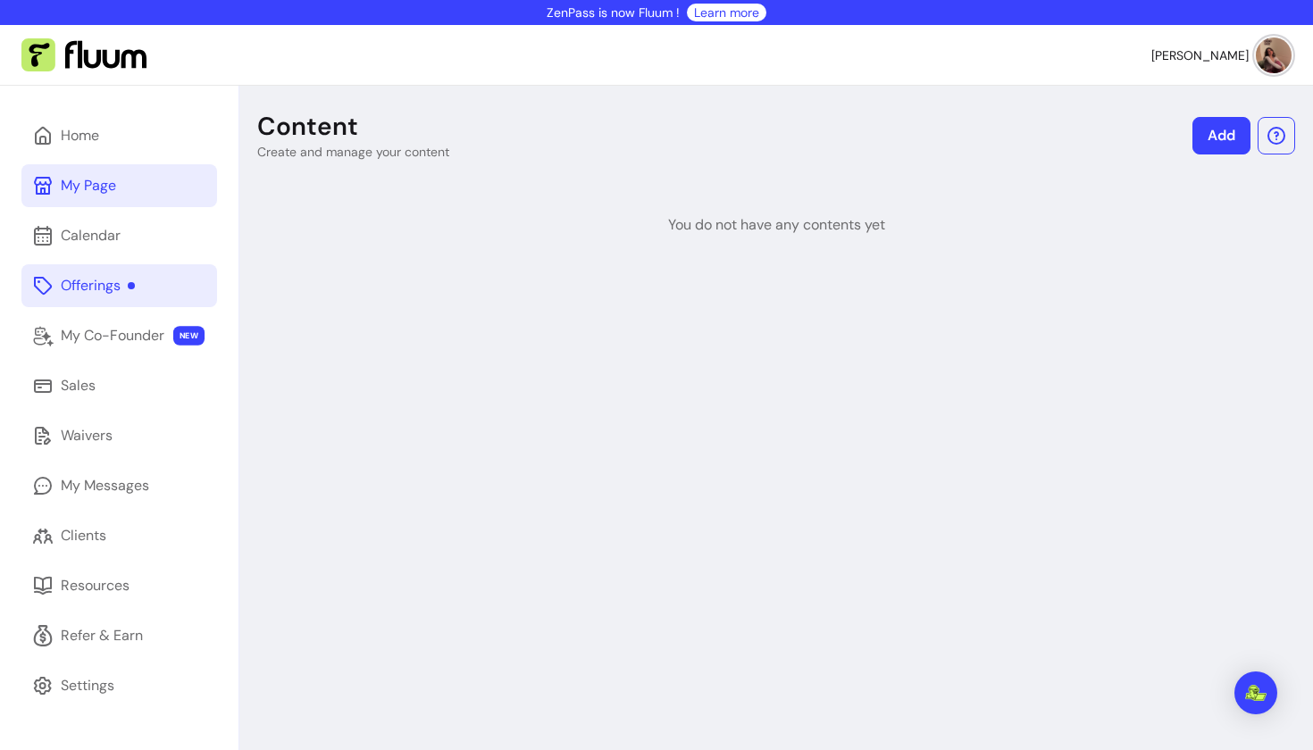
click at [74, 202] on link "My Page" at bounding box center [119, 185] width 196 height 43
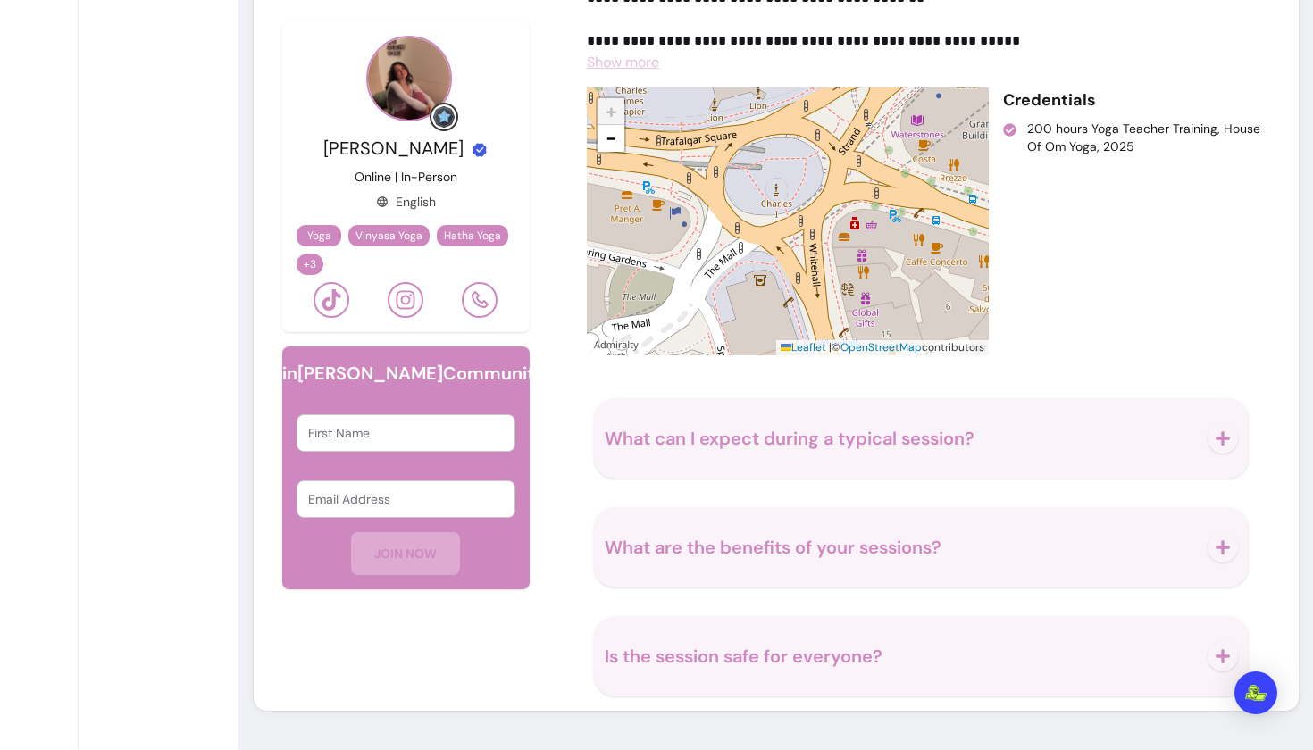
scroll to position [1594, 0]
click at [1154, 276] on div "Credentials 200 hours Yoga Teacher Training, House Of Om Yoga, 2025" at bounding box center [1122, 222] width 239 height 268
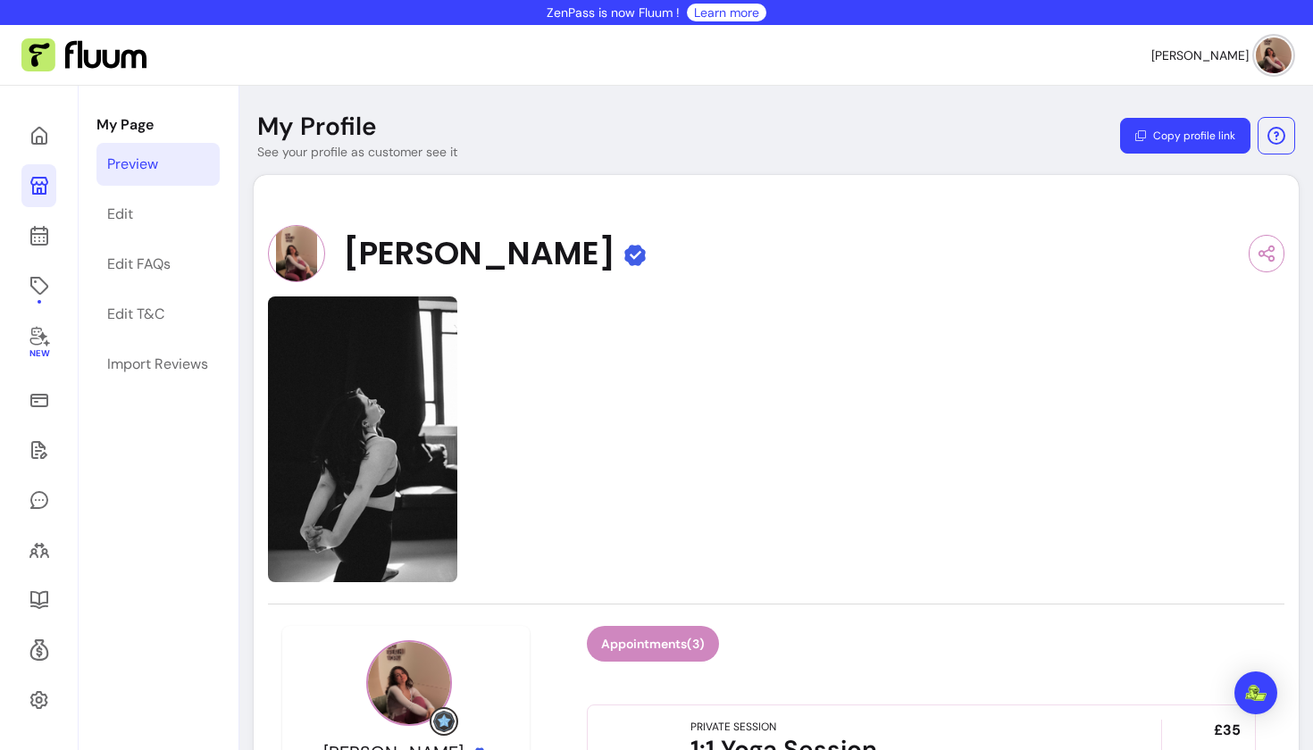
scroll to position [0, 0]
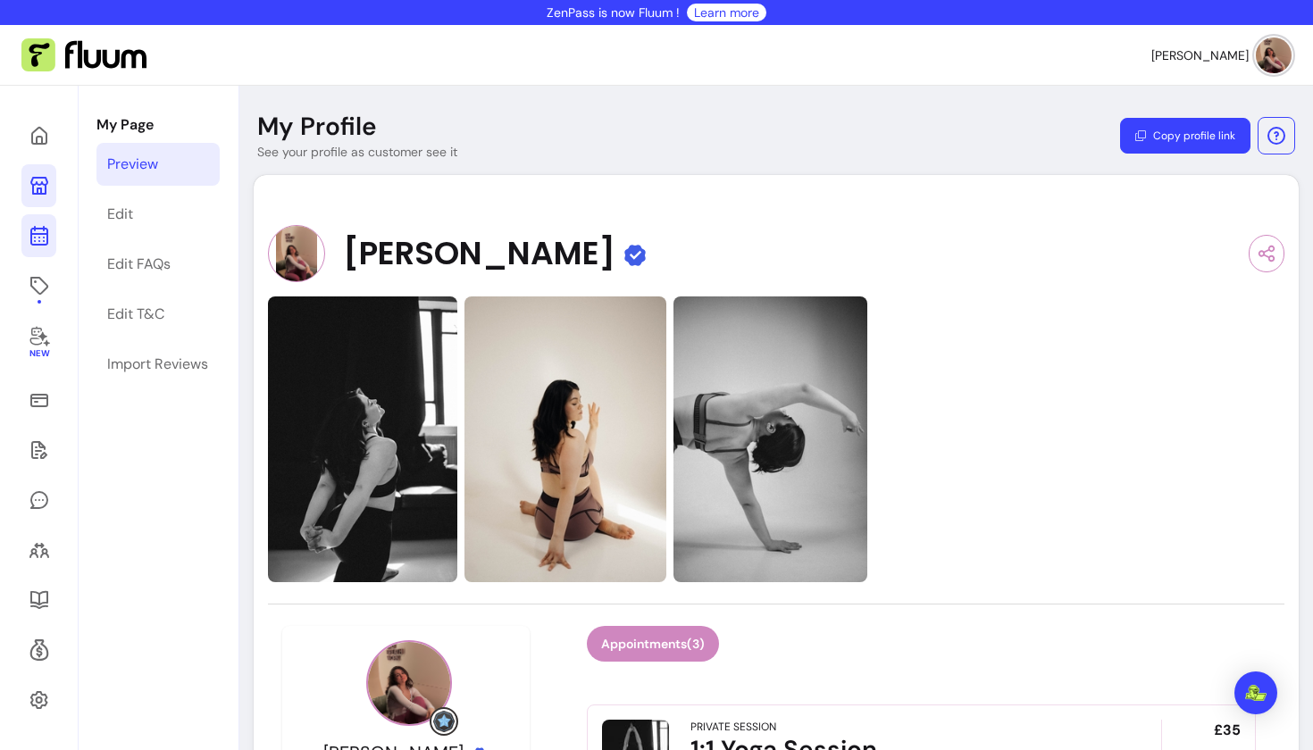
click at [38, 238] on icon at bounding box center [39, 235] width 21 height 21
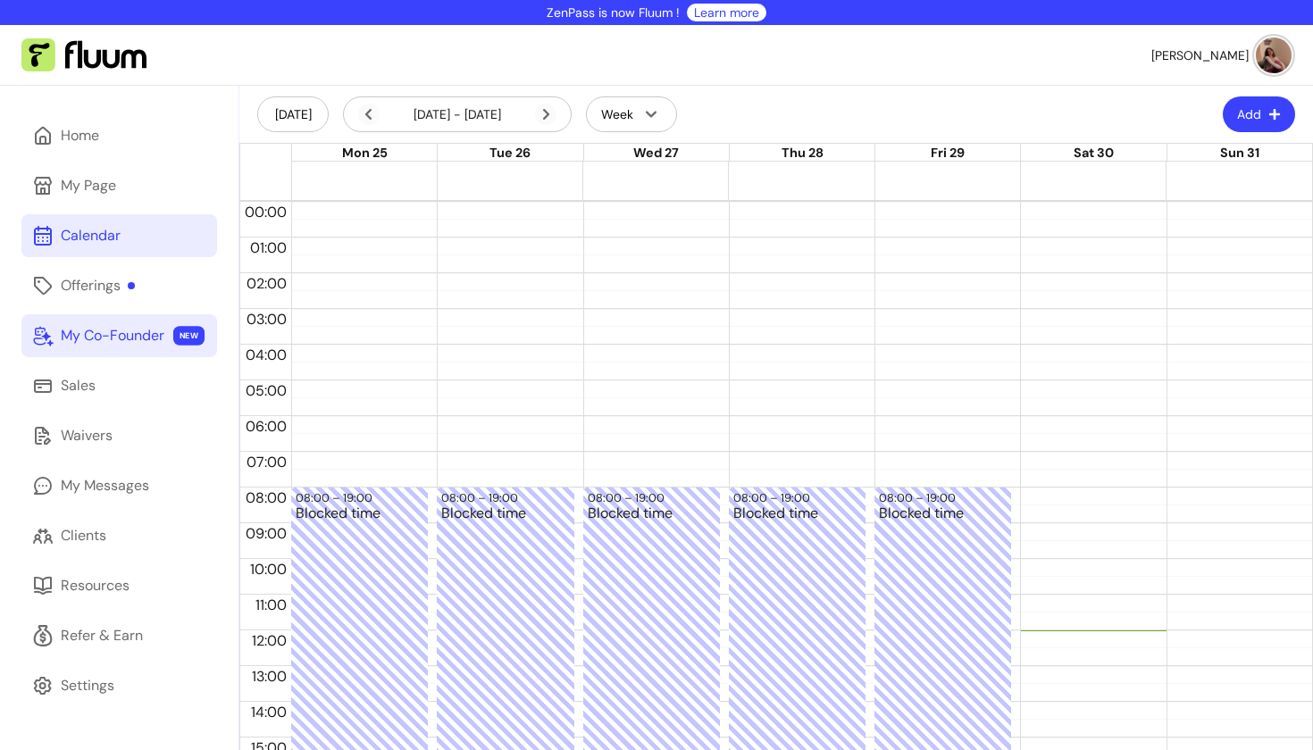
click at [138, 336] on div "My Co-Founder" at bounding box center [113, 335] width 104 height 21
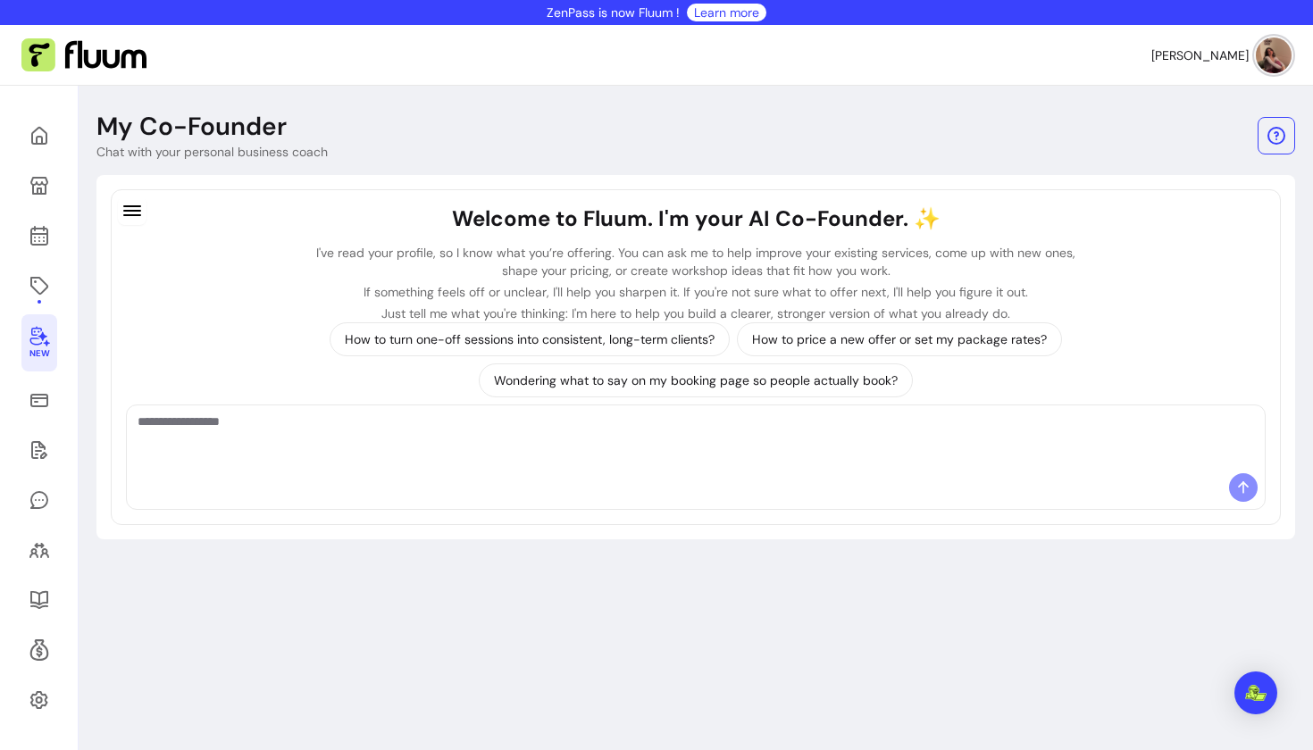
click at [348, 416] on textarea "Ask me anything..." at bounding box center [696, 440] width 1116 height 54
click at [281, 423] on textarea "Ask me anything..." at bounding box center [696, 440] width 1116 height 54
type textarea "**********"
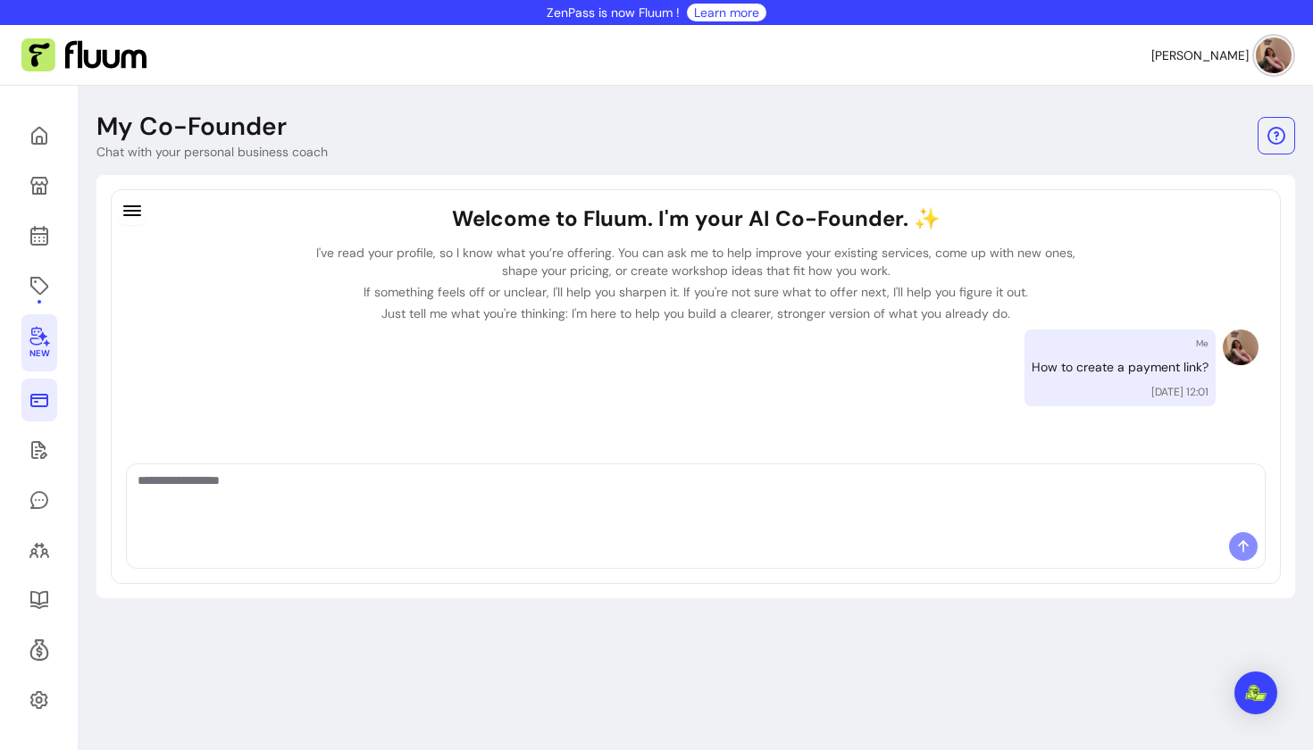
click at [44, 396] on icon at bounding box center [39, 399] width 21 height 21
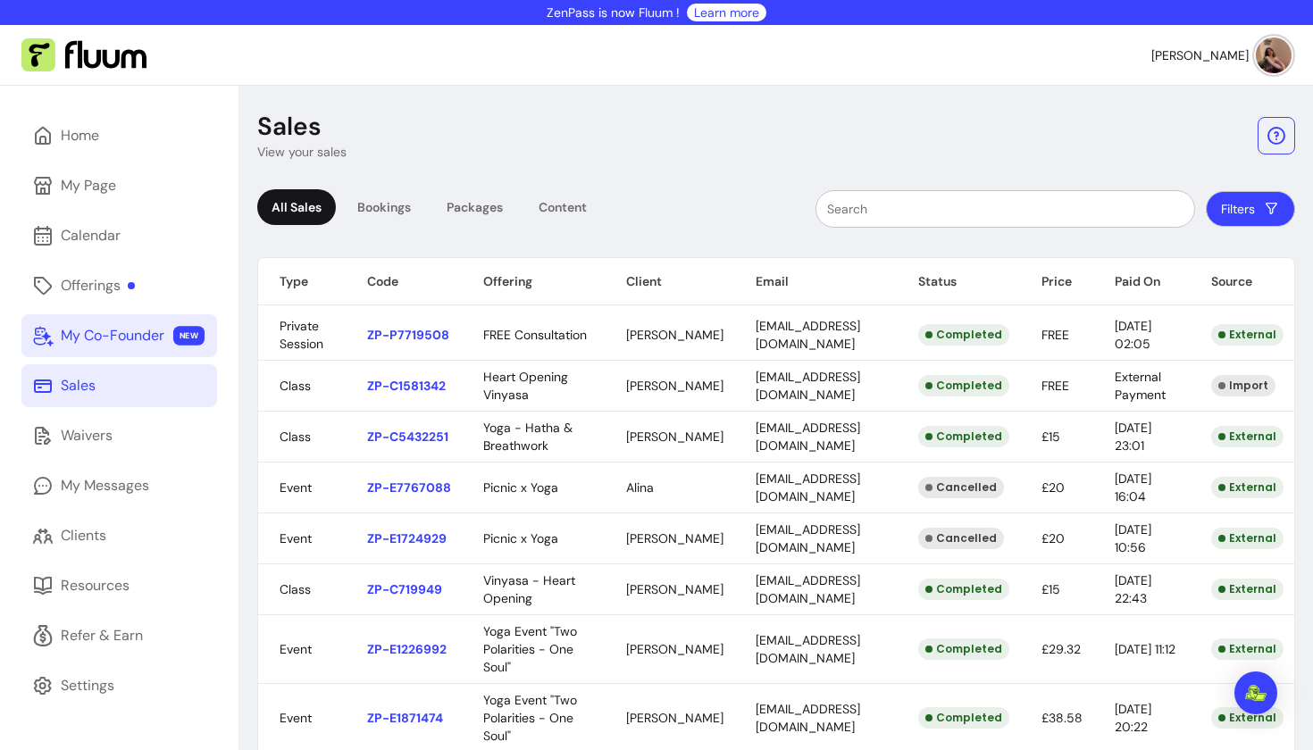
click at [113, 330] on div "My Co-Founder" at bounding box center [113, 335] width 104 height 21
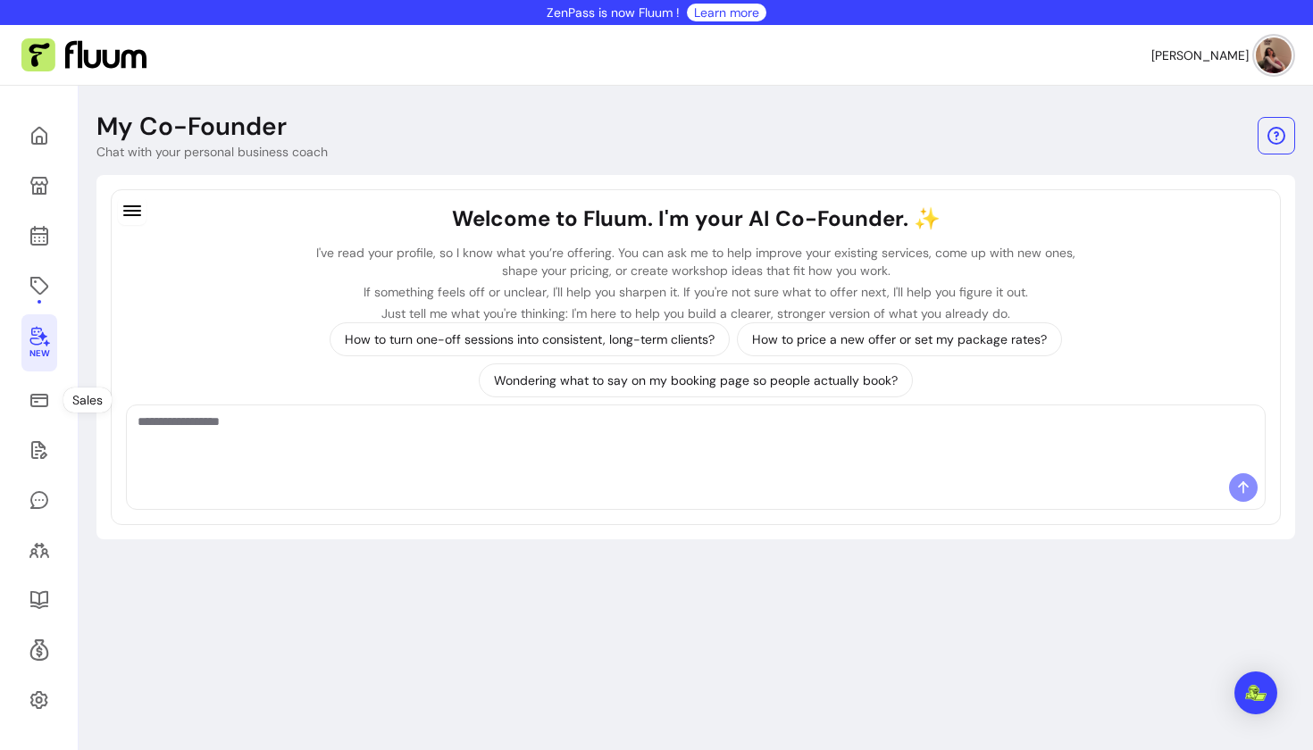
click at [32, 329] on icon at bounding box center [39, 335] width 21 height 21
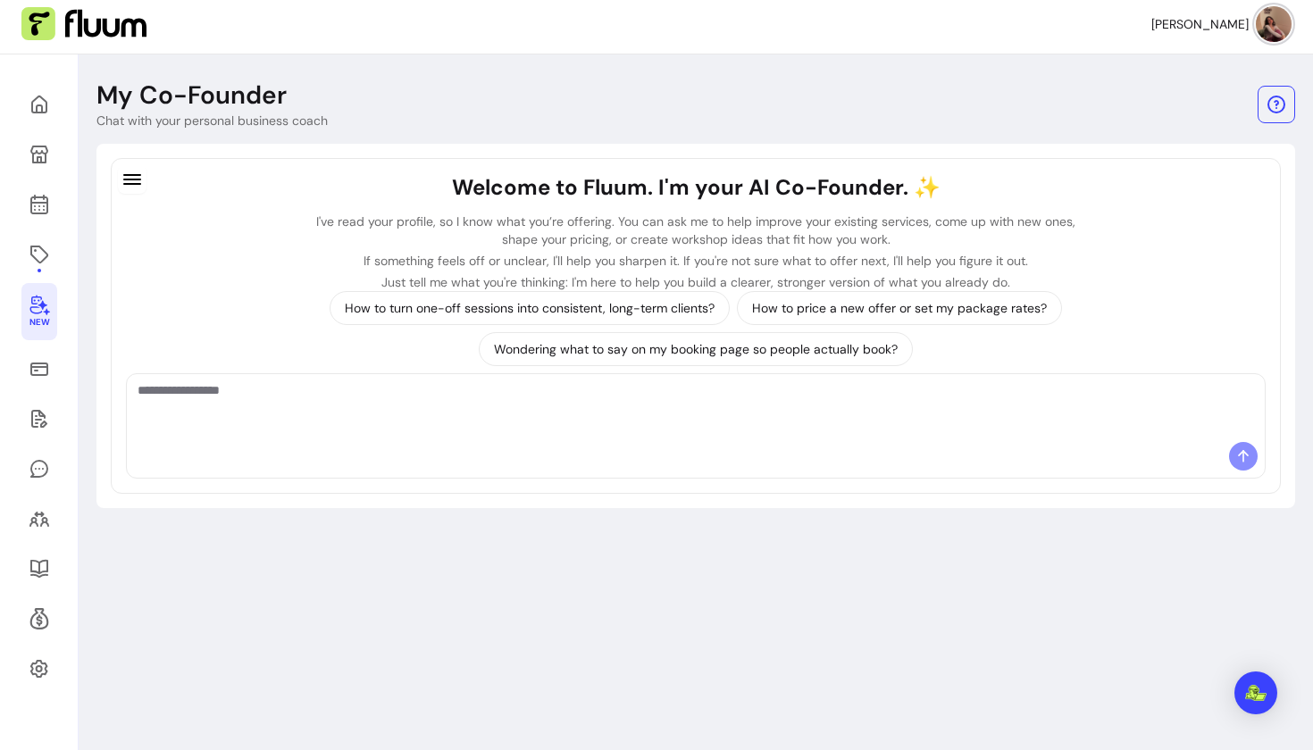
scroll to position [88, 0]
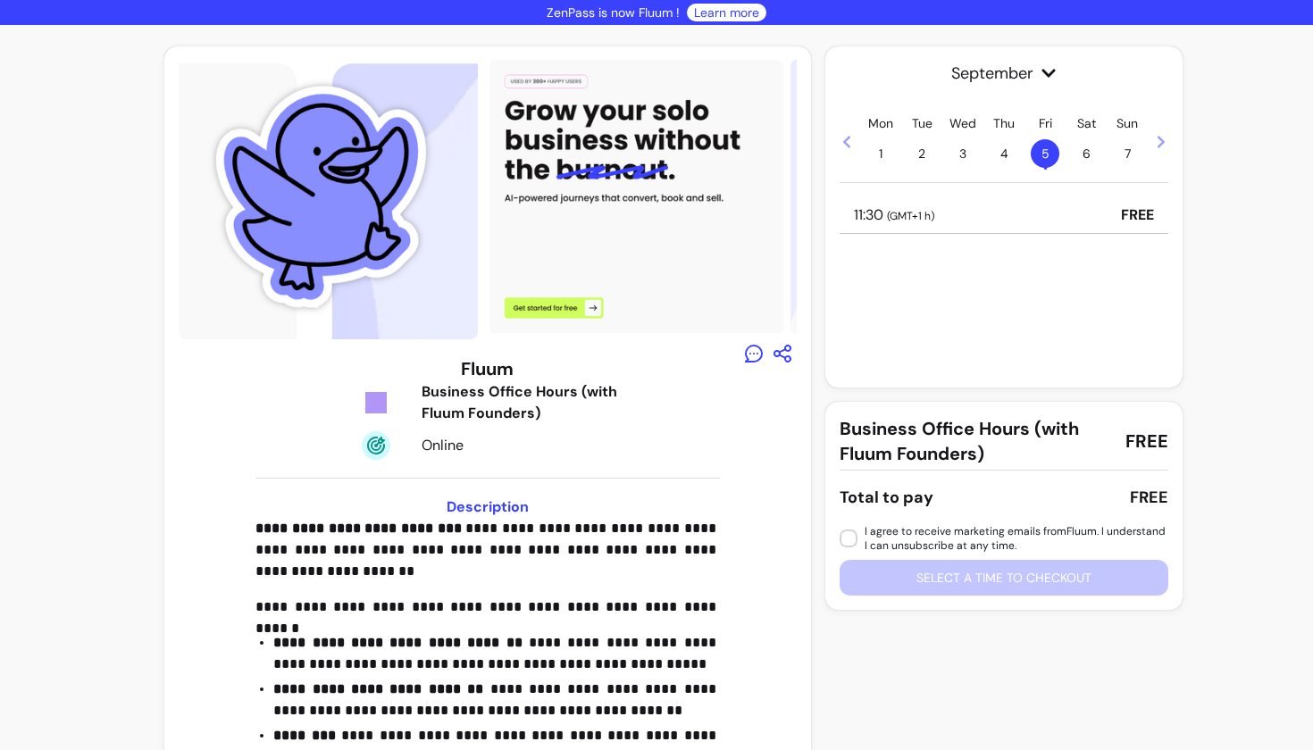
scroll to position [24, 0]
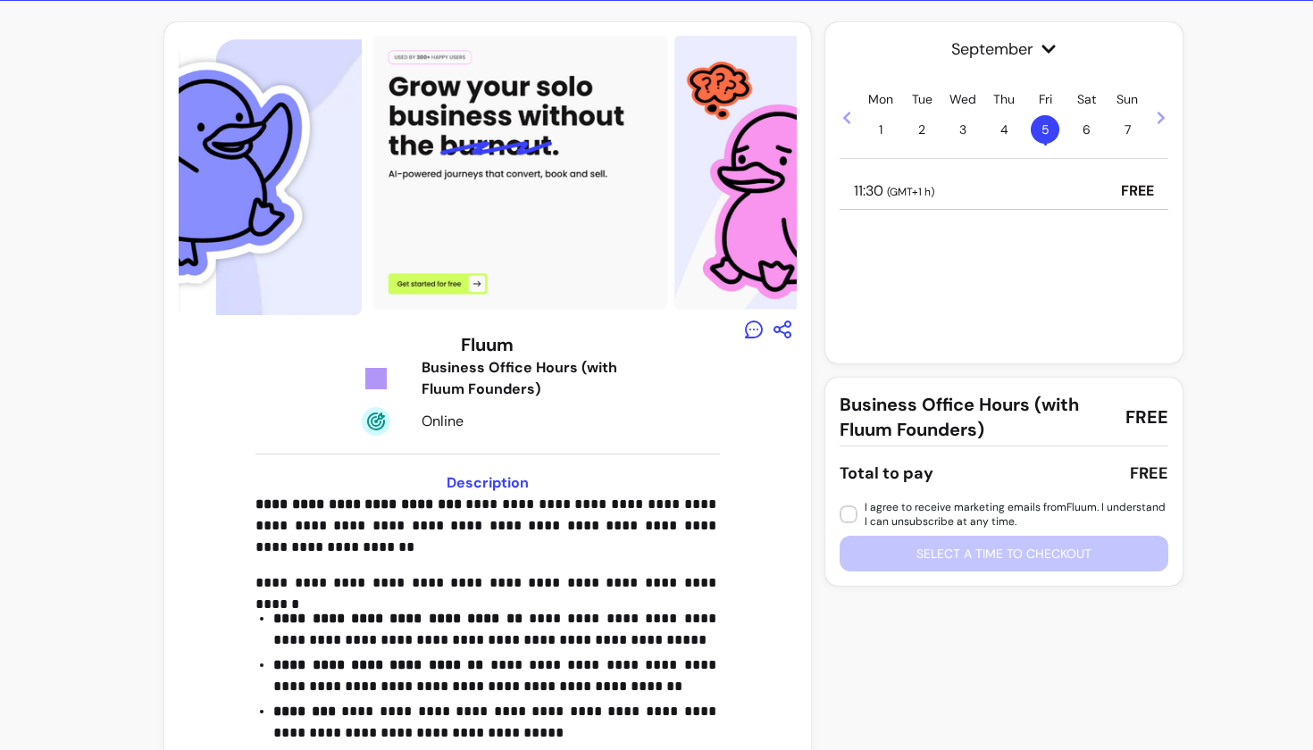
click at [1093, 125] on span "6" at bounding box center [1086, 129] width 29 height 29
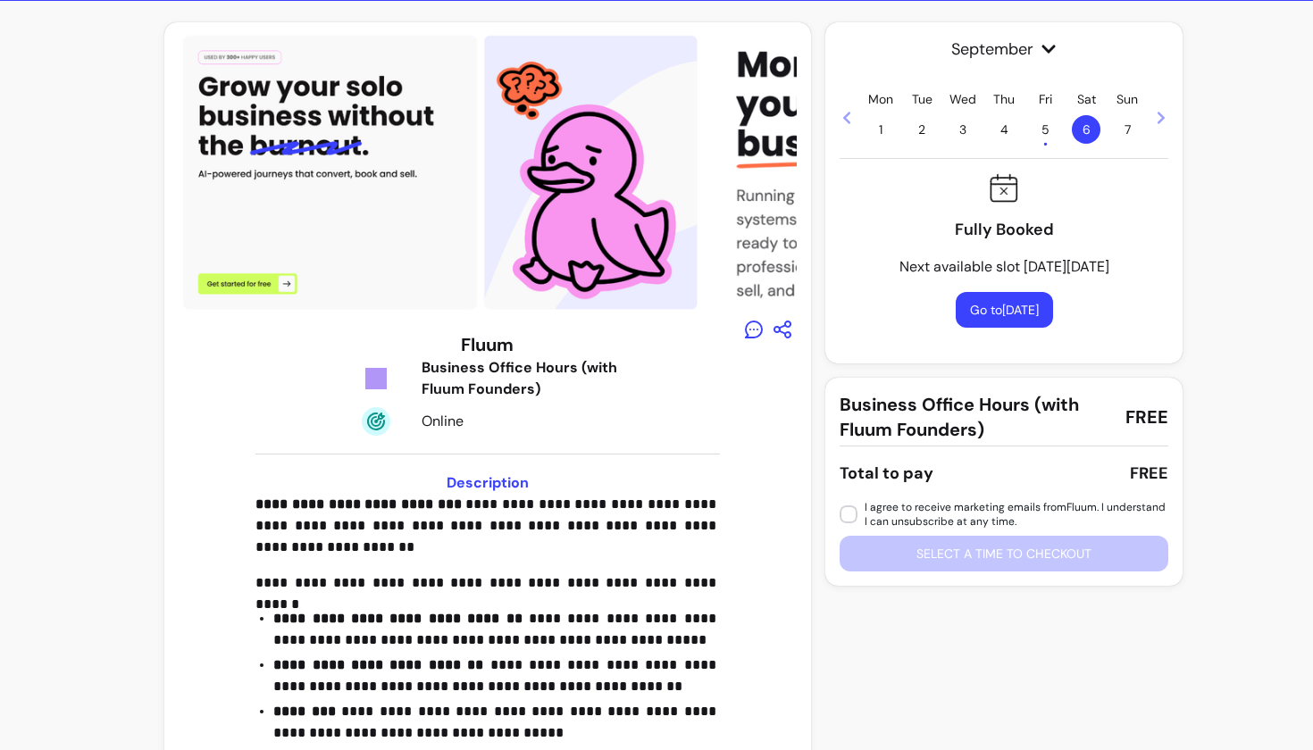
click at [1050, 129] on span "5 •" at bounding box center [1045, 129] width 29 height 29
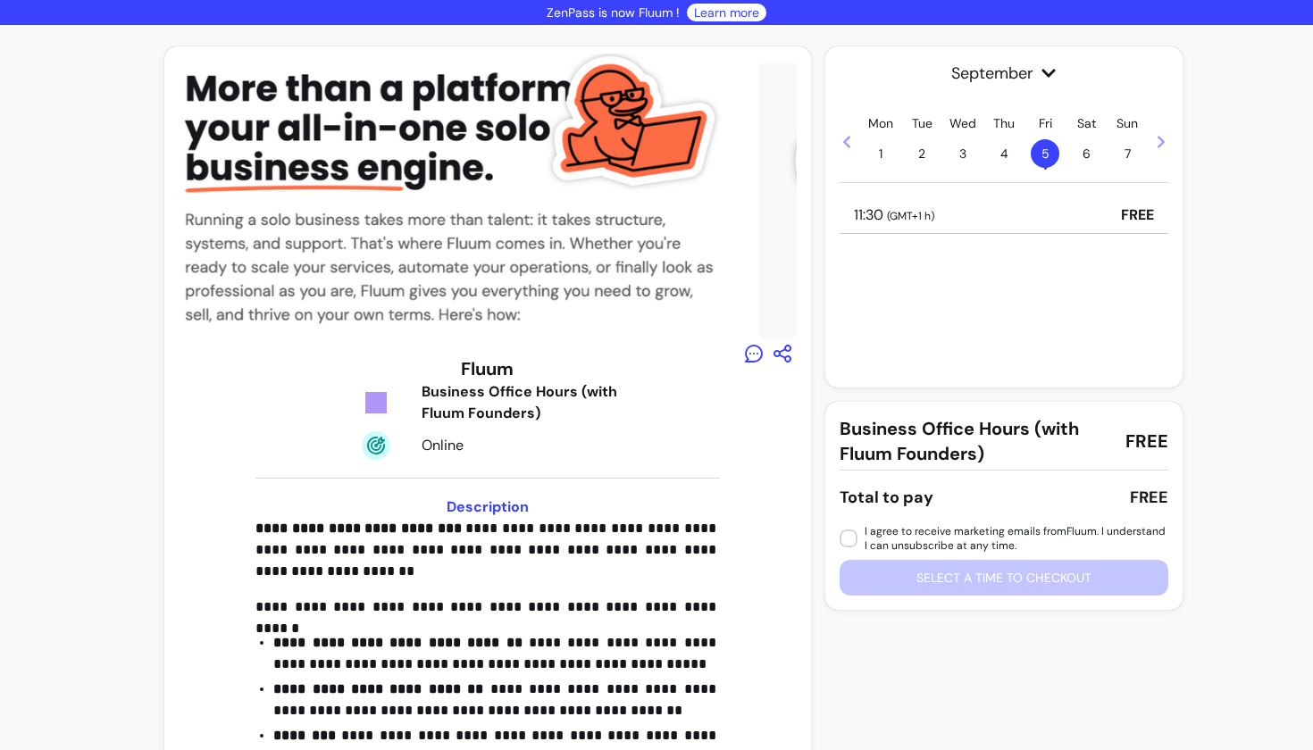
scroll to position [0, 0]
